Goal: Task Accomplishment & Management: Use online tool/utility

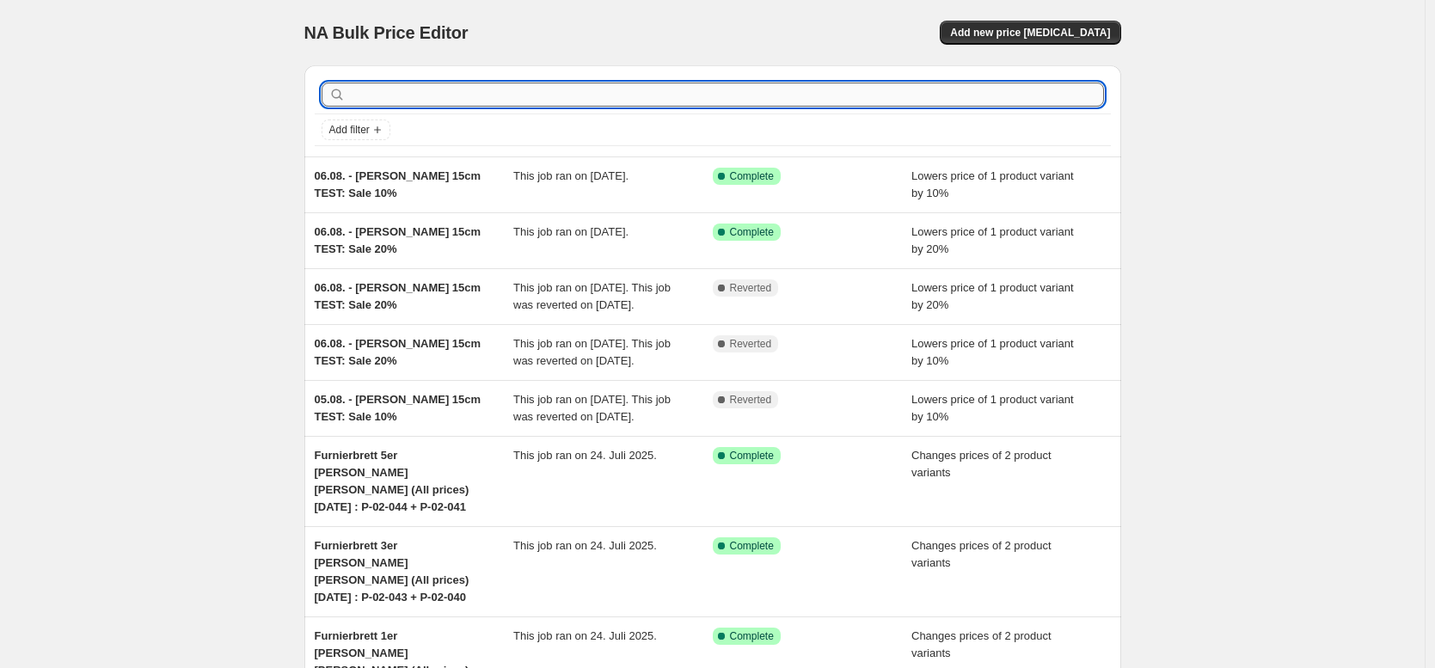
click at [554, 99] on input "text" at bounding box center [726, 95] width 755 height 24
paste input "P-20-096"
type input "P-20-096"
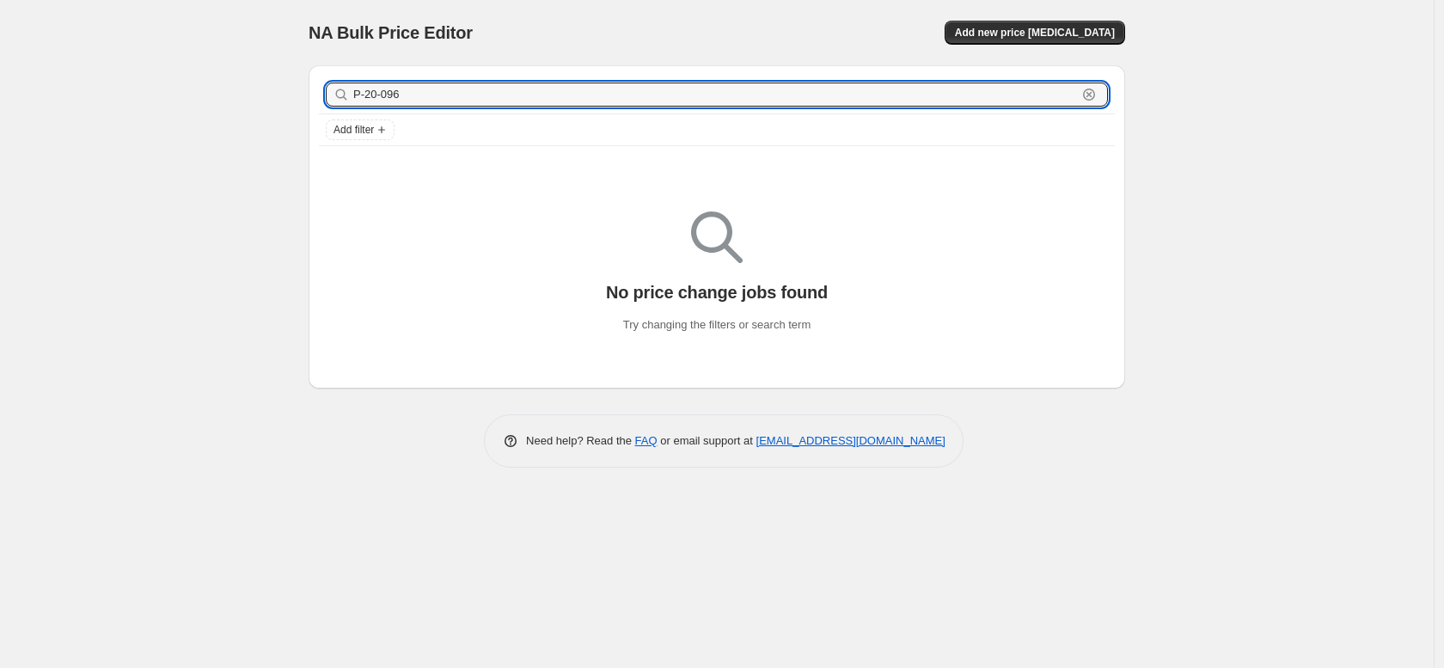
drag, startPoint x: 465, startPoint y: 99, endPoint x: 210, endPoint y: 90, distance: 255.5
click at [210, 90] on div "NA Bulk Price Editor. This page is ready NA Bulk Price Editor Add new price [ME…" at bounding box center [717, 334] width 1434 height 668
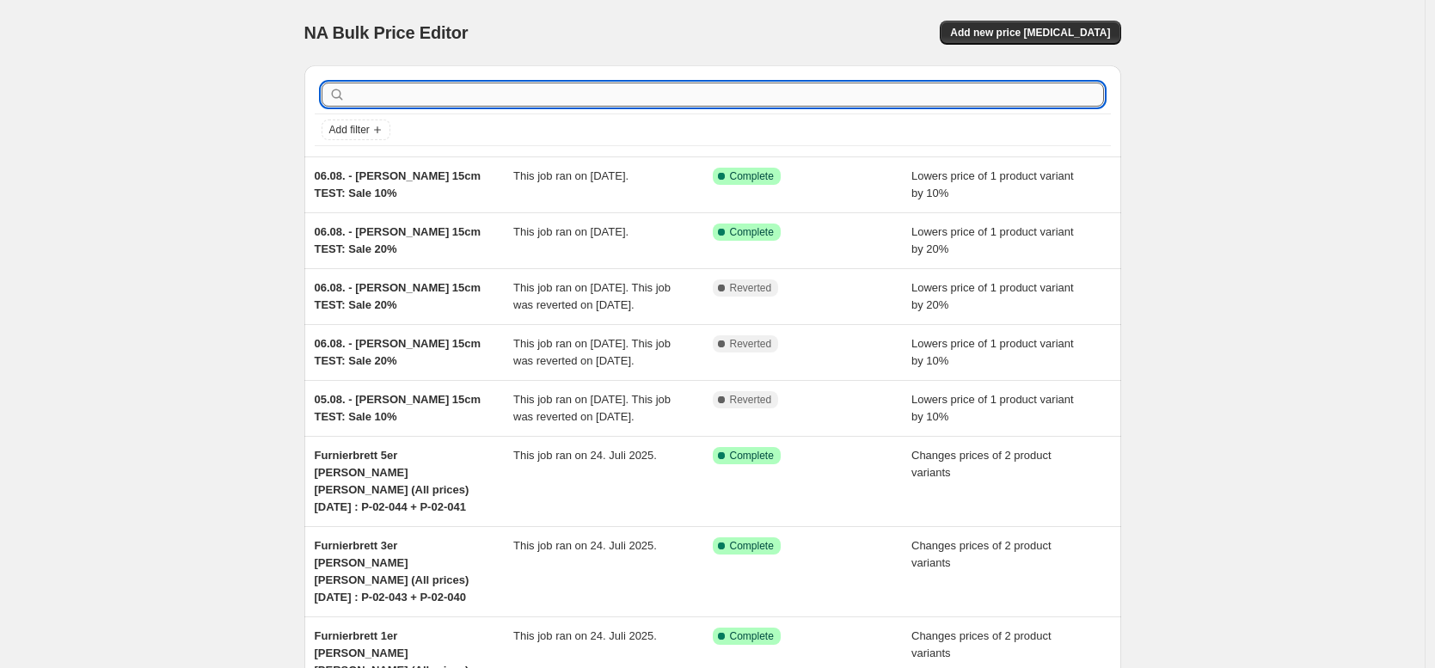
click at [456, 98] on input "text" at bounding box center [726, 95] width 755 height 24
type input "[PERSON_NAME] 3 METAL 3"
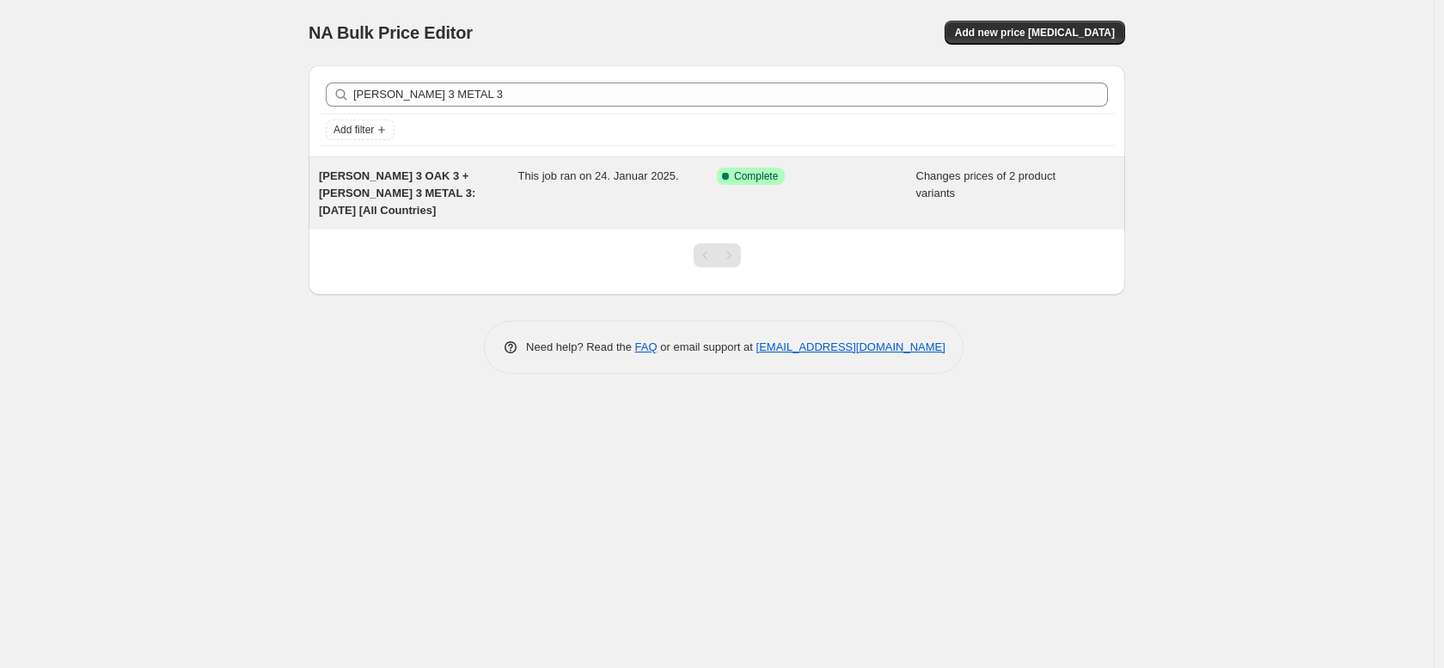
click at [450, 176] on span "[PERSON_NAME] 3 OAK 3 + [PERSON_NAME] 3 METAL 3: [DATE] [All Countries]" at bounding box center [397, 192] width 156 height 47
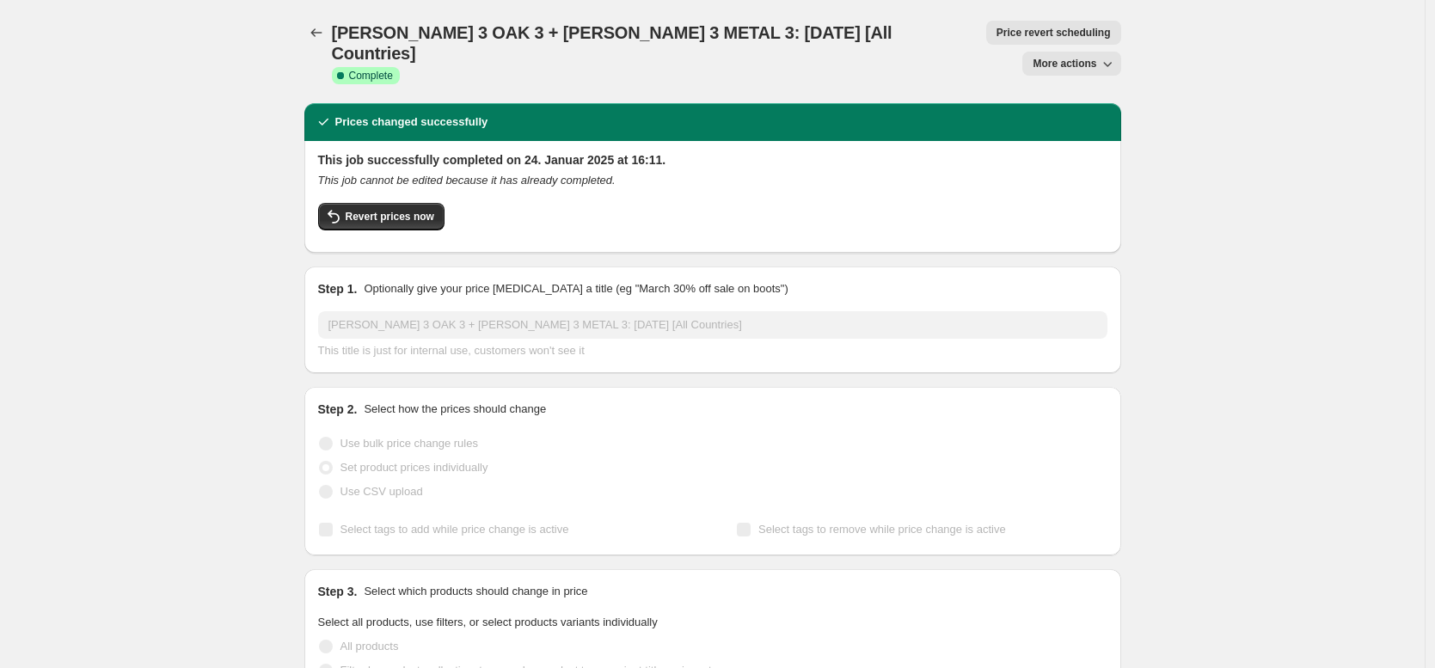
click at [1081, 14] on div "[PERSON_NAME] 3 OAK 3 + [PERSON_NAME] 3 METAL 3: [DATE] [All Countries]. This p…" at bounding box center [712, 51] width 817 height 103
click at [1076, 57] on span "More actions" at bounding box center [1064, 64] width 64 height 14
click at [1081, 71] on span "Copy to new job" at bounding box center [1076, 68] width 80 height 13
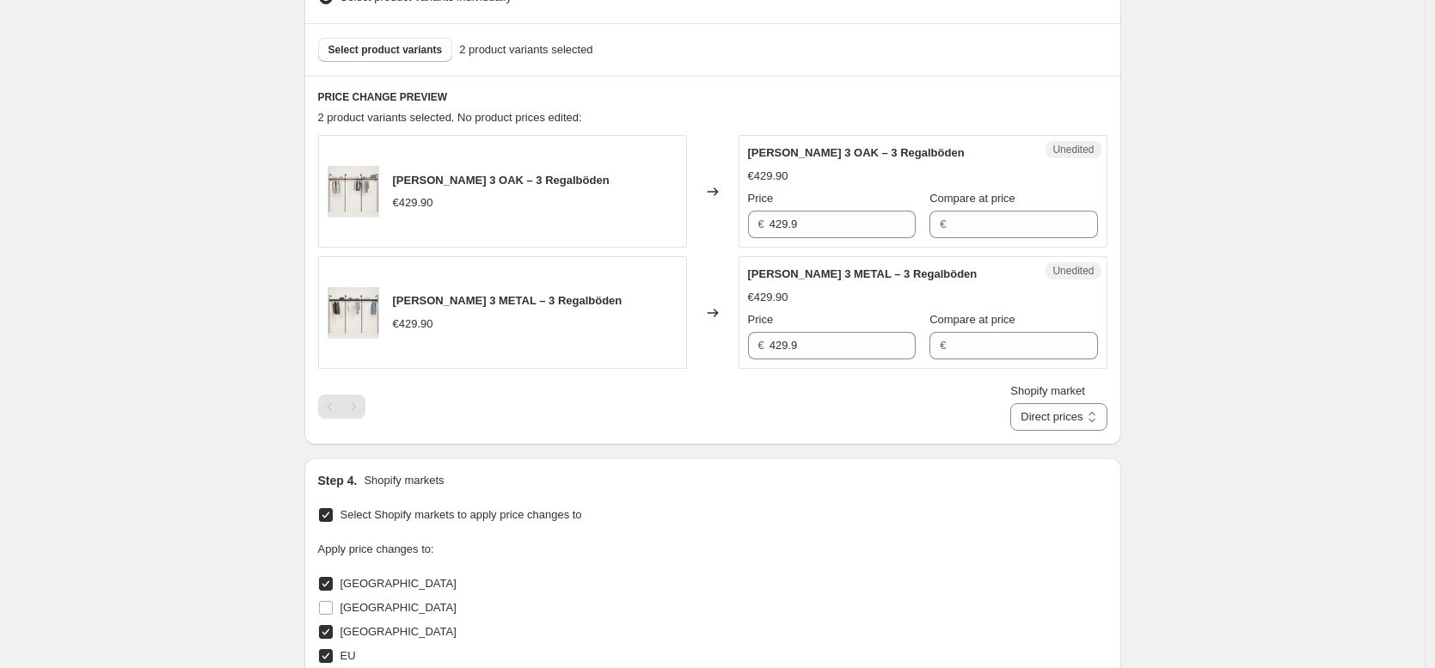
scroll to position [561, 0]
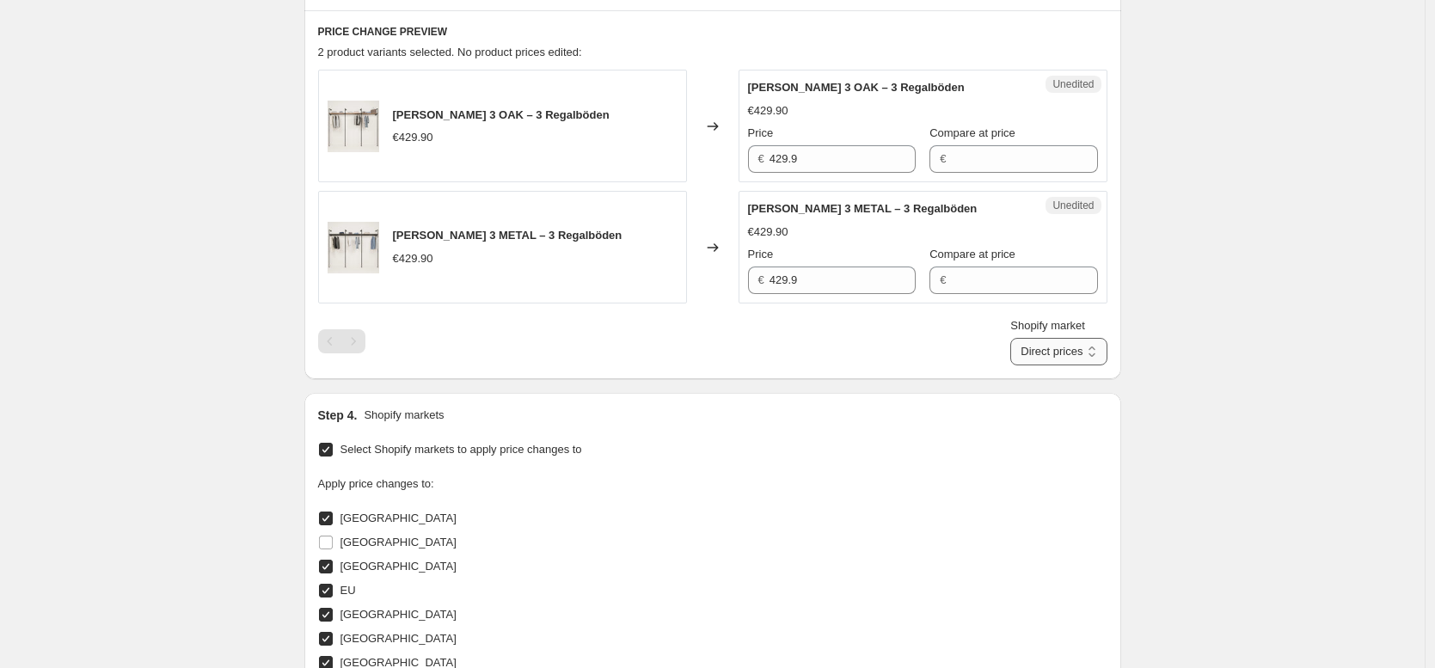
click at [1072, 357] on select "Direct prices [GEOGRAPHIC_DATA] [GEOGRAPHIC_DATA] [GEOGRAPHIC_DATA] [GEOGRAPHIC…" at bounding box center [1058, 352] width 96 height 28
click at [1086, 354] on select "Direct prices [GEOGRAPHIC_DATA] [GEOGRAPHIC_DATA] [GEOGRAPHIC_DATA] [GEOGRAPHIC…" at bounding box center [1031, 352] width 150 height 28
click at [1097, 354] on select "Direct prices [GEOGRAPHIC_DATA] [GEOGRAPHIC_DATA] [GEOGRAPHIC_DATA] [GEOGRAPHIC…" at bounding box center [1031, 352] width 150 height 28
click at [1067, 351] on select "Direct prices [GEOGRAPHIC_DATA] [GEOGRAPHIC_DATA] [GEOGRAPHIC_DATA] [GEOGRAPHIC…" at bounding box center [1031, 352] width 150 height 28
click at [1071, 356] on select "Direct prices [GEOGRAPHIC_DATA] [GEOGRAPHIC_DATA] [GEOGRAPHIC_DATA] [GEOGRAPHIC…" at bounding box center [1031, 352] width 150 height 28
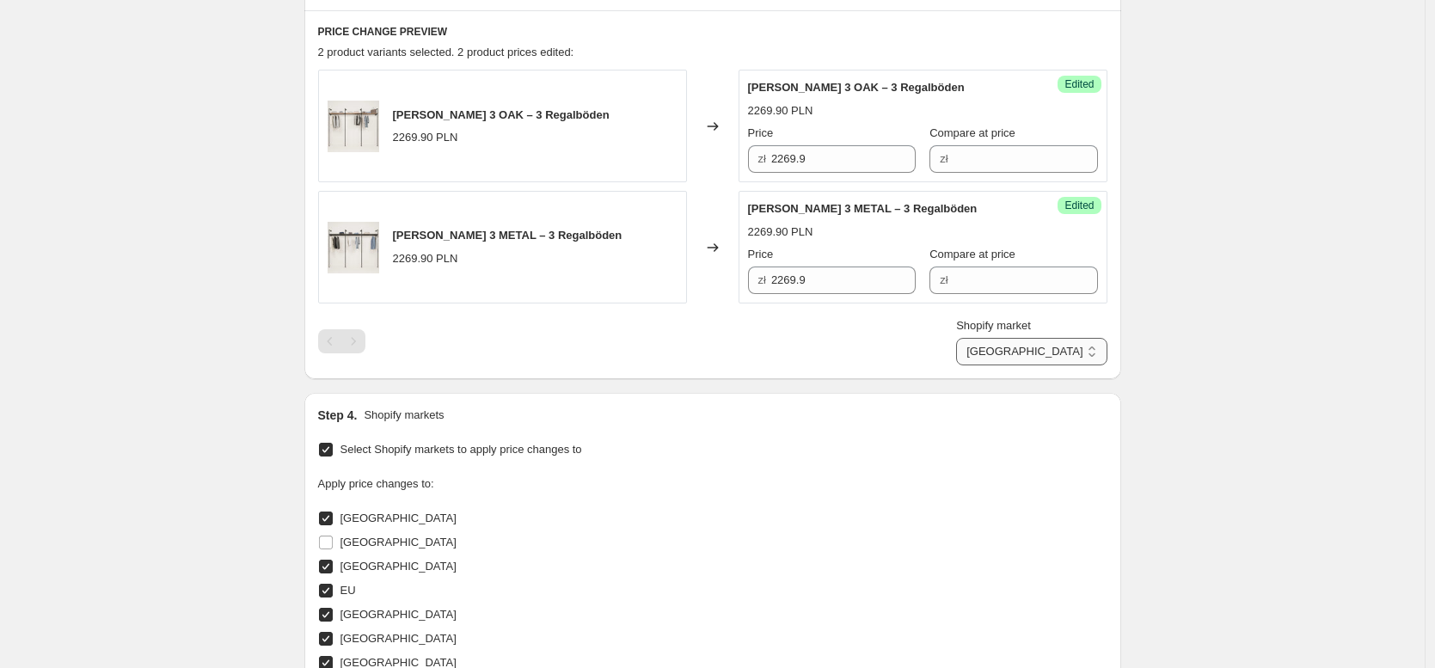
select select "35913990410"
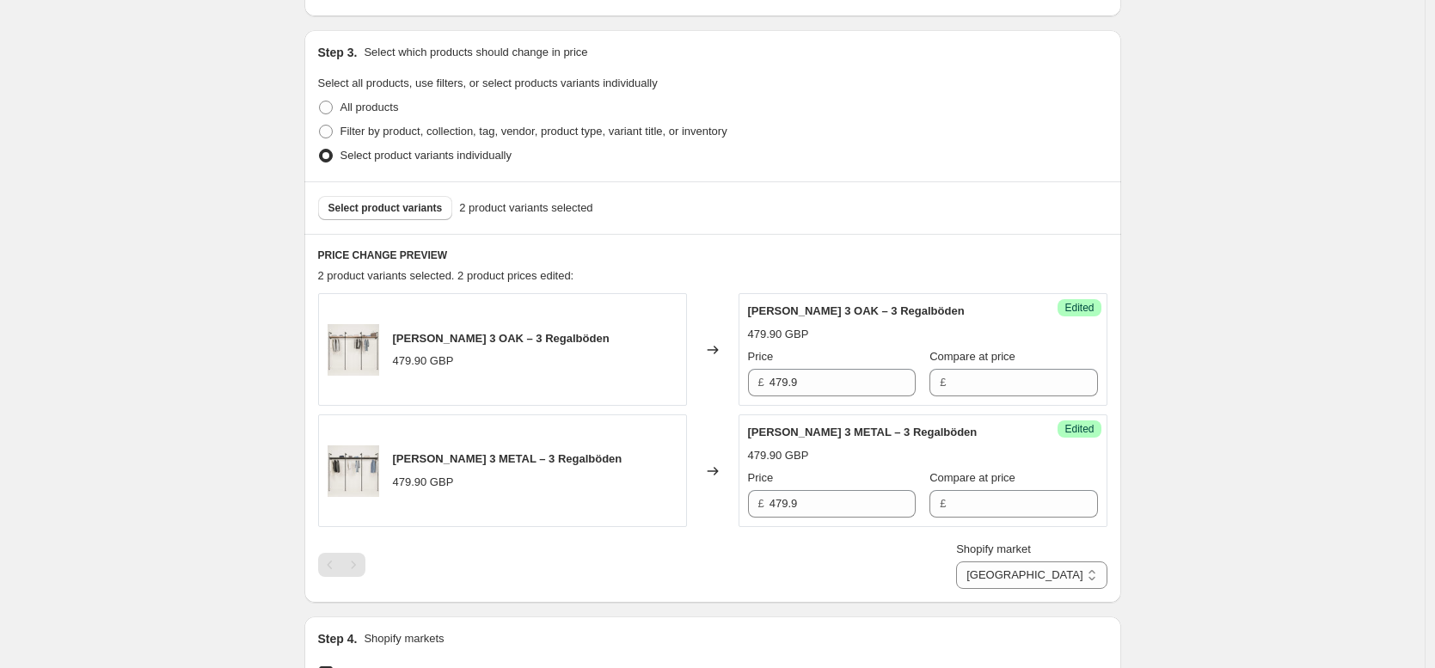
scroll to position [0, 0]
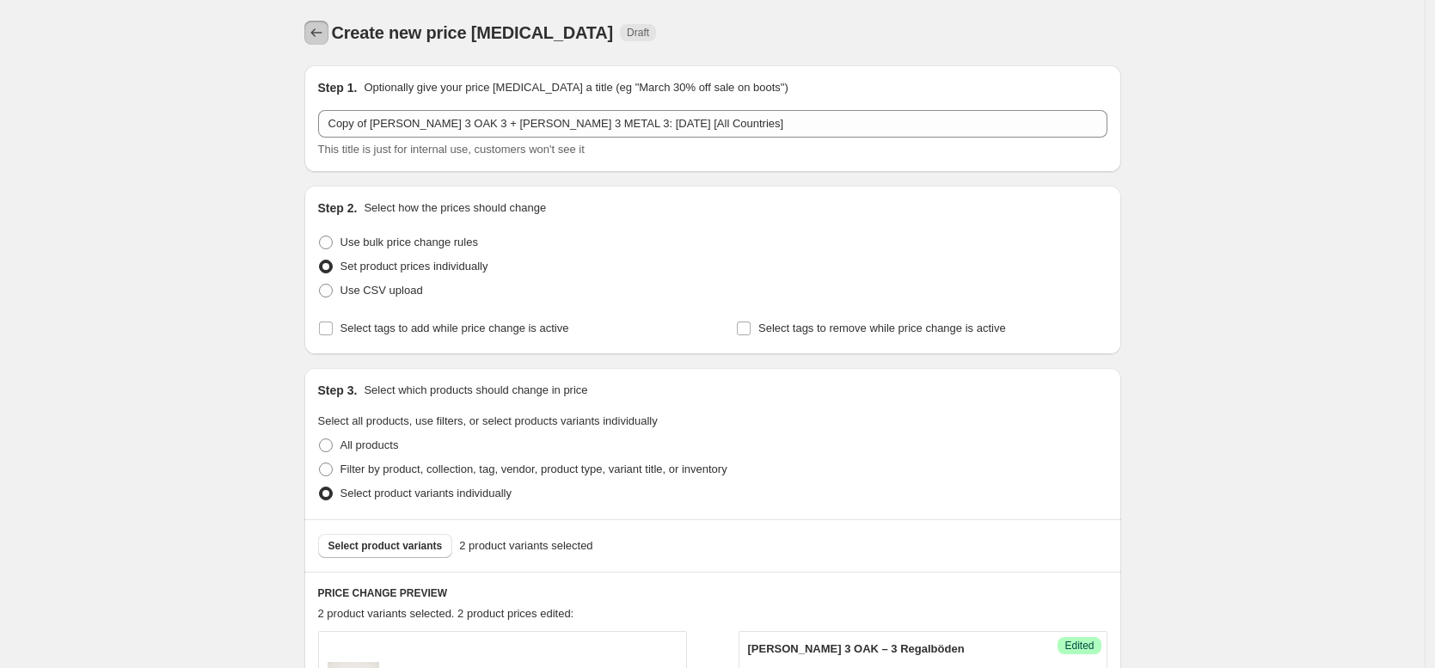
click at [314, 34] on icon "Price change jobs" at bounding box center [316, 32] width 17 height 17
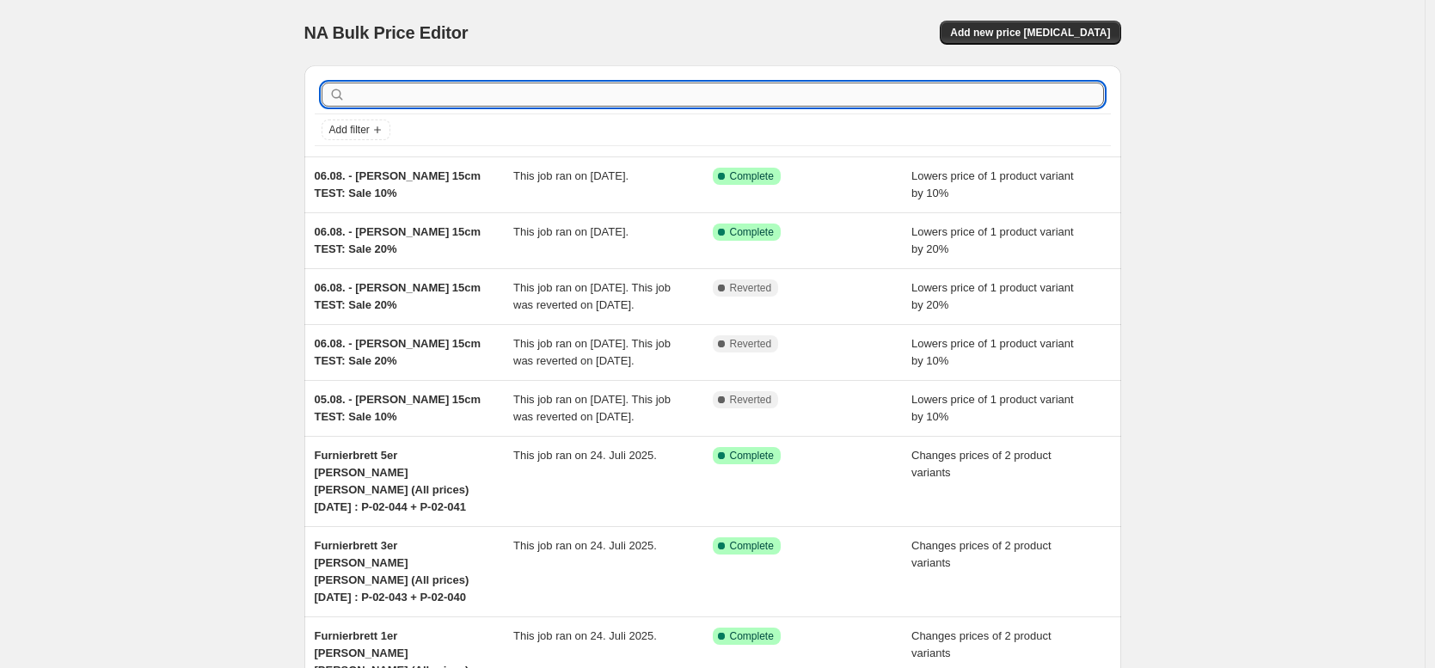
click at [440, 84] on input "text" at bounding box center [726, 95] width 755 height 24
type input "[PERSON_NAME] 3 METAL 3"
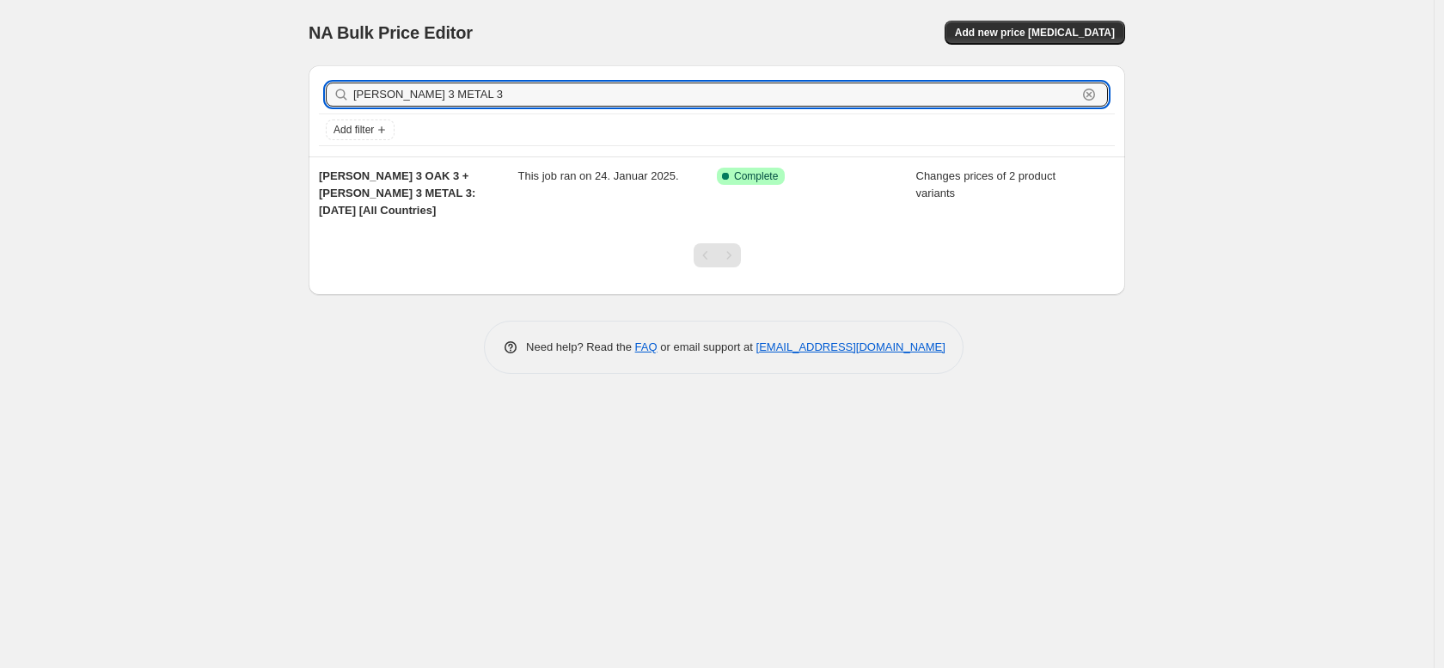
drag, startPoint x: 520, startPoint y: 95, endPoint x: 342, endPoint y: 106, distance: 178.3
click at [342, 106] on div "[PERSON_NAME] 3 METAL 3 Clear" at bounding box center [717, 95] width 782 height 24
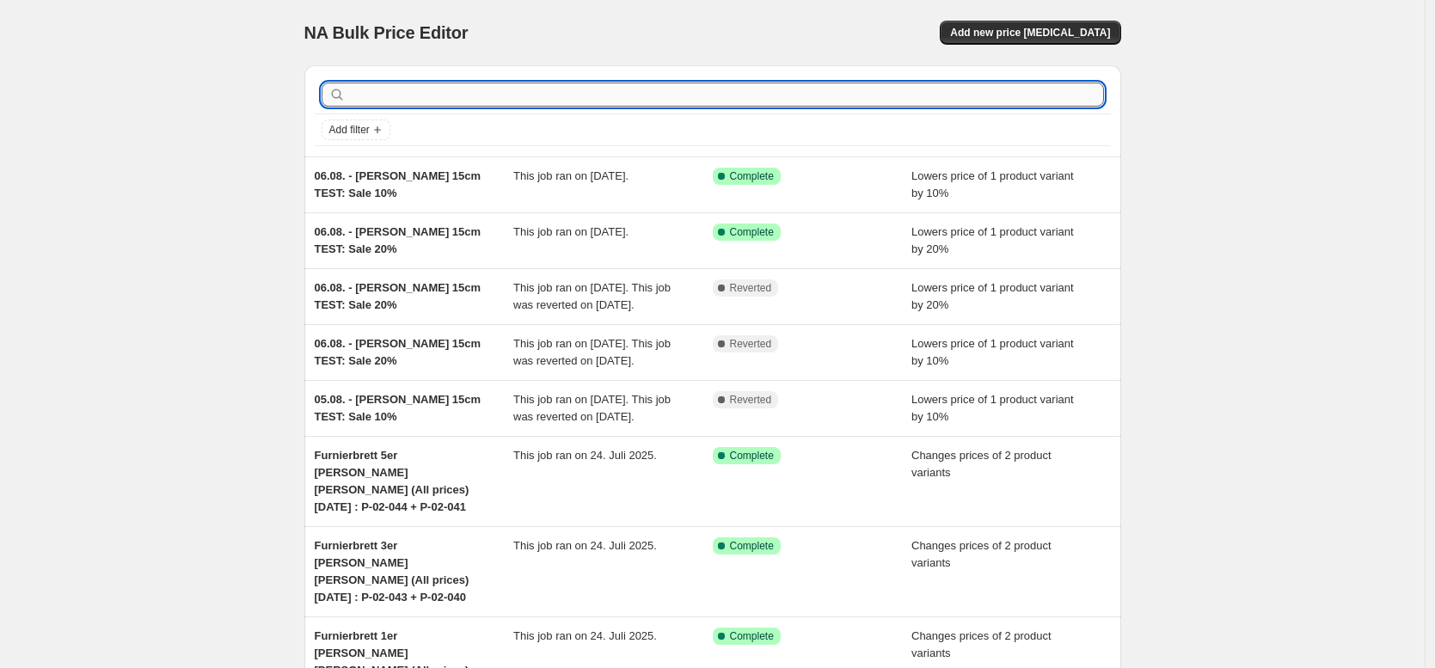
click at [400, 97] on input "text" at bounding box center [726, 95] width 755 height 24
type input "[PERSON_NAME] 3 METAL 3"
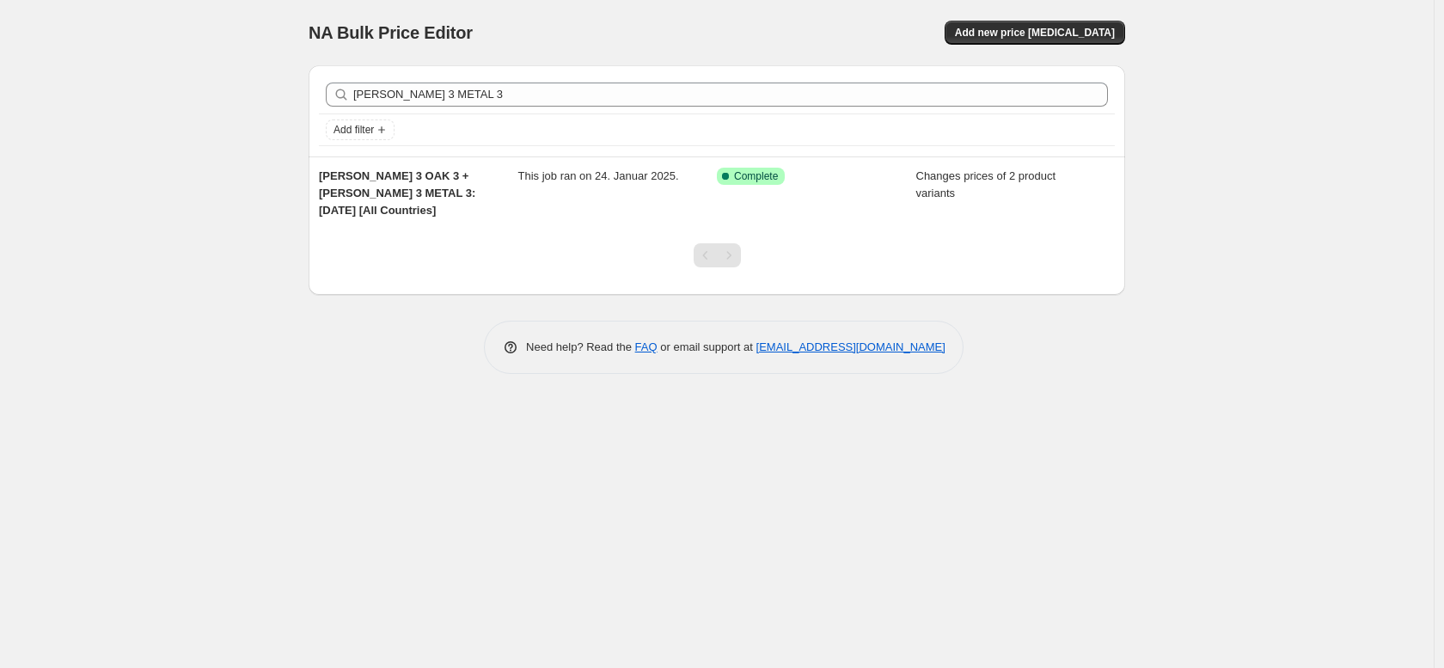
click at [455, 176] on span "[PERSON_NAME] 3 OAK 3 + [PERSON_NAME] 3 METAL 3: [DATE] [All Countries]" at bounding box center [397, 192] width 156 height 47
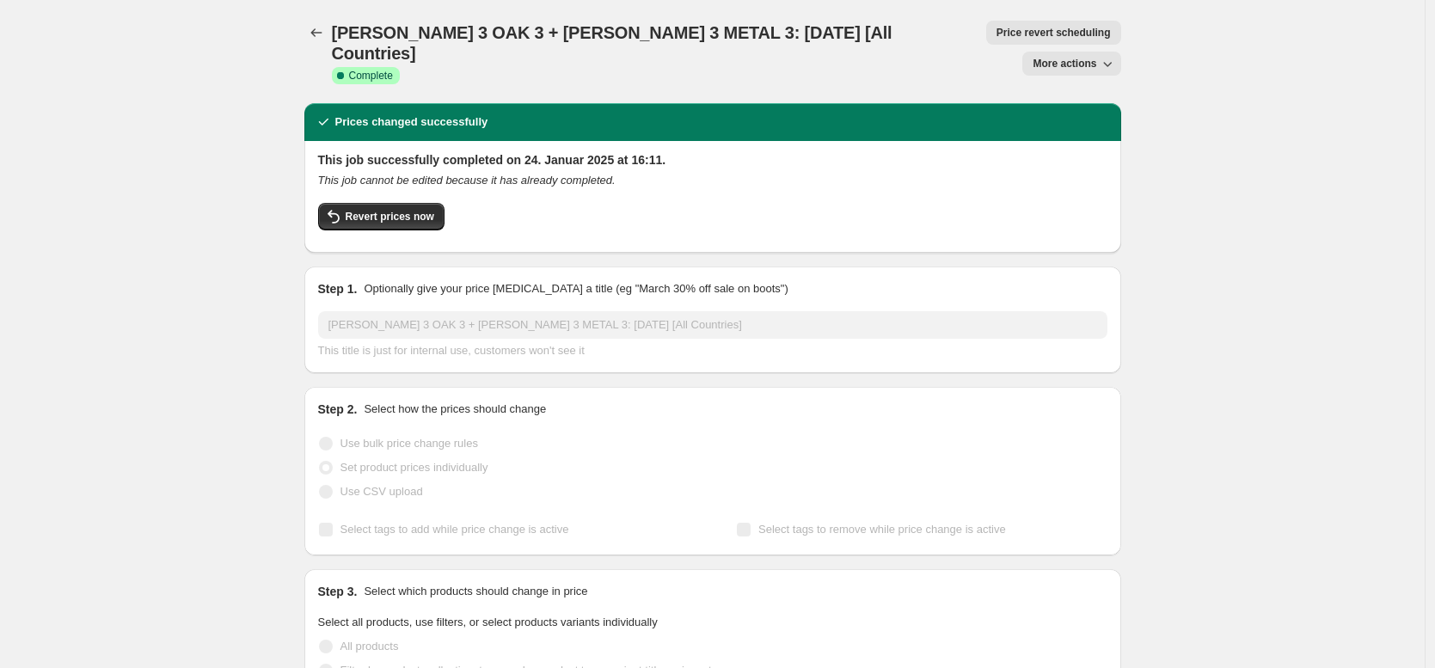
click at [1057, 52] on button "More actions" at bounding box center [1071, 64] width 98 height 24
click at [1057, 62] on span "Copy to new job" at bounding box center [1076, 68] width 80 height 13
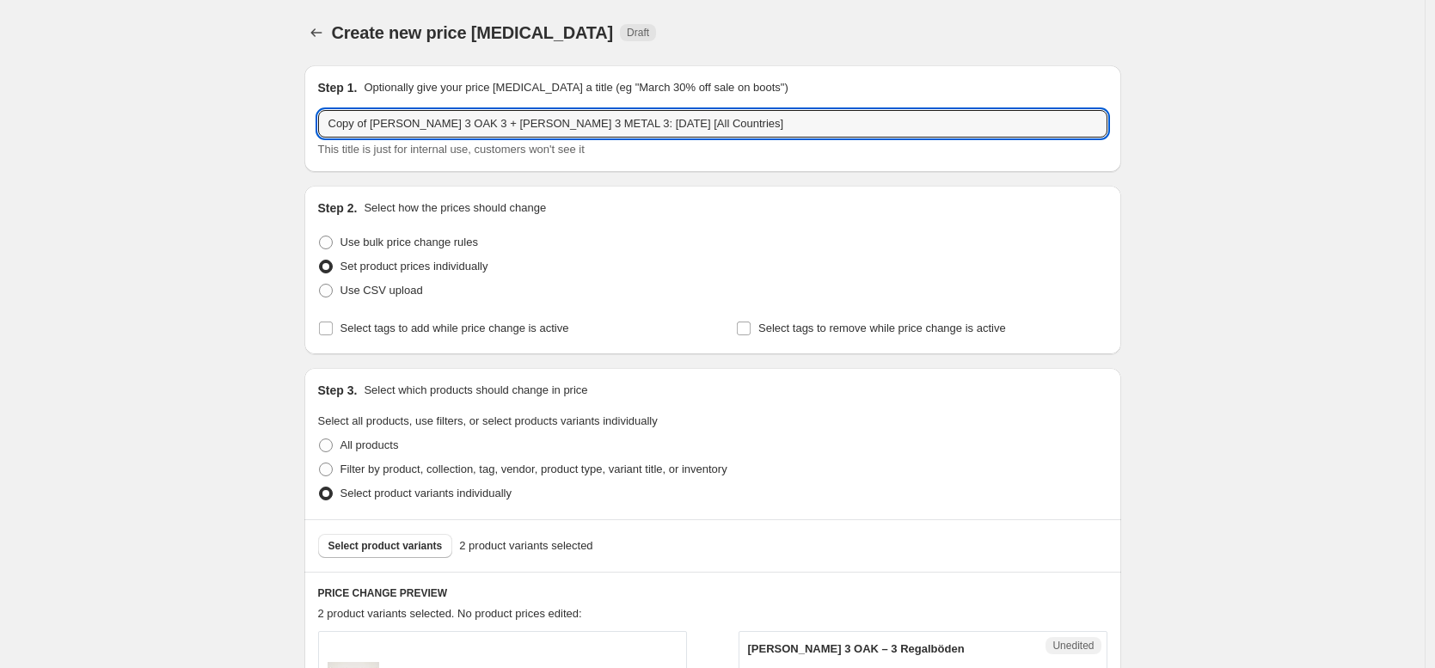
drag, startPoint x: 377, startPoint y: 126, endPoint x: 198, endPoint y: 114, distance: 180.1
drag, startPoint x: 540, startPoint y: 125, endPoint x: 500, endPoint y: 119, distance: 40.0
click at [500, 119] on input "[PERSON_NAME] 3 OAK 3 + [PERSON_NAME] 3 METAL 3: [DATE] [All Countries]" at bounding box center [712, 124] width 789 height 28
click at [544, 126] on input "[PERSON_NAME] 3 OAK 3 + [PERSON_NAME] 3 METAL 3: [DATE] [All Countries]" at bounding box center [712, 124] width 789 height 28
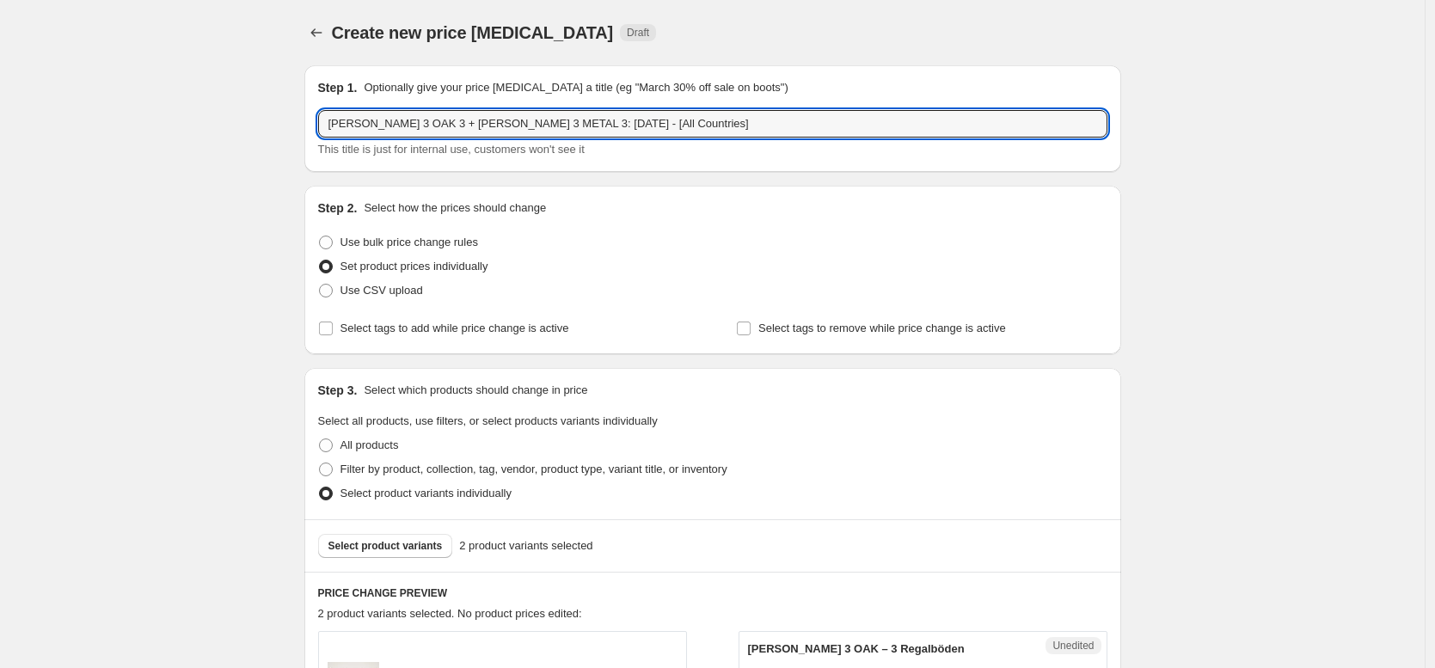
paste input "P-20-093"
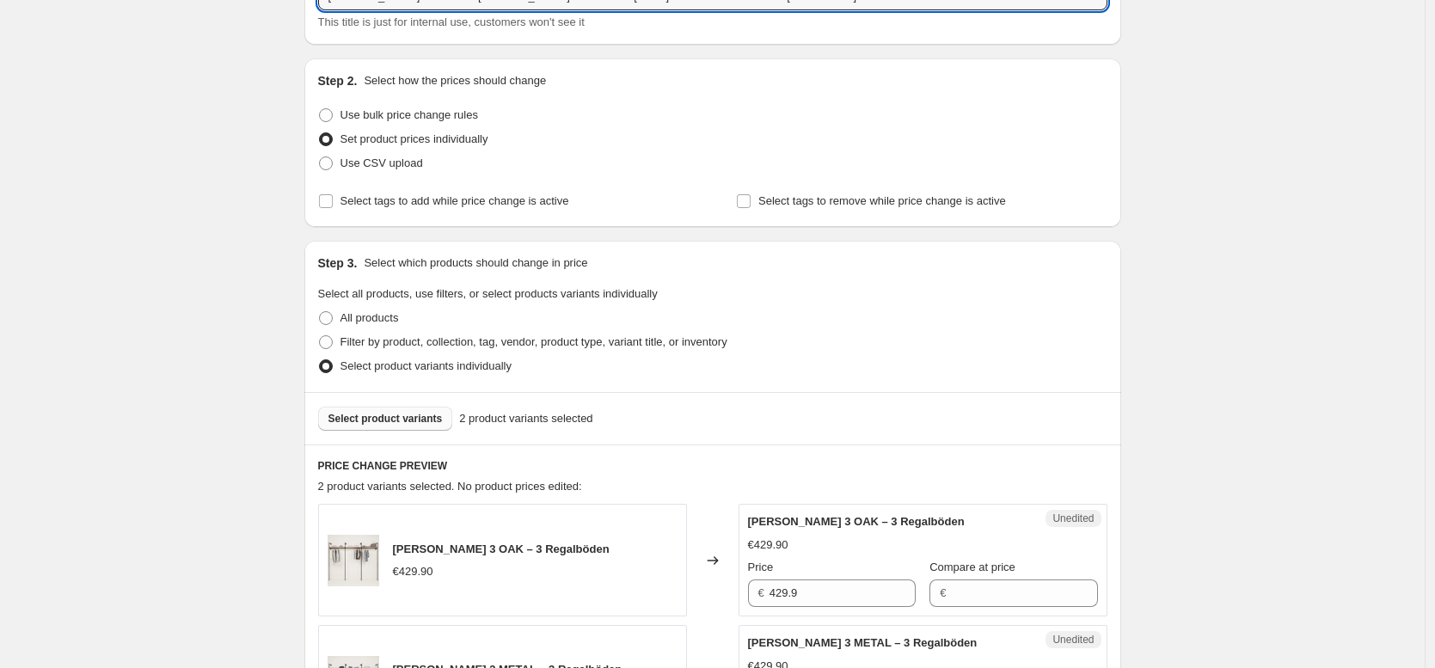
click at [391, 414] on span "Select product variants" at bounding box center [385, 419] width 114 height 14
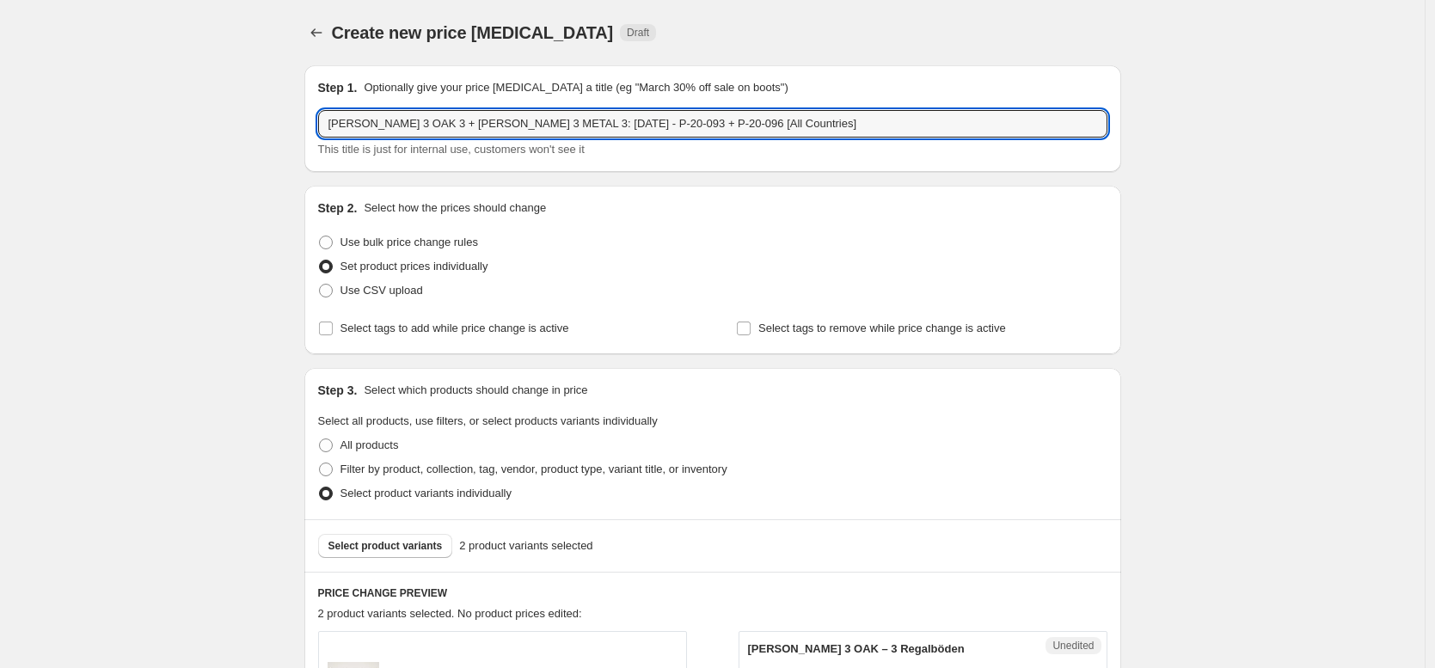
drag, startPoint x: 412, startPoint y: 125, endPoint x: 252, endPoint y: 132, distance: 160.1
click at [365, 126] on input "[PERSON_NAME] 3 OAK 3 + [PERSON_NAME] 3 METAL 3: [DATE] - P-20-093 + P-20-096 […" at bounding box center [712, 124] width 789 height 28
drag, startPoint x: 413, startPoint y: 127, endPoint x: 292, endPoint y: 125, distance: 121.2
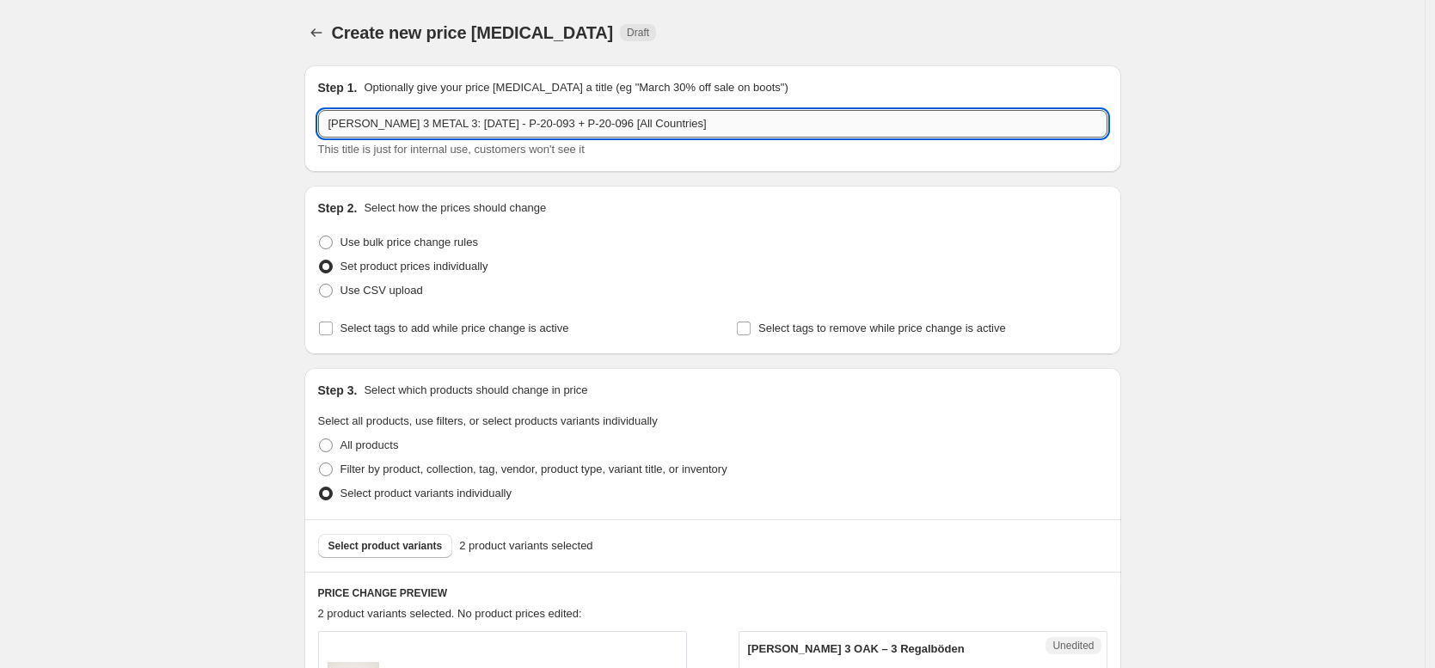
drag, startPoint x: 540, startPoint y: 126, endPoint x: 475, endPoint y: 126, distance: 65.3
click at [475, 126] on input "[PERSON_NAME] 3 METAL 3: [DATE] - P-20-093 + P-20-096 [All Countries]" at bounding box center [712, 124] width 789 height 28
type input "[PERSON_NAME] 3 METAL 3: [DATE] - P-20-096 [All Countries]"
drag, startPoint x: 525, startPoint y: 124, endPoint x: 475, endPoint y: 128, distance: 50.0
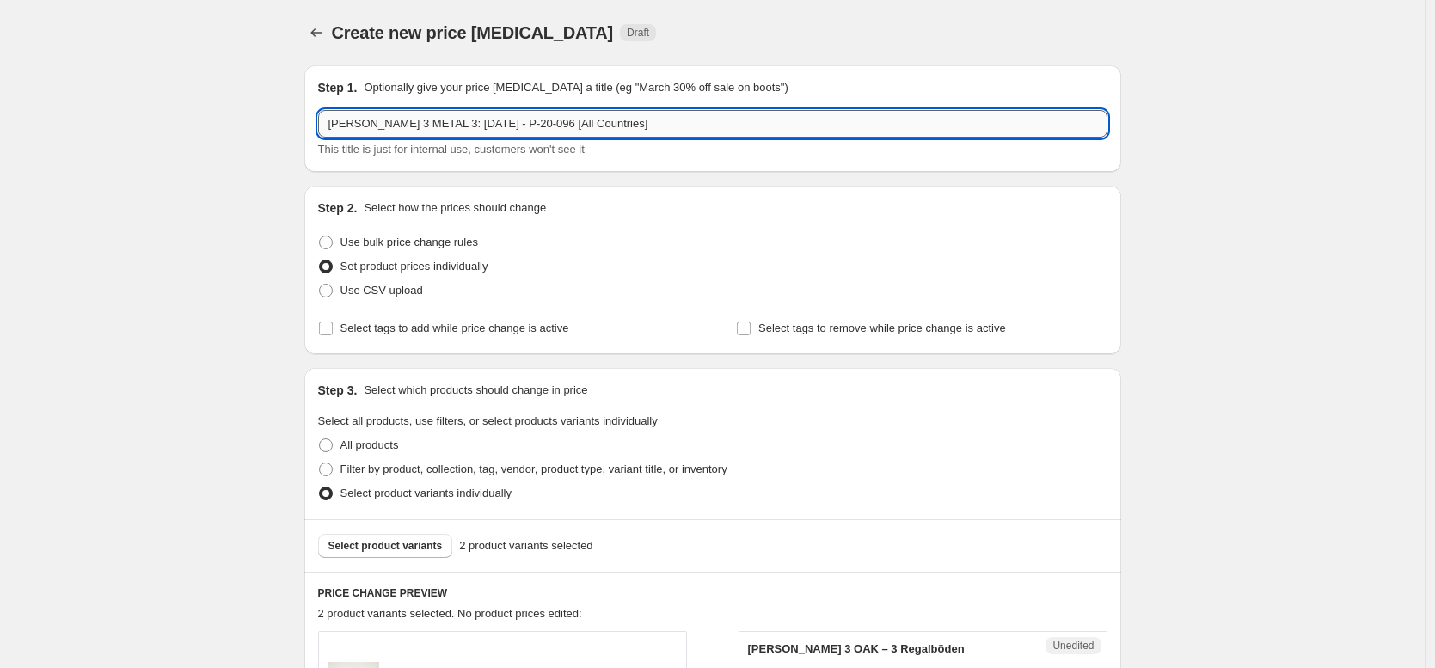
click at [475, 128] on input "[PERSON_NAME] 3 METAL 3: [DATE] - P-20-096 [All Countries]" at bounding box center [712, 124] width 789 height 28
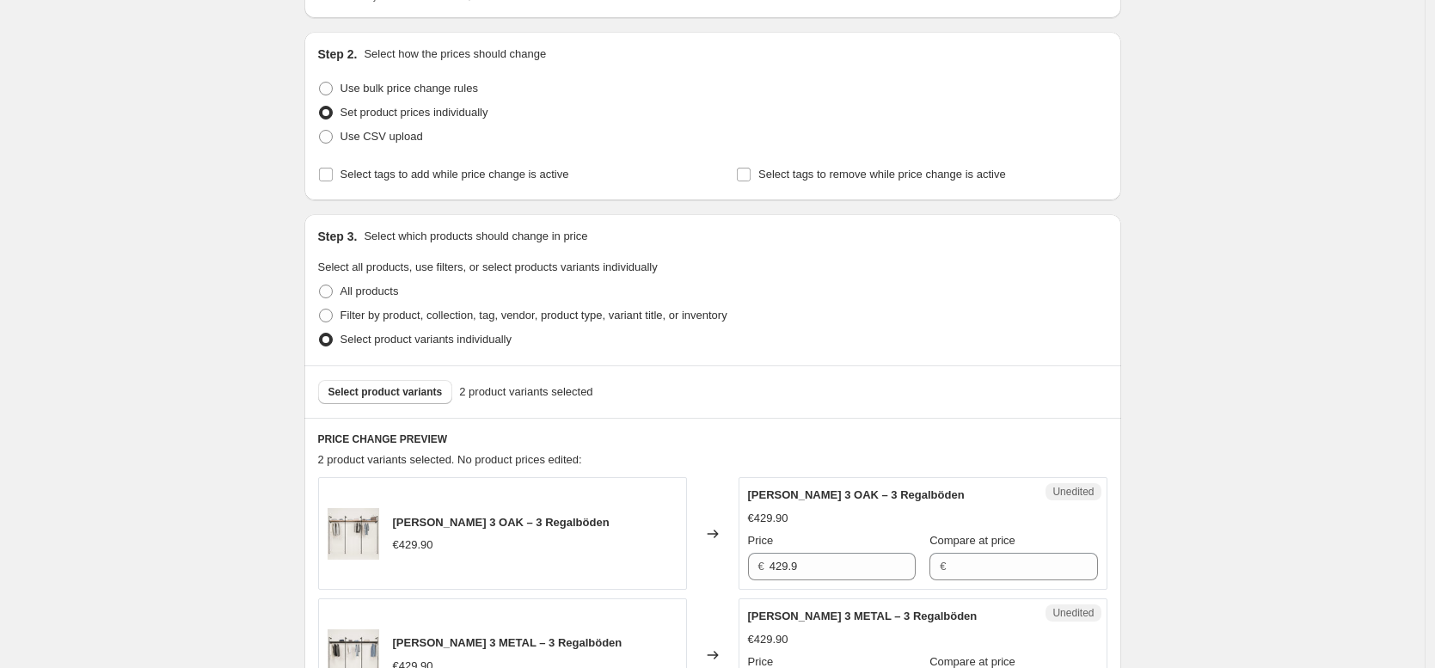
scroll to position [271, 0]
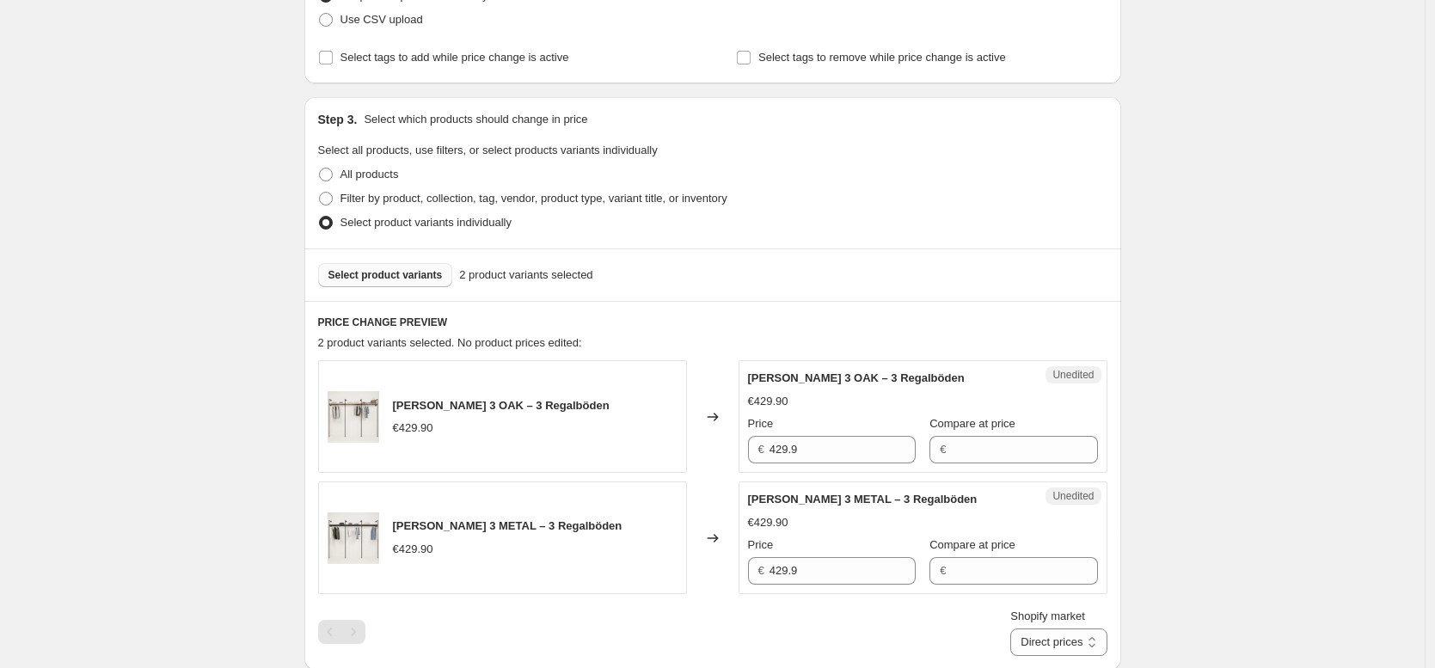
click at [406, 269] on span "Select product variants" at bounding box center [385, 275] width 114 height 14
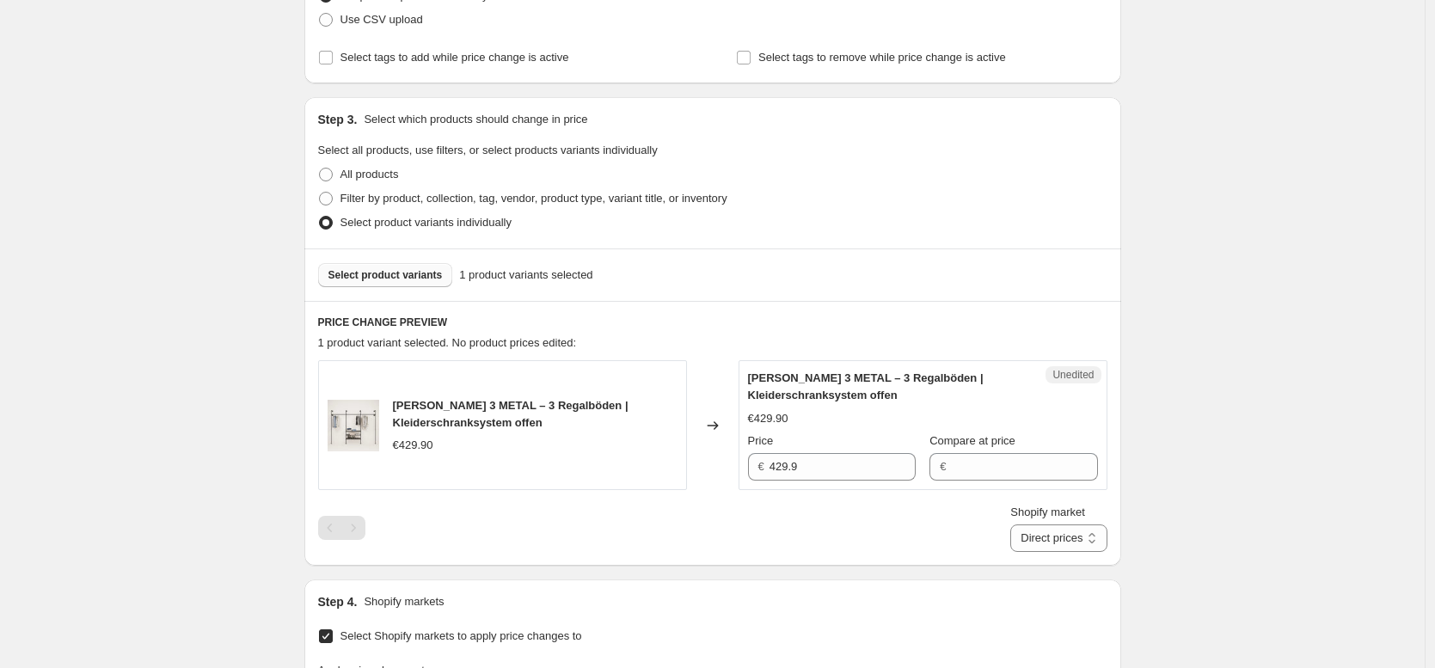
click at [371, 283] on button "Select product variants" at bounding box center [385, 275] width 135 height 24
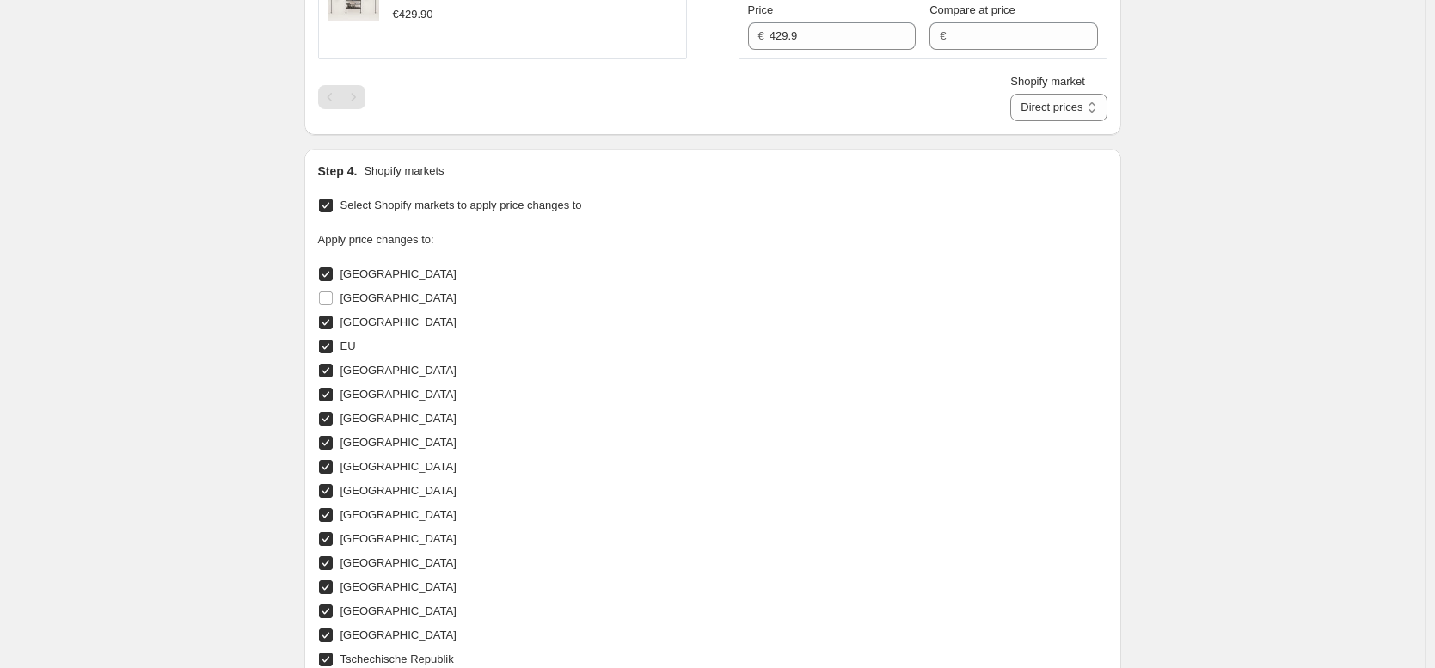
scroll to position [562, 0]
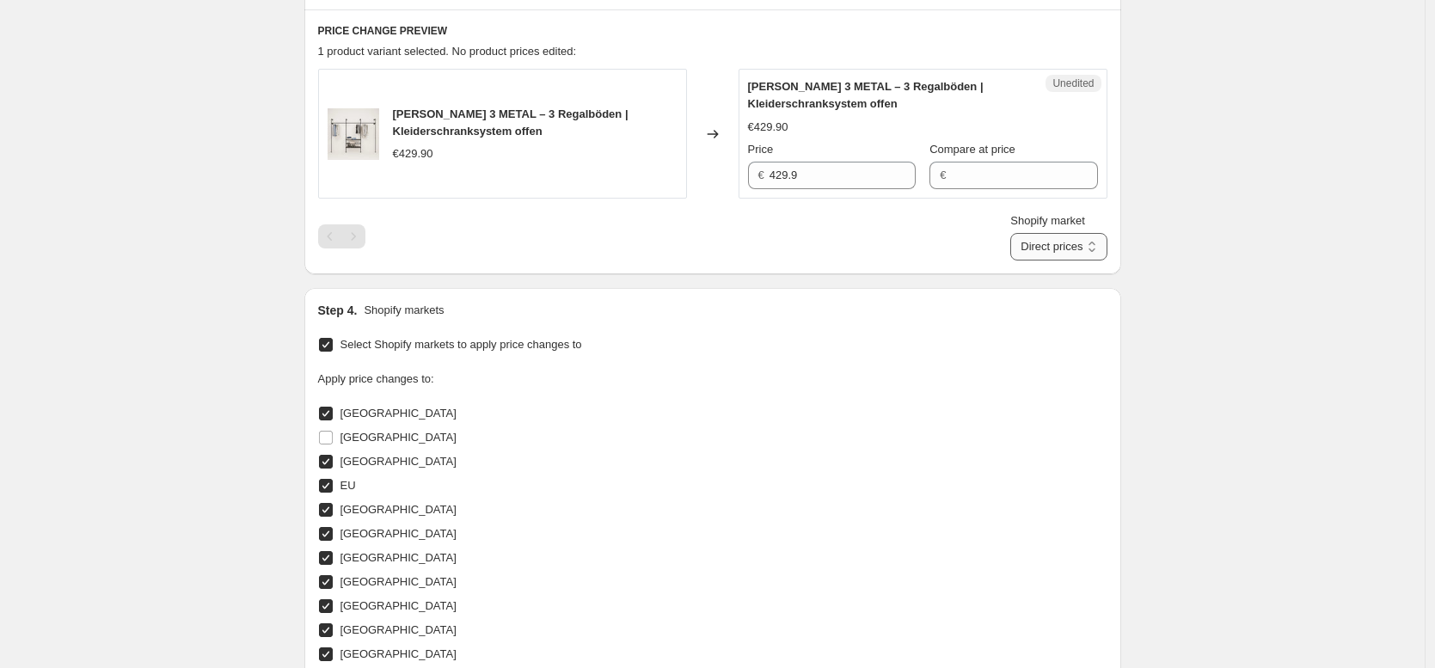
click at [1022, 248] on select "Direct prices [GEOGRAPHIC_DATA] [GEOGRAPHIC_DATA] [GEOGRAPHIC_DATA] [GEOGRAPHIC…" at bounding box center [1058, 247] width 96 height 28
select select "35946234122"
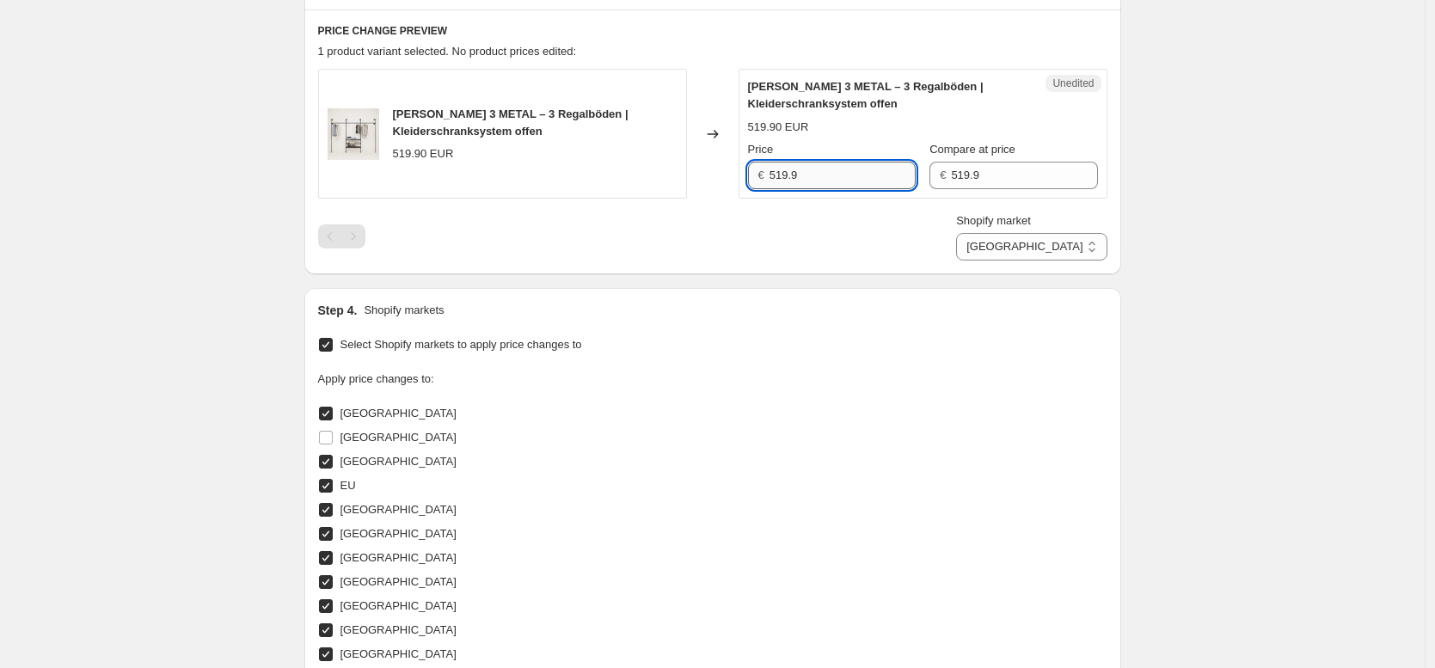
click at [781, 175] on input "519.9" at bounding box center [842, 176] width 146 height 28
type input "509.9"
click at [916, 173] on div "Price € 509.9 Compare at price € 519.9" at bounding box center [923, 165] width 350 height 48
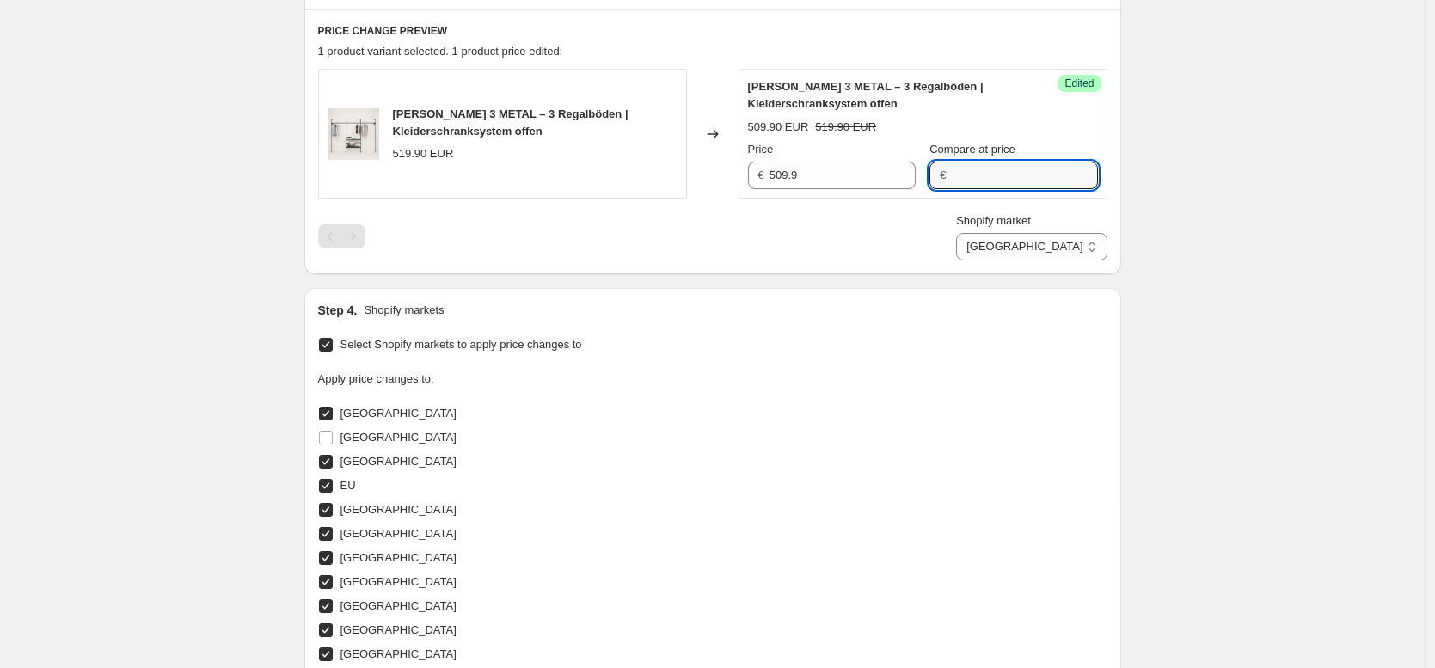
click at [1216, 190] on div "Create new price [MEDICAL_DATA]. This page is ready Create new price [MEDICAL_D…" at bounding box center [712, 316] width 1424 height 1756
click at [1080, 245] on select "Direct prices [GEOGRAPHIC_DATA] [GEOGRAPHIC_DATA] [GEOGRAPHIC_DATA] [GEOGRAPHIC…" at bounding box center [1031, 247] width 150 height 28
select select "35913892106"
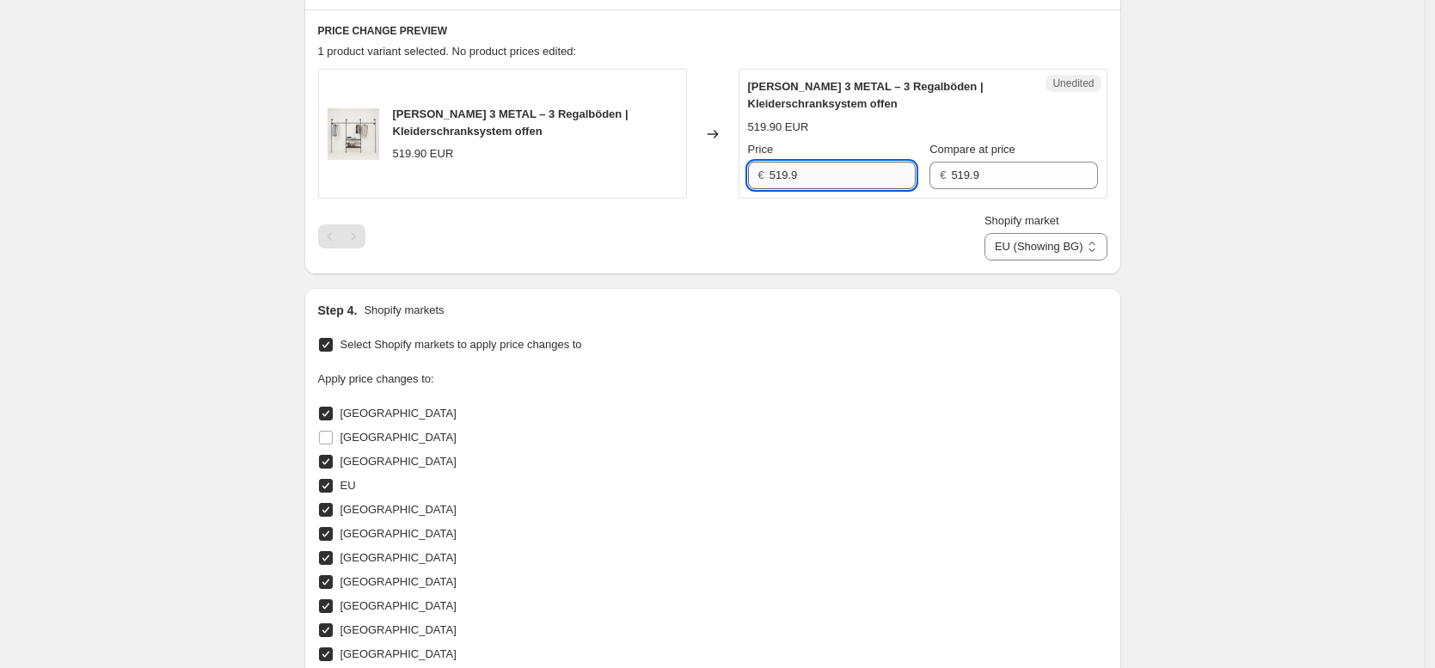
click at [848, 174] on input "519.9" at bounding box center [842, 176] width 146 height 28
paste input "0"
type input "509.9"
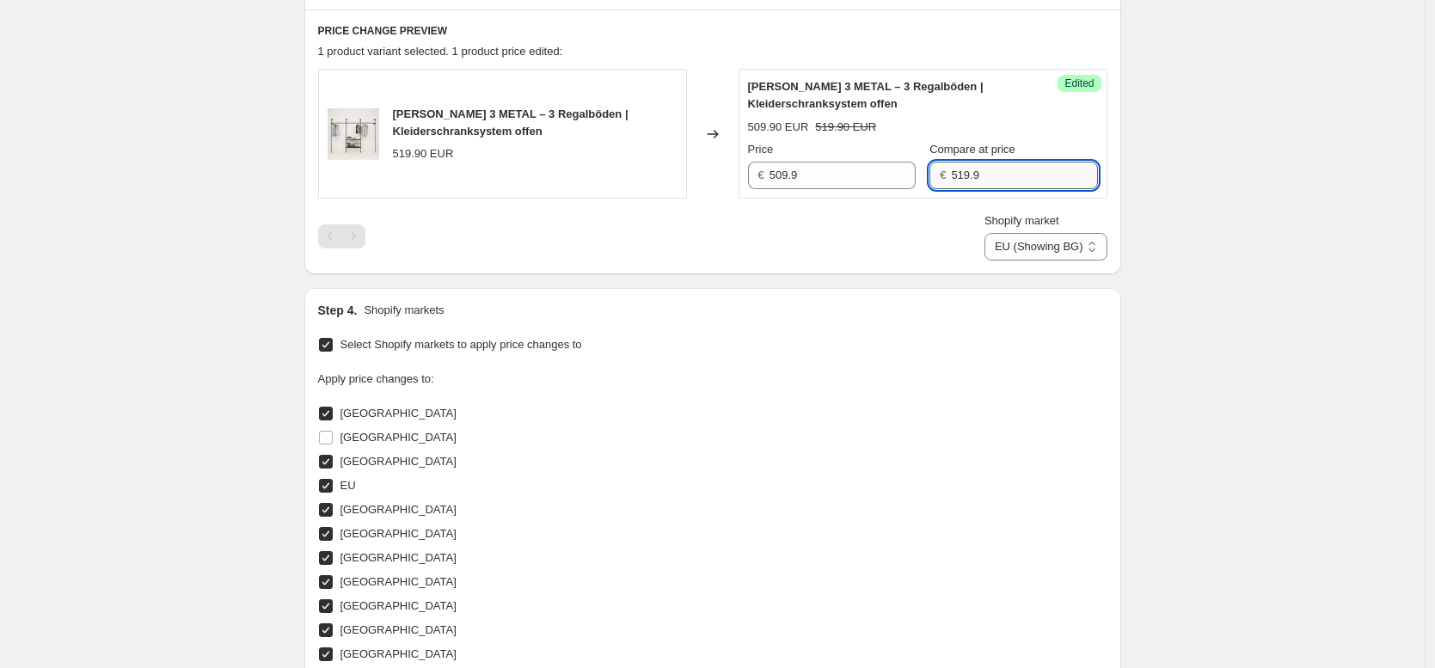
click at [1018, 175] on input "519.9" at bounding box center [1024, 176] width 146 height 28
click at [1034, 245] on select "Direct prices [GEOGRAPHIC_DATA] [GEOGRAPHIC_DATA] [GEOGRAPHIC_DATA] (Showing BG…" at bounding box center [1045, 247] width 123 height 28
select select "49257644298"
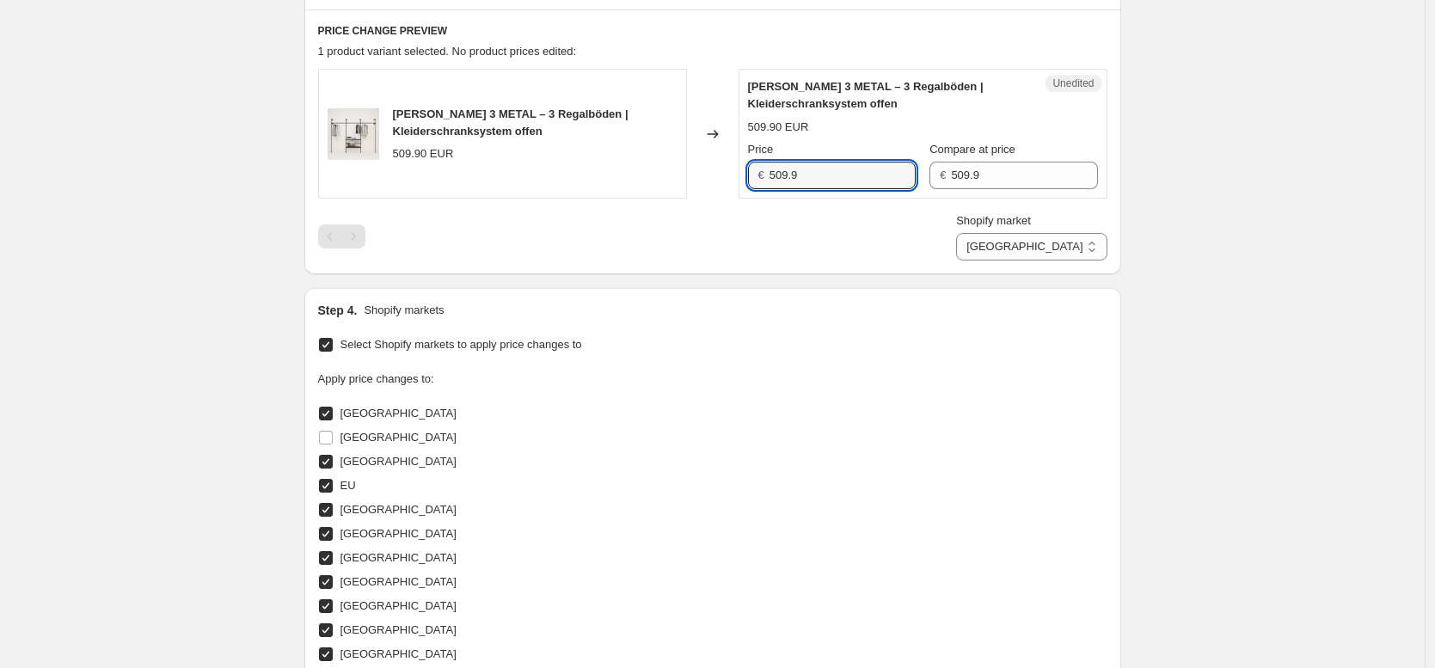
drag, startPoint x: 859, startPoint y: 183, endPoint x: 627, endPoint y: 179, distance: 232.1
click at [627, 179] on div "[PERSON_NAME] 3 METAL – 3 Regalböden | Kleiderschranksystem offen 509.90 EUR Ch…" at bounding box center [712, 134] width 789 height 130
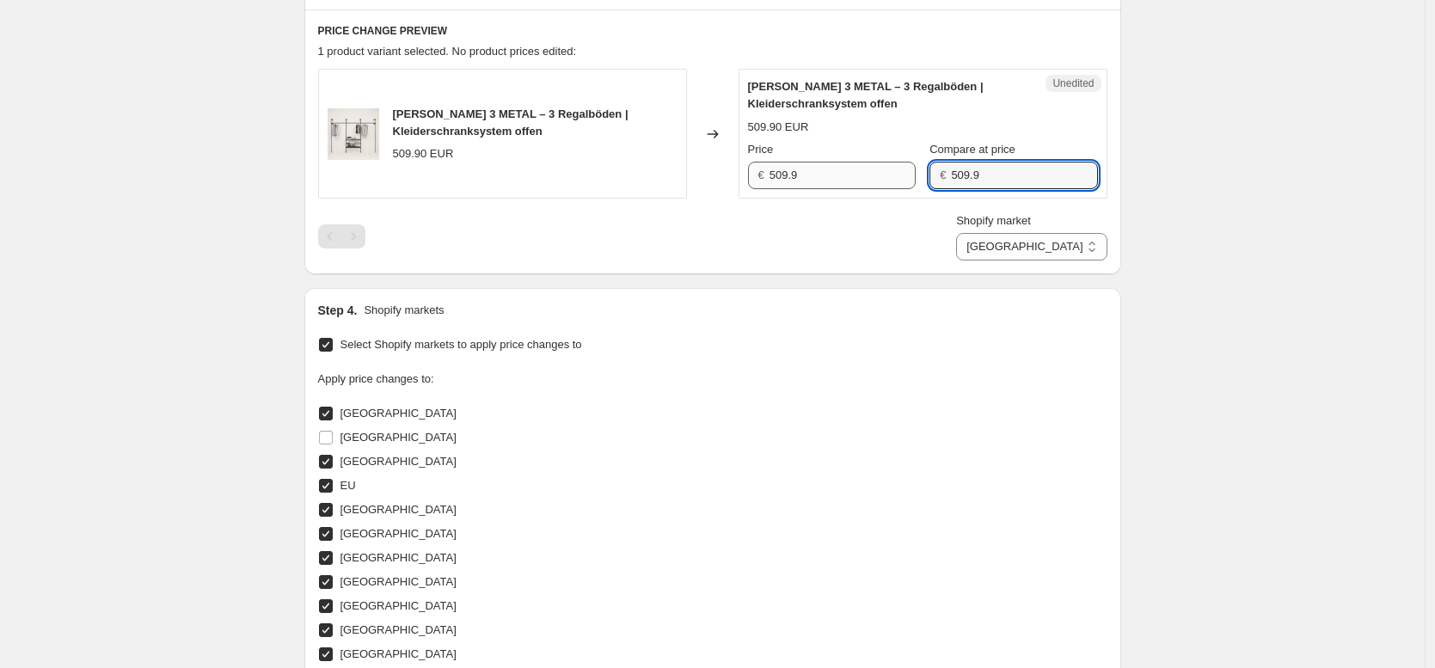
drag, startPoint x: 1021, startPoint y: 181, endPoint x: 855, endPoint y: 162, distance: 167.0
click at [855, 159] on div "Price € 509.9 Compare at price € 509.9" at bounding box center [923, 165] width 350 height 48
drag, startPoint x: 1255, startPoint y: 245, endPoint x: 1140, endPoint y: 259, distance: 116.0
click at [1253, 244] on div "Create new price [MEDICAL_DATA]. This page is ready Create new price [MEDICAL_D…" at bounding box center [712, 316] width 1424 height 1756
click at [1069, 239] on select "Direct prices [GEOGRAPHIC_DATA] [GEOGRAPHIC_DATA] [GEOGRAPHIC_DATA] [GEOGRAPHIC…" at bounding box center [1031, 247] width 150 height 28
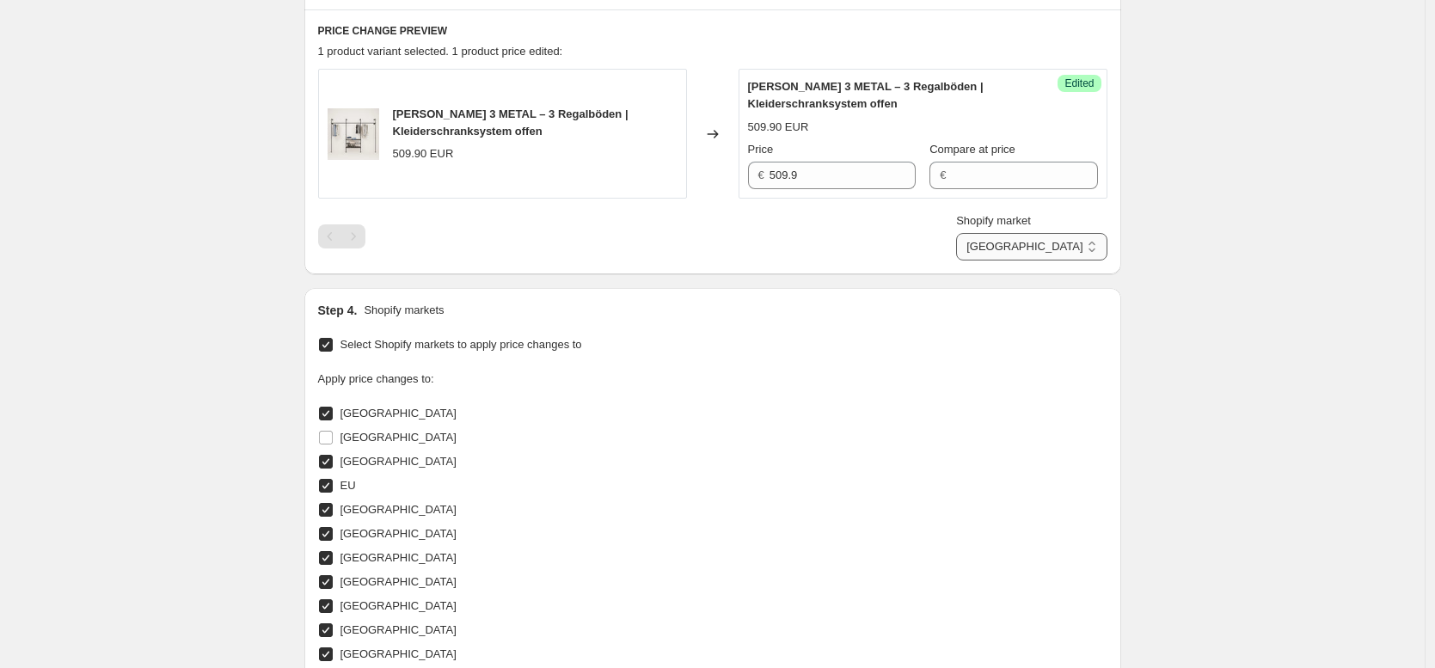
select select "35946004746"
click at [783, 174] on input "519.9" at bounding box center [842, 176] width 146 height 28
type input "509.9"
drag, startPoint x: 989, startPoint y: 180, endPoint x: 866, endPoint y: 159, distance: 125.5
click at [866, 159] on div "Price € 509.9 Compare at price € 519.9" at bounding box center [923, 165] width 350 height 48
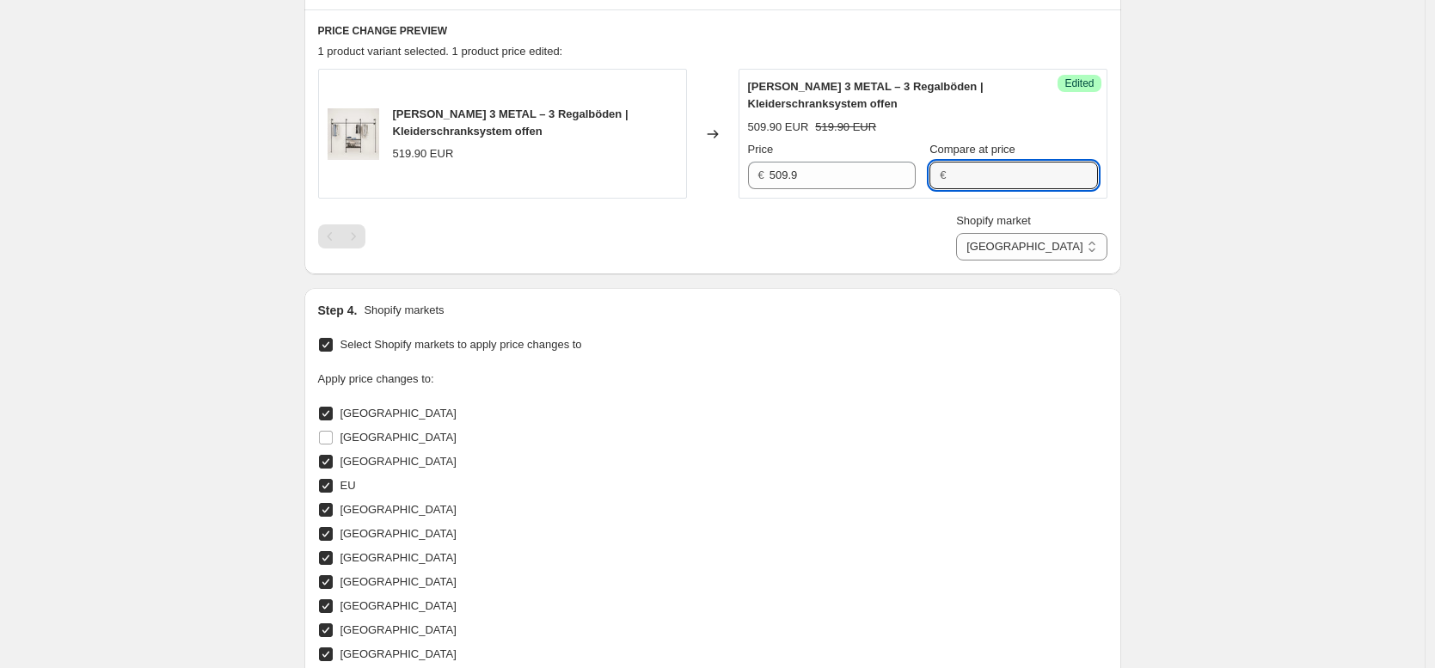
drag, startPoint x: 1314, startPoint y: 284, endPoint x: 1082, endPoint y: 285, distance: 232.1
click at [1313, 284] on div "Create new price [MEDICAL_DATA]. This page is ready Create new price [MEDICAL_D…" at bounding box center [712, 316] width 1424 height 1756
click at [1033, 243] on select "Direct prices [GEOGRAPHIC_DATA] [GEOGRAPHIC_DATA] [GEOGRAPHIC_DATA] [GEOGRAPHIC…" at bounding box center [1031, 247] width 150 height 28
select select "49252335882"
drag, startPoint x: 927, startPoint y: 168, endPoint x: 879, endPoint y: 165, distance: 48.3
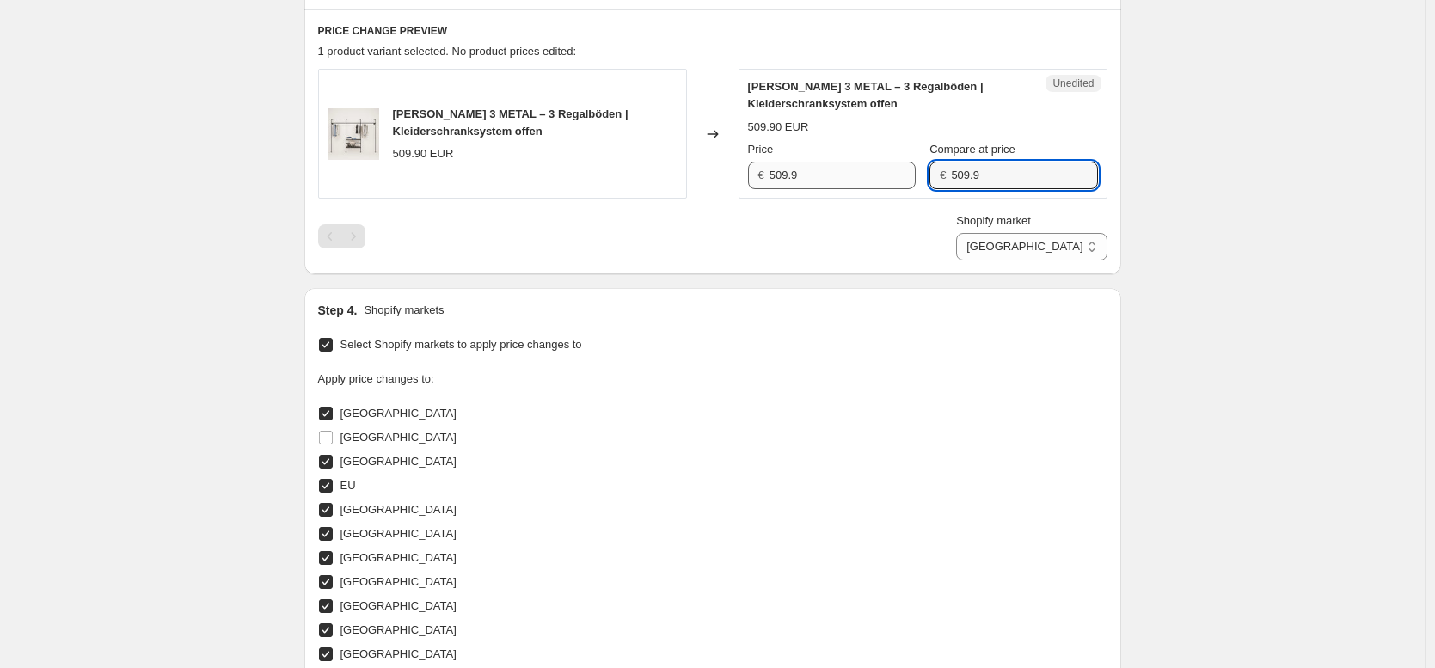
click at [877, 164] on div "Price € 509.9 Compare at price € 509.9" at bounding box center [923, 165] width 350 height 48
click at [1043, 247] on select "Direct prices [GEOGRAPHIC_DATA] [GEOGRAPHIC_DATA] [GEOGRAPHIC_DATA] [GEOGRAPHIC…" at bounding box center [1031, 247] width 150 height 28
select select "35945971978"
drag, startPoint x: 1008, startPoint y: 175, endPoint x: 859, endPoint y: 159, distance: 150.5
click at [887, 159] on div "Price € 519.9 Compare at price € 519.9" at bounding box center [923, 165] width 350 height 48
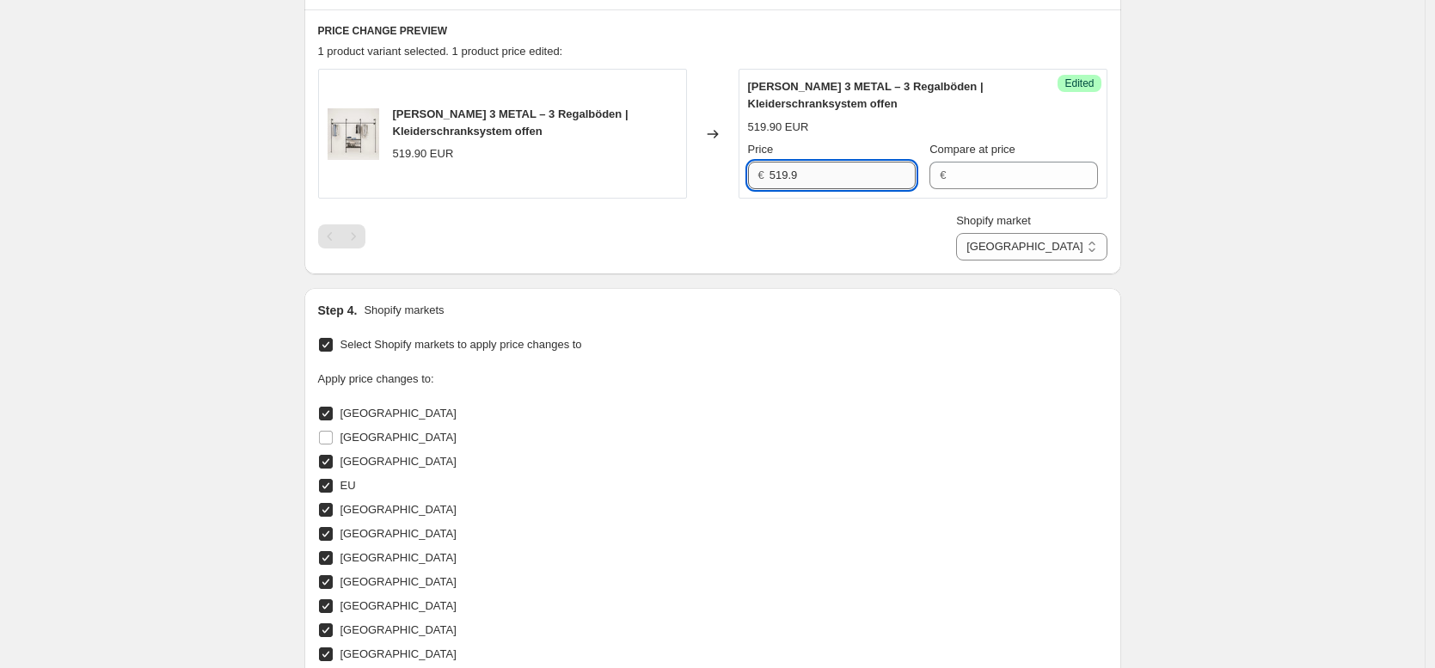
click at [787, 172] on input "519.9" at bounding box center [842, 176] width 146 height 28
type input "509.9"
click at [1070, 258] on select "Direct prices [GEOGRAPHIC_DATA] [GEOGRAPHIC_DATA] [GEOGRAPHIC_DATA] [GEOGRAPHIC…" at bounding box center [1031, 247] width 150 height 28
select select "35946037514"
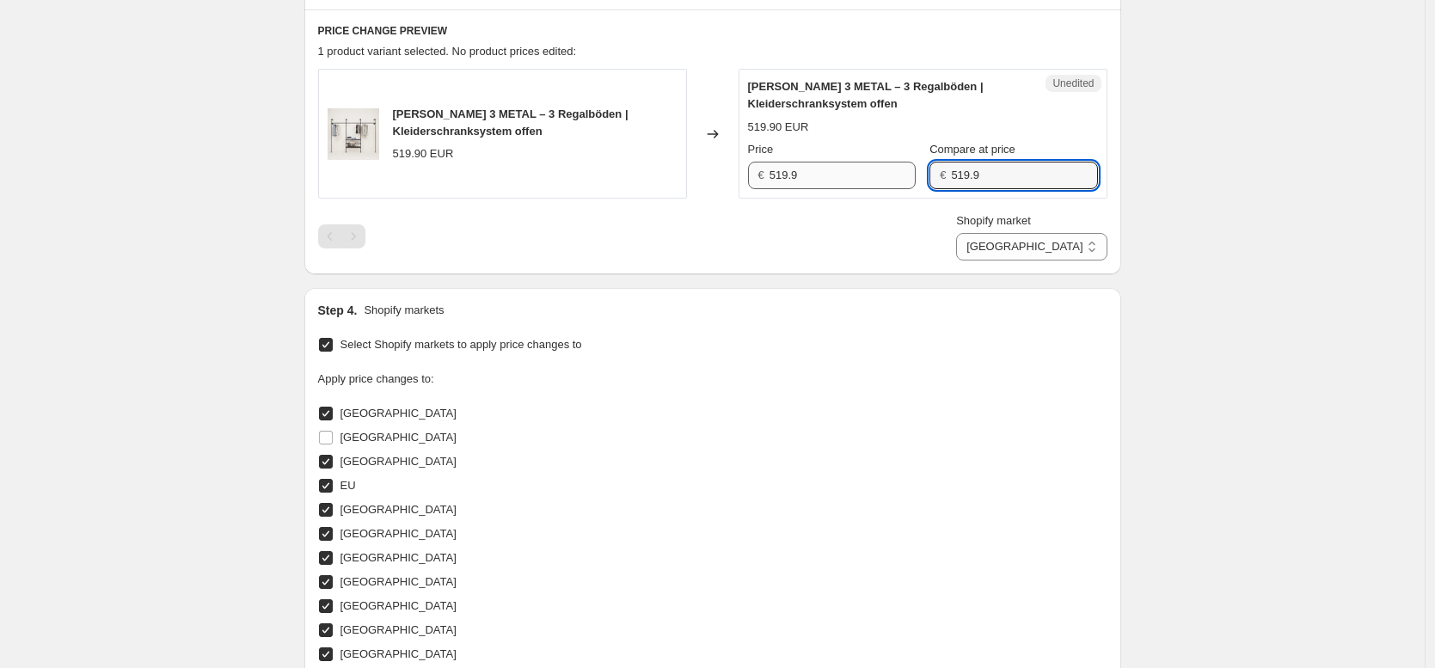
drag, startPoint x: 990, startPoint y: 177, endPoint x: 904, endPoint y: 167, distance: 87.4
click at [904, 167] on div "Price € 519.9 Compare at price € 519.9" at bounding box center [923, 165] width 350 height 48
click at [787, 174] on input "519.9" at bounding box center [842, 176] width 146 height 28
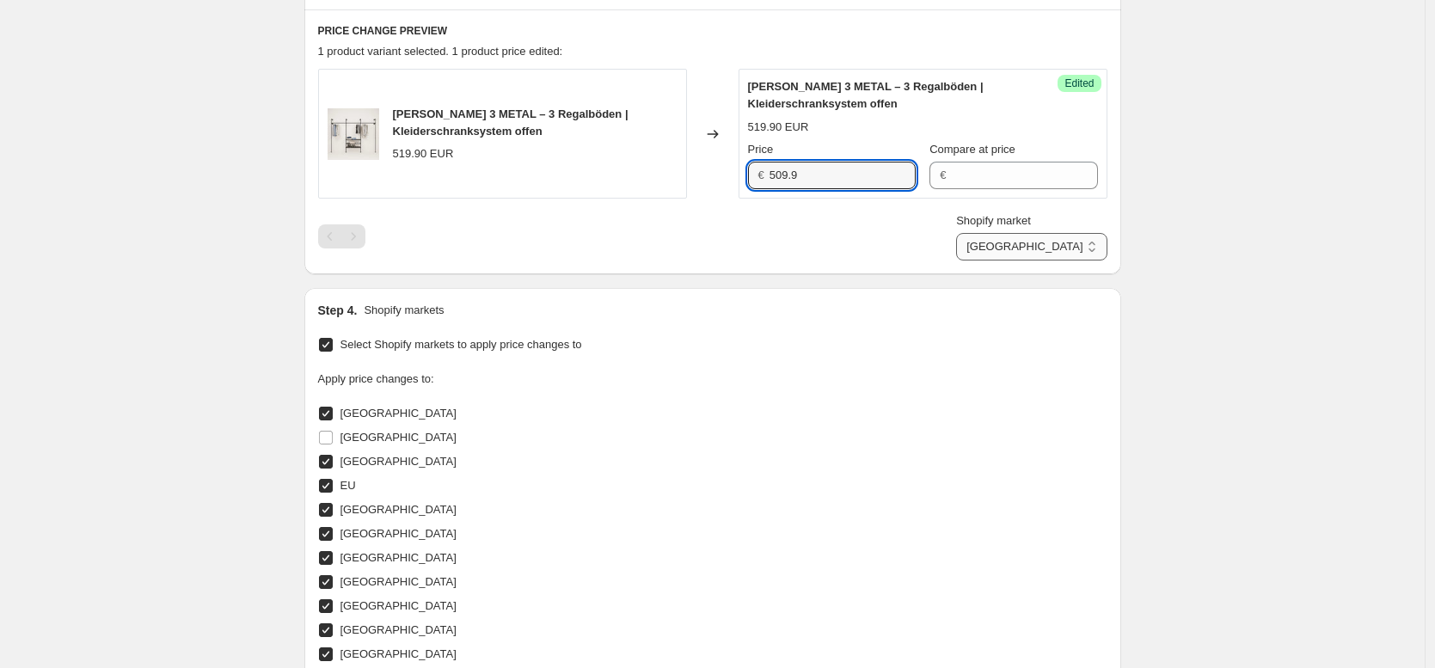
type input "509.9"
click at [1051, 237] on select "Direct prices [GEOGRAPHIC_DATA] [GEOGRAPHIC_DATA] [GEOGRAPHIC_DATA] [GEOGRAPHIC…" at bounding box center [1031, 247] width 150 height 28
select select "49257349386"
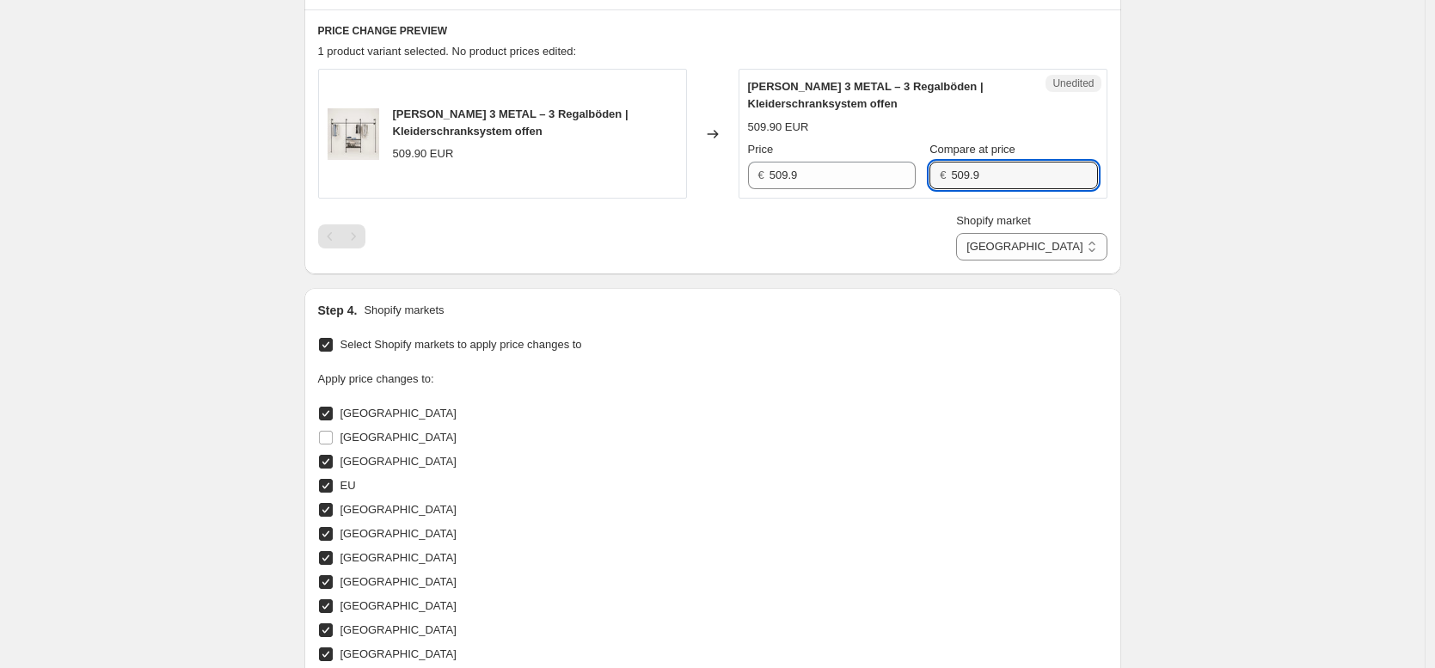
drag, startPoint x: 966, startPoint y: 169, endPoint x: 873, endPoint y: 160, distance: 93.3
click at [873, 160] on div "Price € 509.9 Compare at price € 509.9" at bounding box center [923, 165] width 350 height 48
click at [1058, 246] on select "Direct prices [GEOGRAPHIC_DATA] [GEOGRAPHIC_DATA] [GEOGRAPHIC_DATA] [GEOGRAPHIC…" at bounding box center [1031, 247] width 150 height 28
drag, startPoint x: 992, startPoint y: 169, endPoint x: 898, endPoint y: 151, distance: 95.4
click at [898, 150] on div "Price lei 2559 Compare at price lei 2559" at bounding box center [923, 165] width 350 height 48
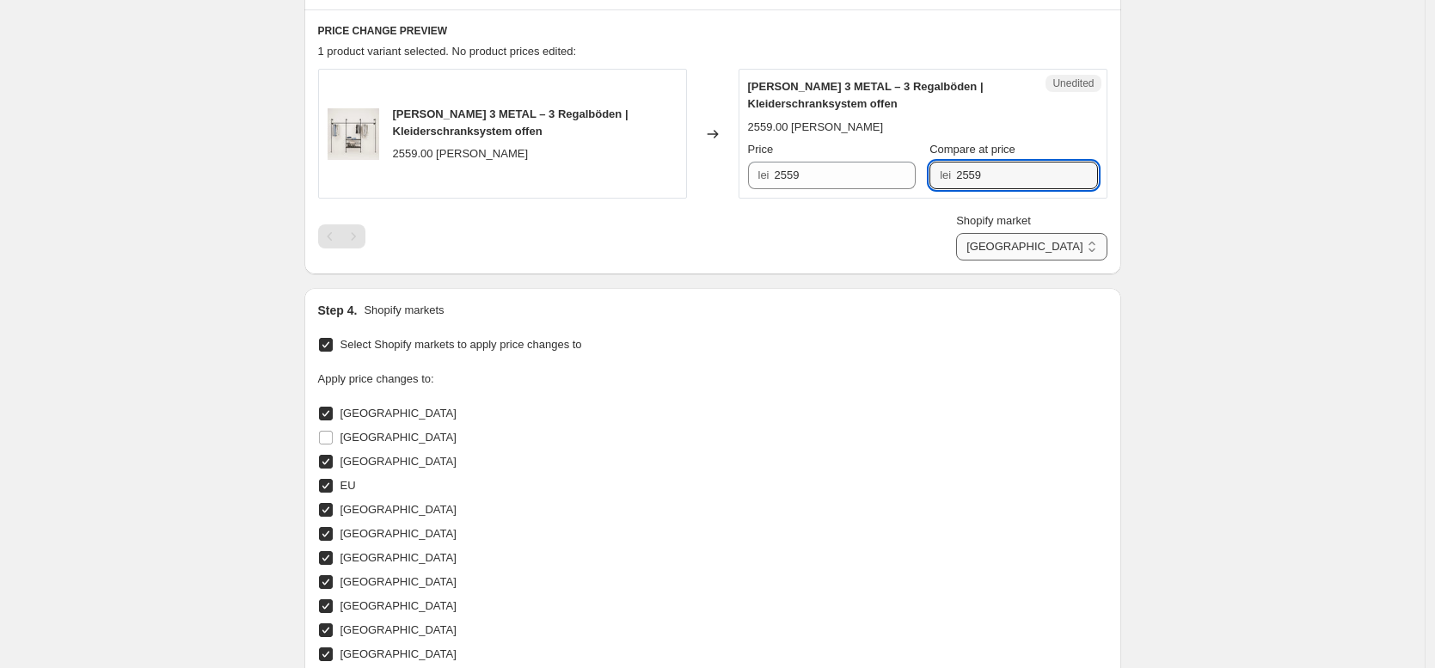
click at [1050, 245] on select "Direct prices [GEOGRAPHIC_DATA] [GEOGRAPHIC_DATA] [GEOGRAPHIC_DATA] [GEOGRAPHIC…" at bounding box center [1031, 247] width 150 height 28
select select "35946266890"
drag, startPoint x: 988, startPoint y: 175, endPoint x: 880, endPoint y: 156, distance: 109.0
click at [885, 154] on div "Price € 519.9 Compare at price € 519.9" at bounding box center [923, 165] width 350 height 48
click at [787, 175] on input "519.9" at bounding box center [842, 176] width 146 height 28
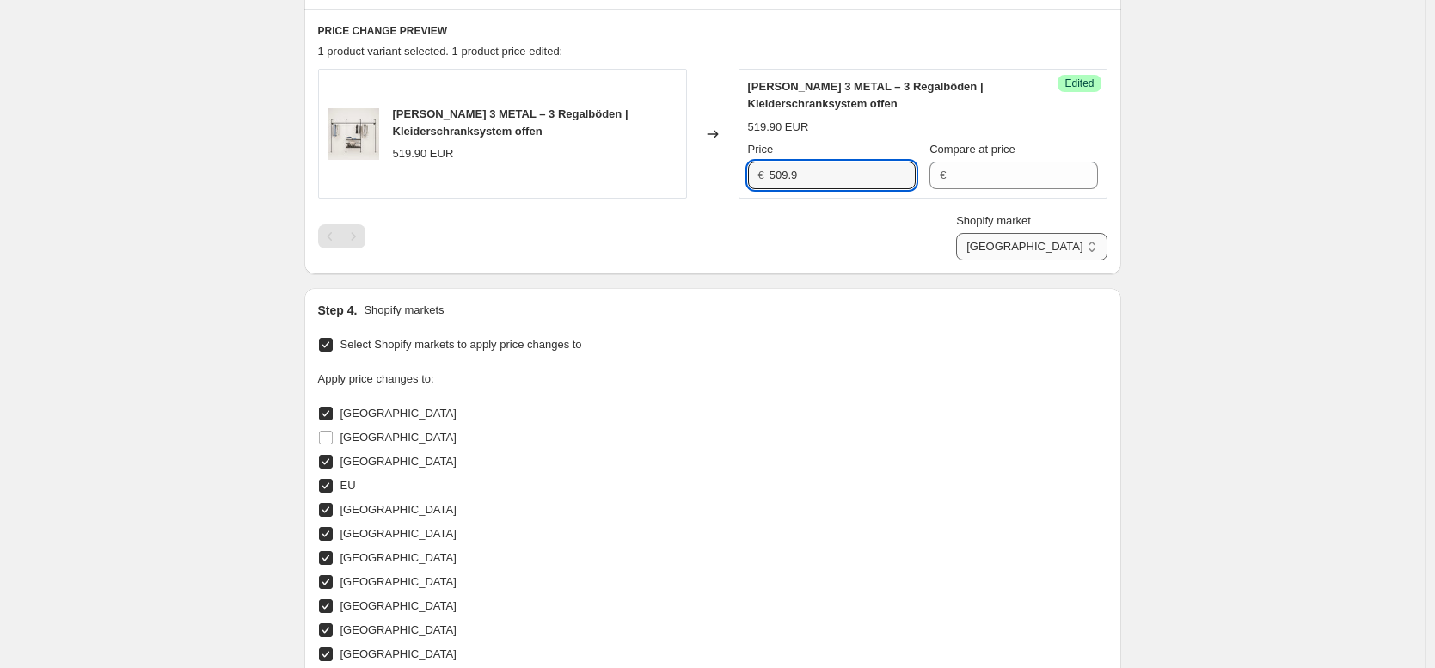
type input "509.9"
click at [1059, 242] on select "Direct prices [GEOGRAPHIC_DATA] [GEOGRAPHIC_DATA] [GEOGRAPHIC_DATA] [GEOGRAPHIC…" at bounding box center [1031, 247] width 150 height 28
select select "35913924874"
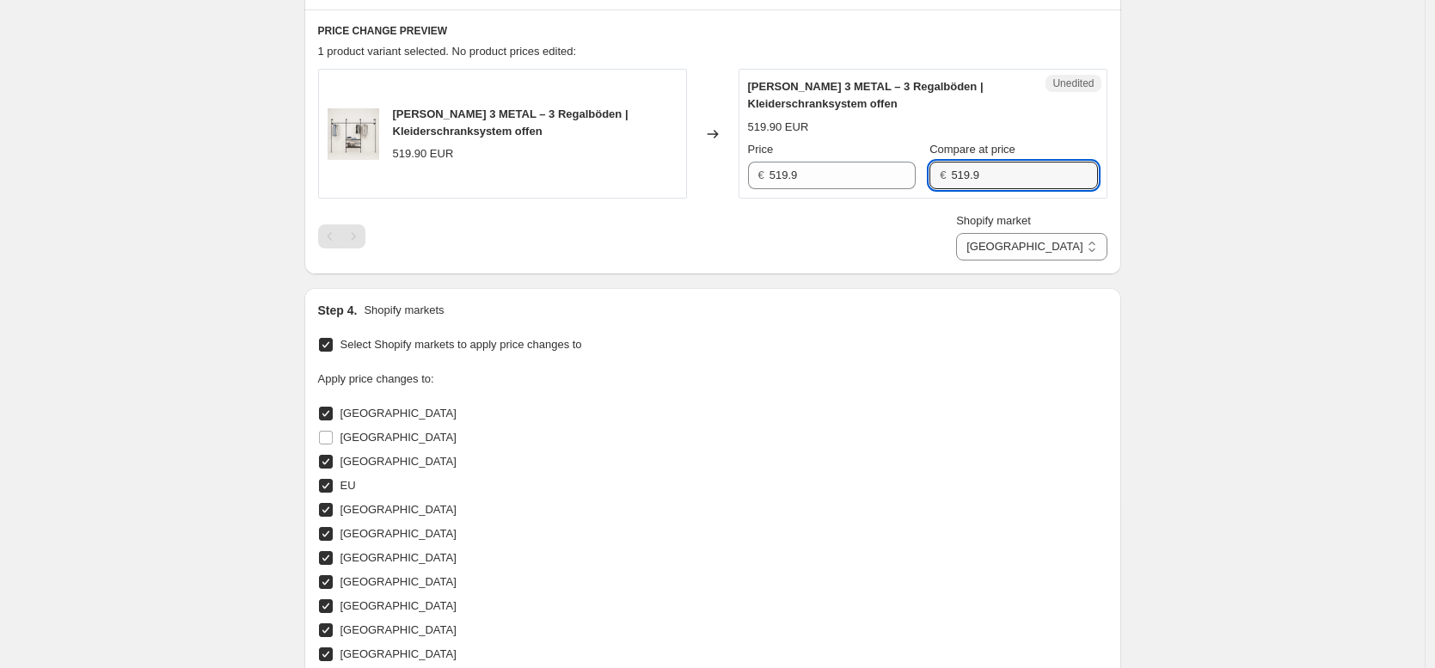
drag, startPoint x: 981, startPoint y: 177, endPoint x: 860, endPoint y: 156, distance: 123.0
click at [860, 156] on div "Price € 519.9 Compare at price € 519.9" at bounding box center [923, 165] width 350 height 48
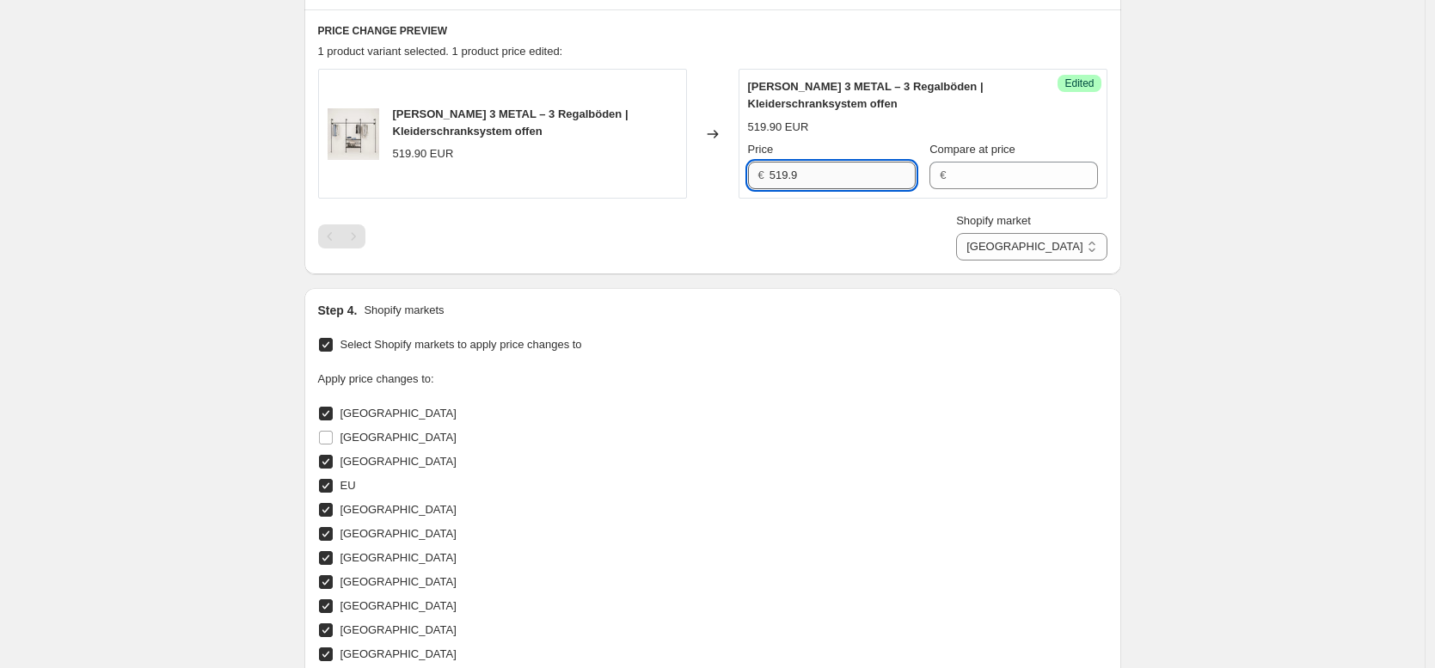
click at [788, 175] on input "519.9" at bounding box center [842, 176] width 146 height 28
type input "509.9"
click at [1074, 252] on select "Direct prices [GEOGRAPHIC_DATA] [GEOGRAPHIC_DATA] [GEOGRAPHIC_DATA] [GEOGRAPHIC…" at bounding box center [1031, 247] width 150 height 28
select select "43257594122"
click at [847, 170] on input "4109.9" at bounding box center [844, 176] width 144 height 28
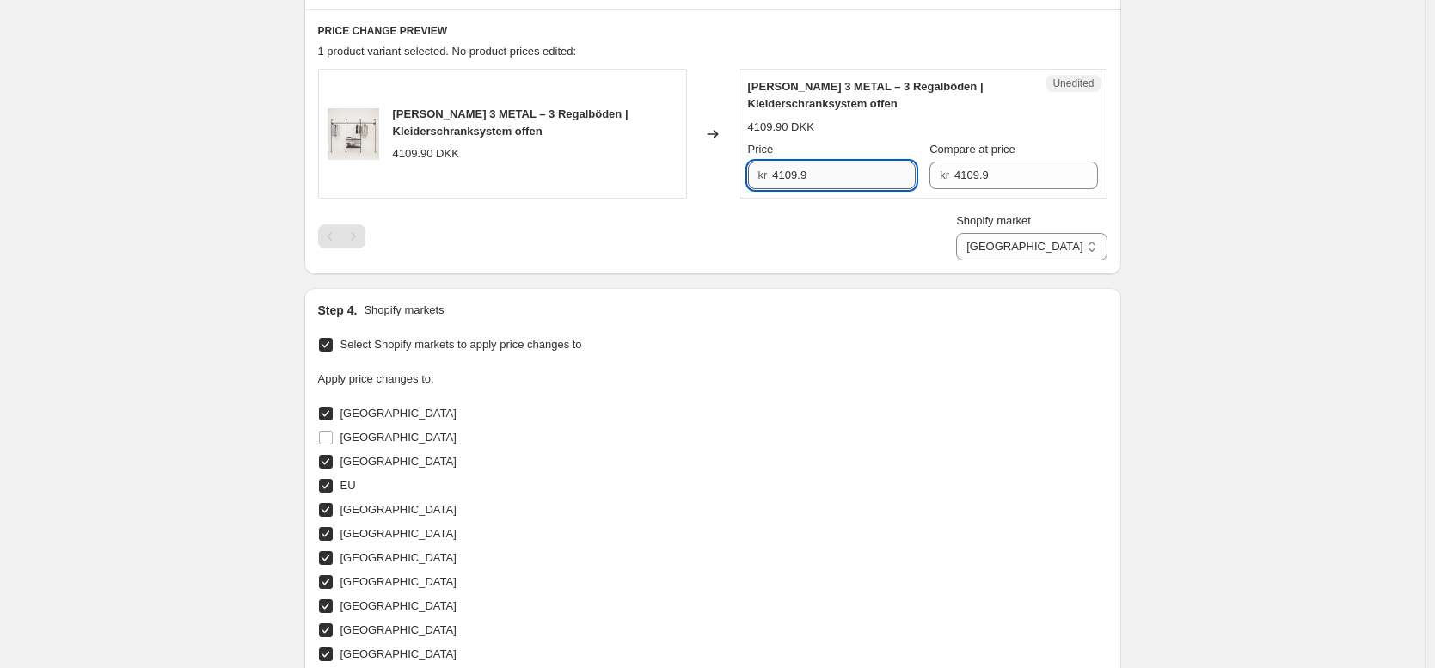
click at [847, 170] on input "4109.9" at bounding box center [844, 176] width 144 height 28
type input "4019"
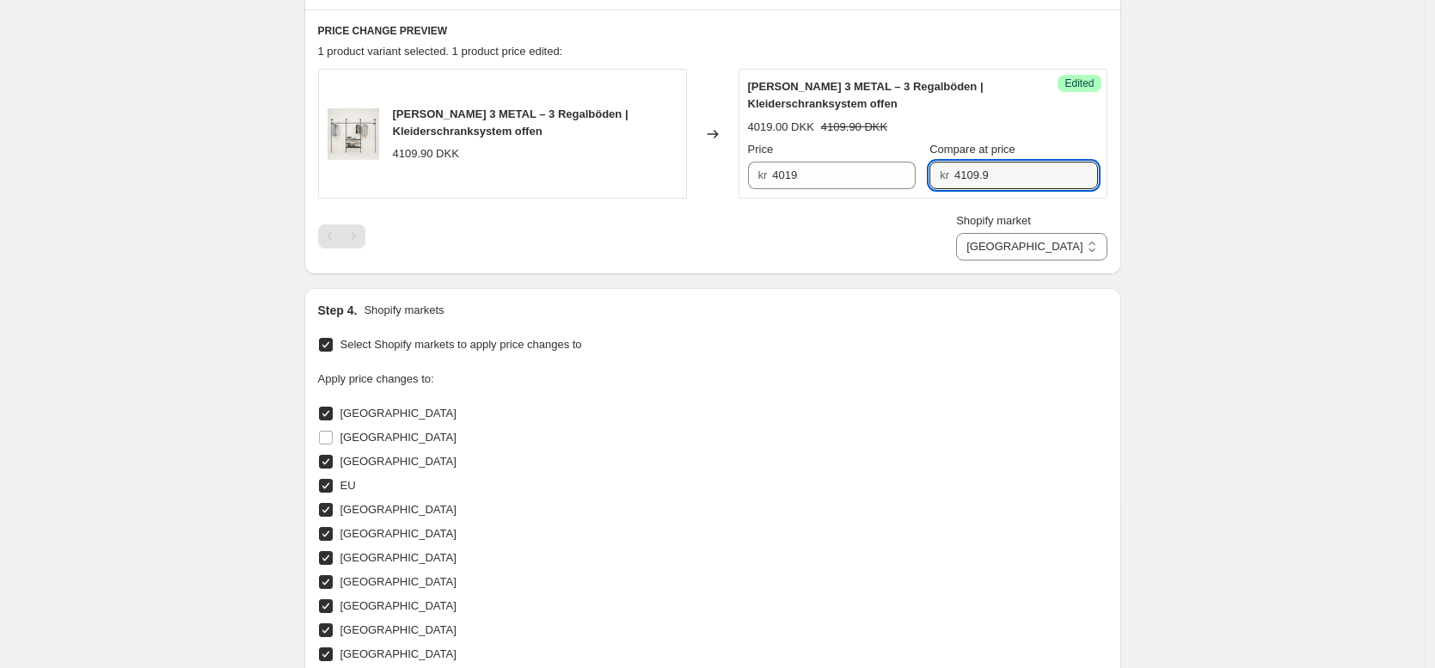
drag, startPoint x: 983, startPoint y: 174, endPoint x: 916, endPoint y: 163, distance: 68.7
click at [916, 163] on div "Price kr 4019 Compare at price kr 4109.9" at bounding box center [923, 165] width 350 height 48
drag, startPoint x: 1283, startPoint y: 264, endPoint x: 1132, endPoint y: 261, distance: 150.5
click at [1277, 263] on div "Create new price [MEDICAL_DATA]. This page is ready Create new price [MEDICAL_D…" at bounding box center [712, 316] width 1424 height 1756
click at [1067, 245] on select "Direct prices [GEOGRAPHIC_DATA] [GEOGRAPHIC_DATA] [GEOGRAPHIC_DATA] [GEOGRAPHIC…" at bounding box center [1031, 247] width 150 height 28
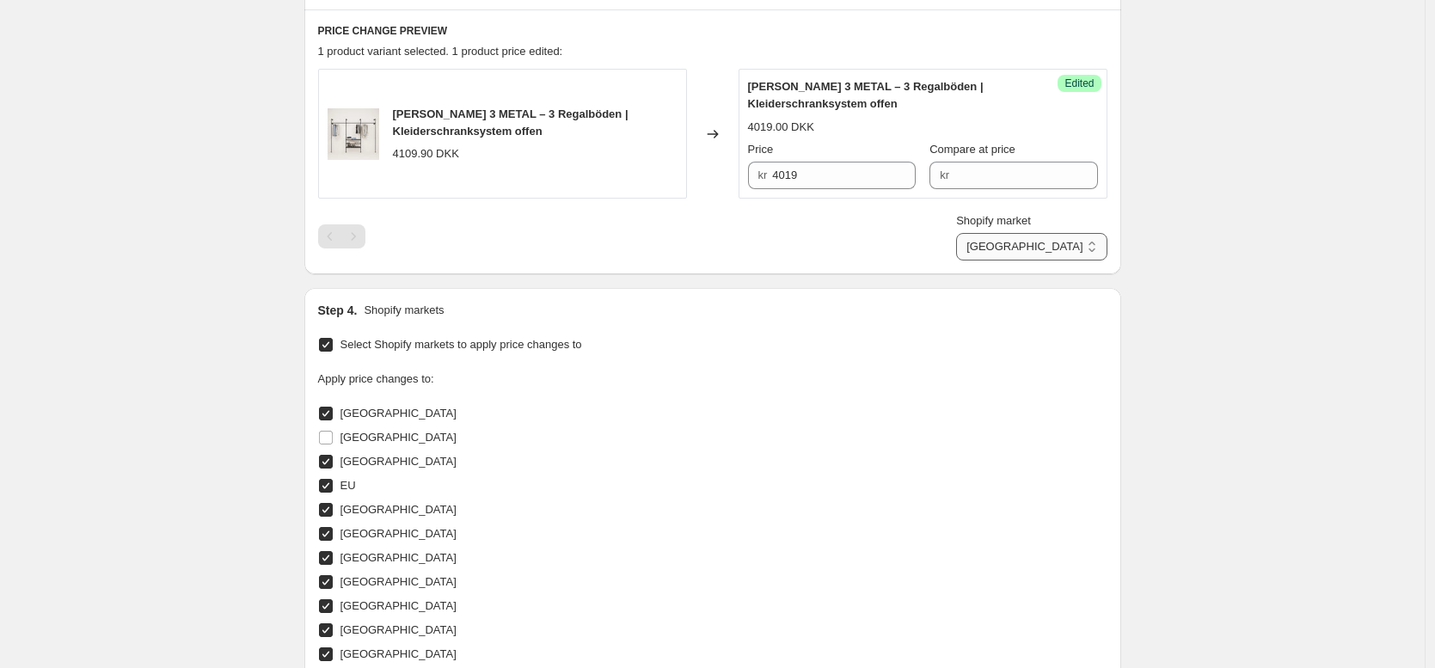
select select "49252303114"
click at [853, 179] on input "6469" at bounding box center [844, 176] width 144 height 28
click at [793, 175] on input "6469" at bounding box center [844, 176] width 144 height 28
type input "6439"
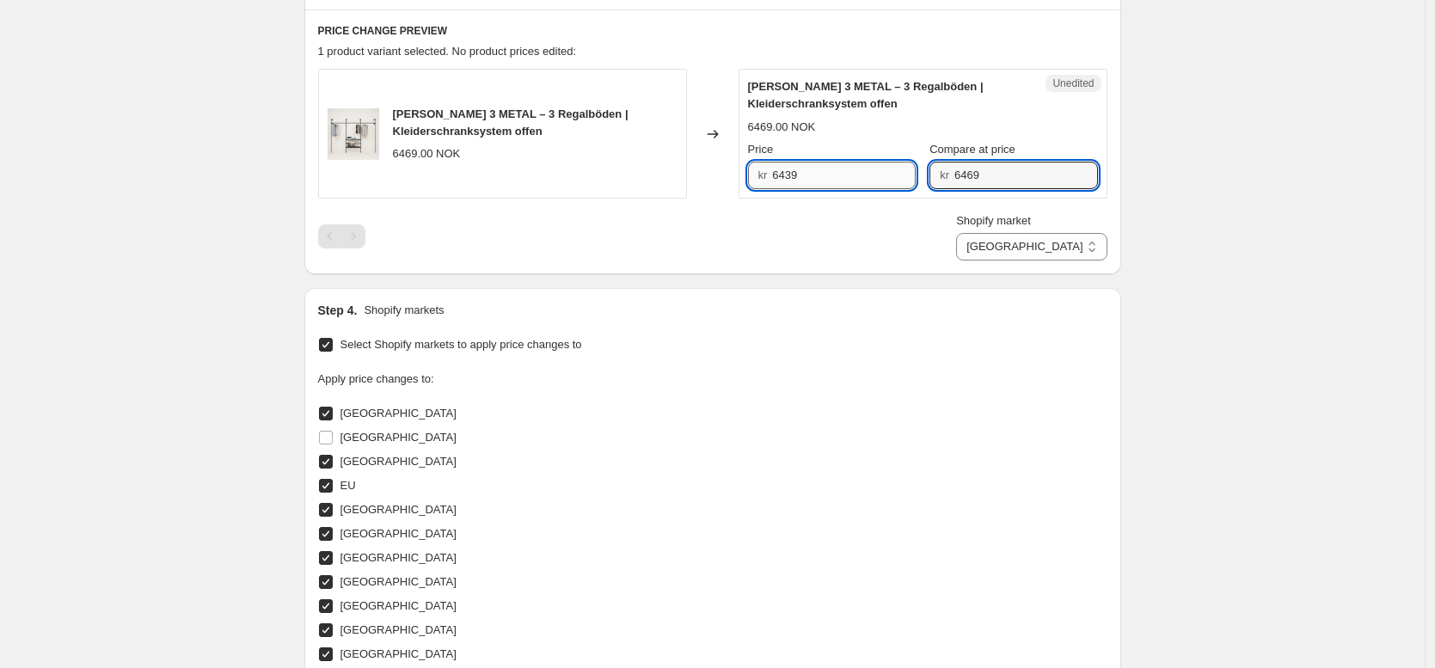
drag, startPoint x: 970, startPoint y: 174, endPoint x: 898, endPoint y: 162, distance: 72.4
click at [893, 161] on div "Price kr 6439 Compare at price kr 6469" at bounding box center [923, 165] width 350 height 48
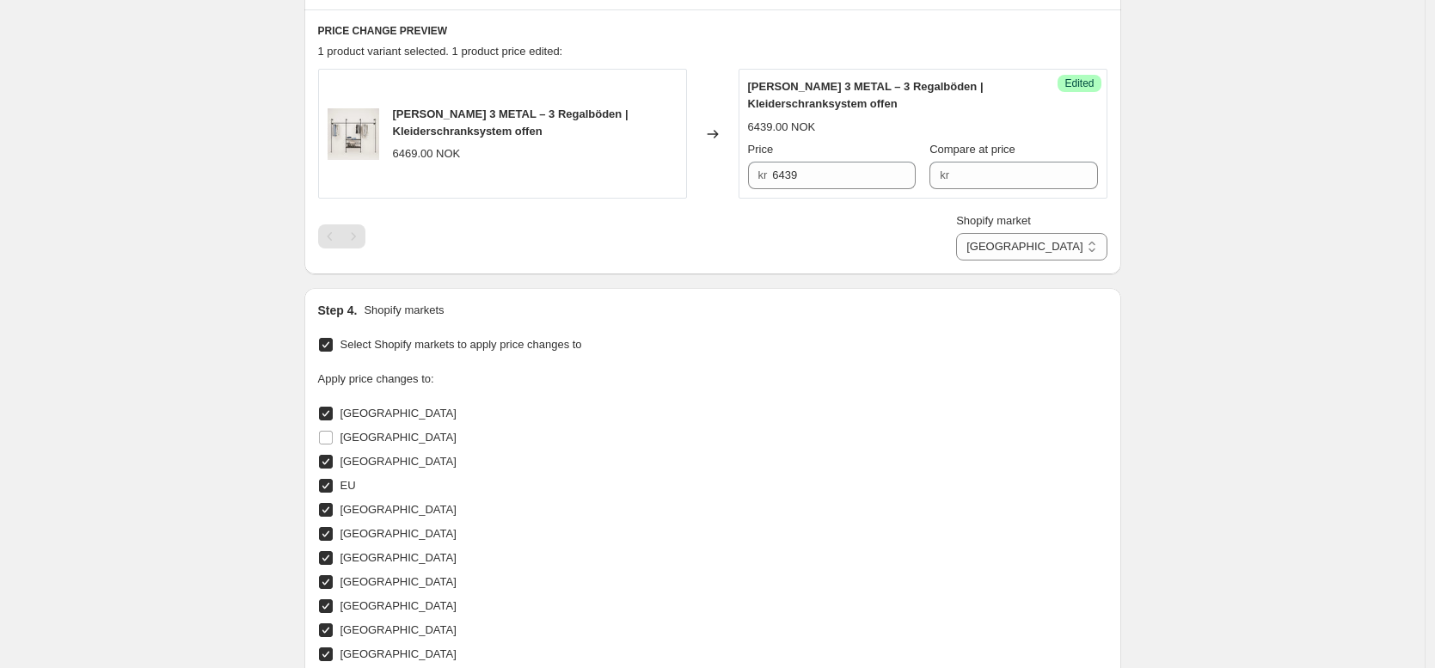
drag, startPoint x: 1311, startPoint y: 243, endPoint x: 1262, endPoint y: 236, distance: 49.6
click at [1295, 239] on div "Create new price [MEDICAL_DATA]. This page is ready Create new price [MEDICAL_D…" at bounding box center [712, 316] width 1424 height 1756
click at [1058, 248] on select "Direct prices [GEOGRAPHIC_DATA] [GEOGRAPHIC_DATA] [GEOGRAPHIC_DATA] [GEOGRAPHIC…" at bounding box center [1031, 247] width 150 height 28
select select "44439634186"
drag, startPoint x: 772, startPoint y: 165, endPoint x: 731, endPoint y: 165, distance: 41.3
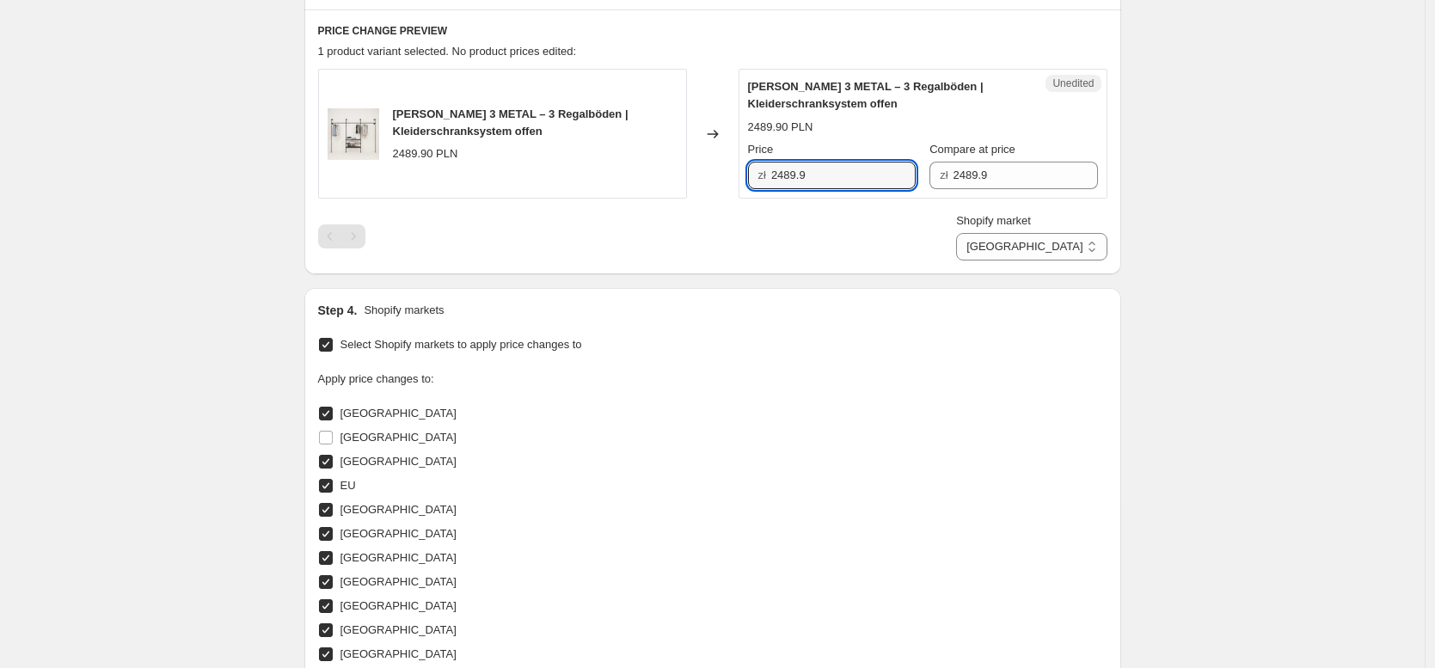
click at [731, 165] on div "[PERSON_NAME] 3 METAL – 3 Regalböden | Kleiderschranksystem offen 2489.90 PLN C…" at bounding box center [712, 134] width 789 height 130
type input "2269.90"
drag, startPoint x: 1020, startPoint y: 174, endPoint x: 813, endPoint y: 152, distance: 207.4
click at [813, 152] on div "Price zł 2269.90 Compare at price zł 2489.9" at bounding box center [923, 165] width 350 height 48
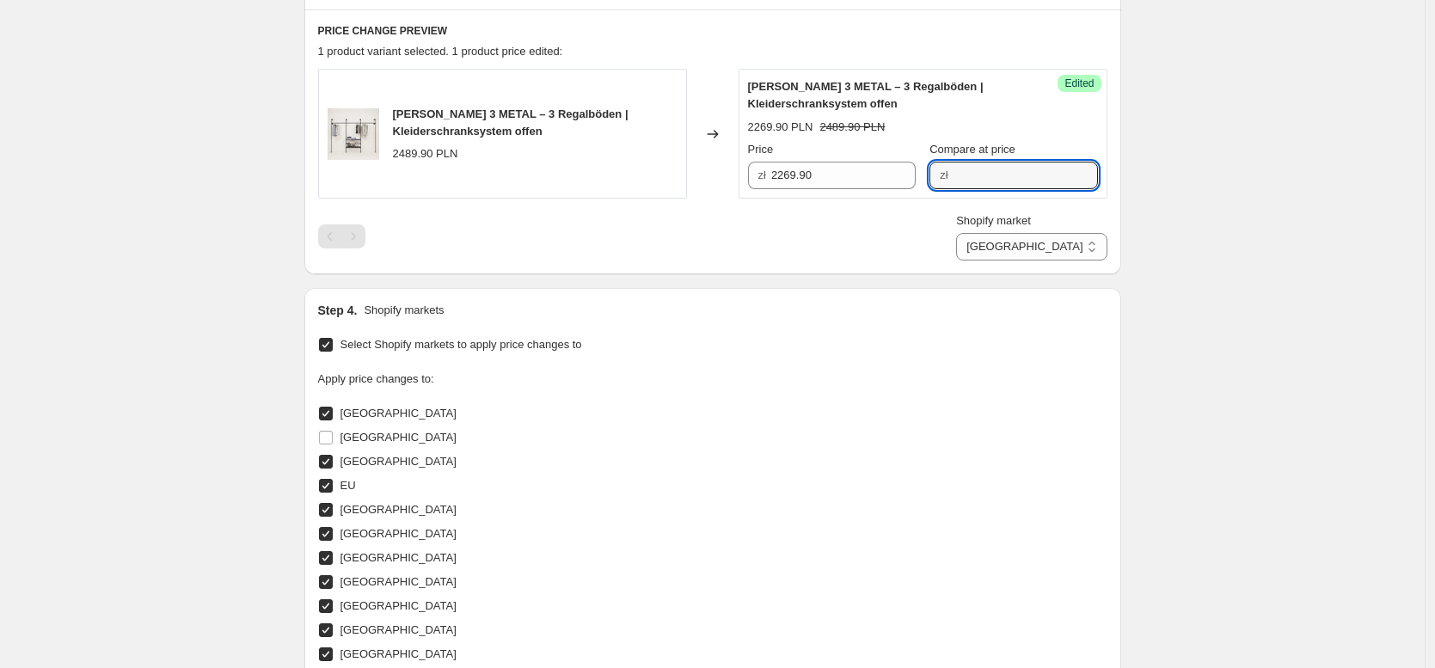
click at [1217, 270] on div "Create new price [MEDICAL_DATA]. This page is ready Create new price [MEDICAL_D…" at bounding box center [712, 316] width 1424 height 1756
click at [1062, 251] on select "Direct prices [GEOGRAPHIC_DATA] [GEOGRAPHIC_DATA] [GEOGRAPHIC_DATA] [GEOGRAPHIC…" at bounding box center [1031, 247] width 150 height 28
select select "49257611530"
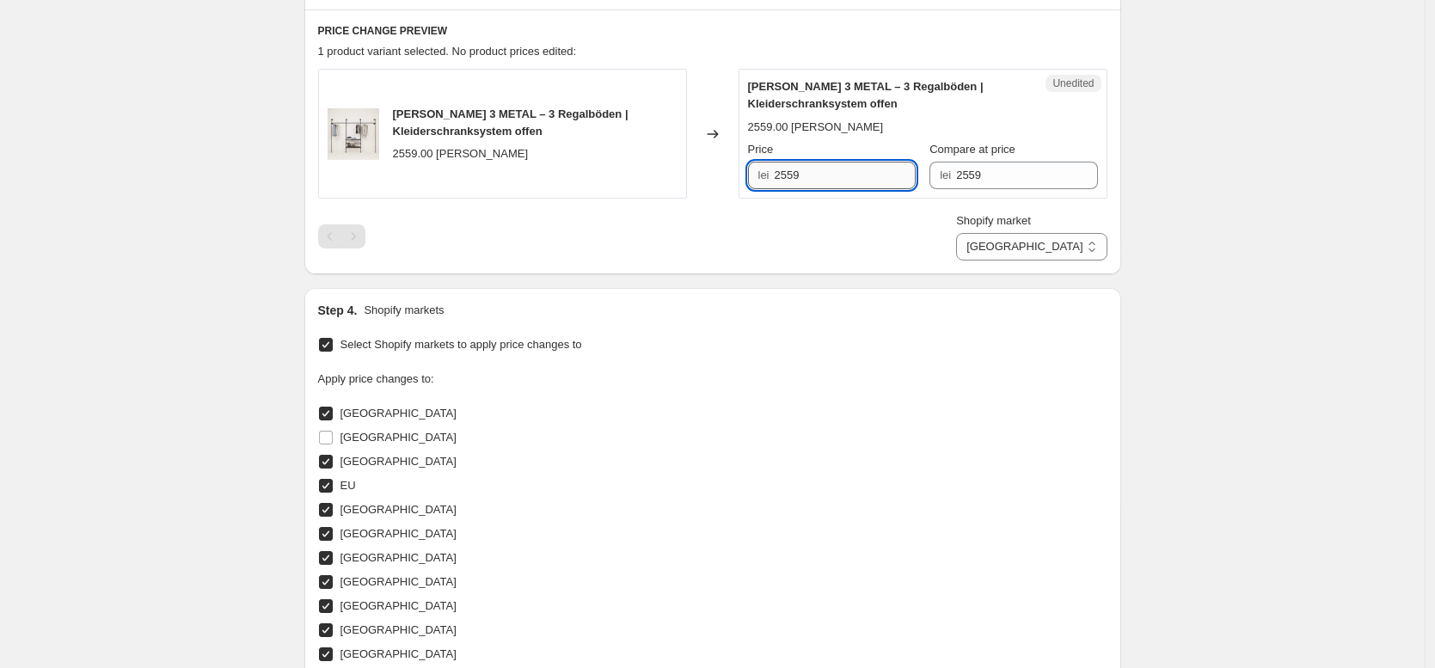
click at [790, 171] on input "2559" at bounding box center [845, 176] width 141 height 28
type input "2509"
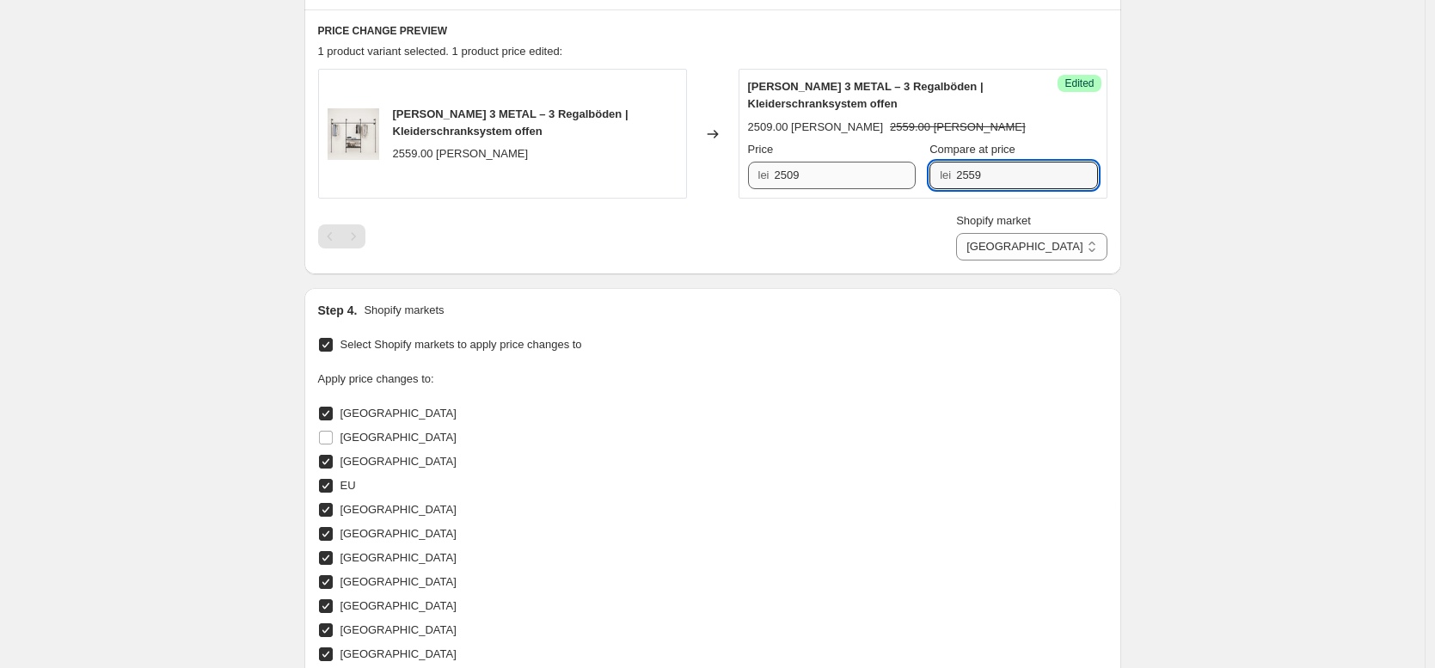
drag, startPoint x: 1032, startPoint y: 183, endPoint x: 902, endPoint y: 175, distance: 130.0
click at [894, 164] on div "Price lei 2509 Compare at price lei 2559" at bounding box center [923, 165] width 350 height 48
drag, startPoint x: 1209, startPoint y: 257, endPoint x: 1068, endPoint y: 255, distance: 141.0
click at [1198, 254] on div "Create new price [MEDICAL_DATA]. This page is ready Create new price [MEDICAL_D…" at bounding box center [712, 316] width 1424 height 1756
click at [1052, 252] on select "Direct prices [GEOGRAPHIC_DATA] [GEOGRAPHIC_DATA] [GEOGRAPHIC_DATA] [GEOGRAPHIC…" at bounding box center [1031, 247] width 150 height 28
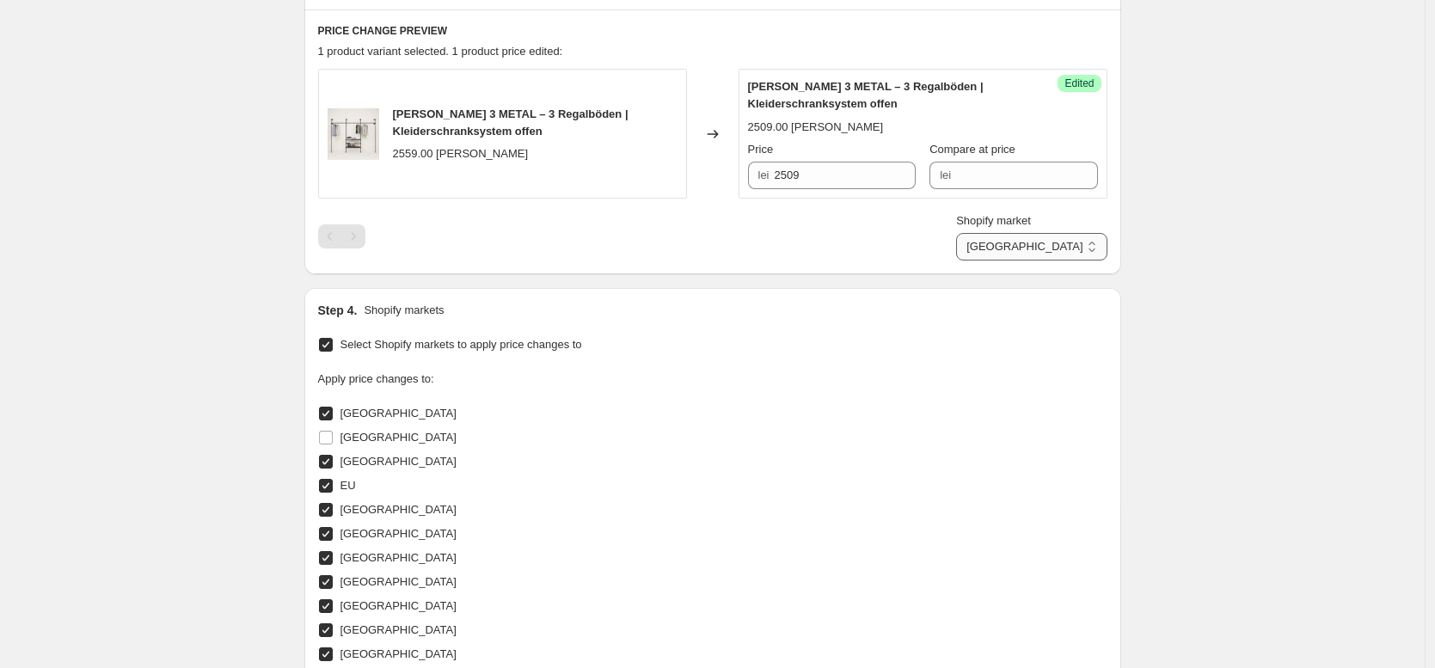
select select "49255907594"
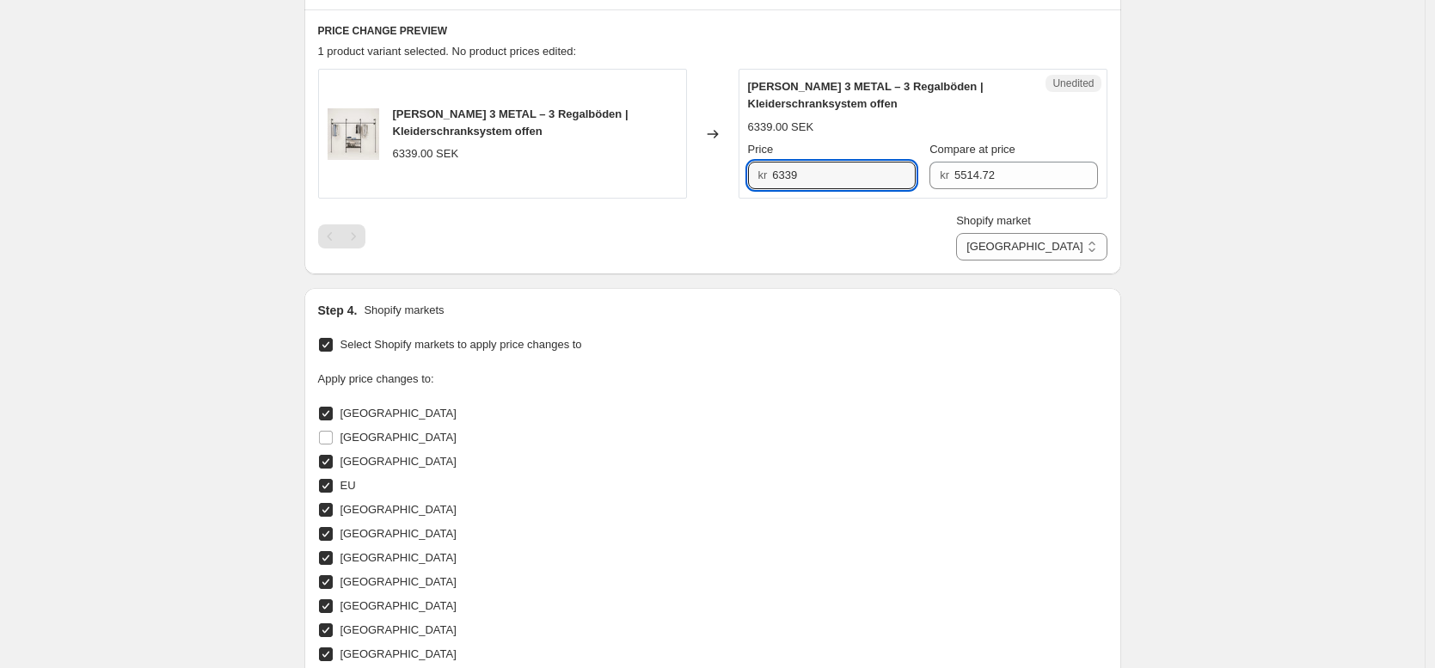
drag, startPoint x: 830, startPoint y: 185, endPoint x: 741, endPoint y: 163, distance: 91.1
click at [741, 163] on div "[PERSON_NAME] 3 METAL – 3 Regalböden | Kleiderschranksystem offen 6339.00 SEK C…" at bounding box center [712, 134] width 789 height 130
type input "6179"
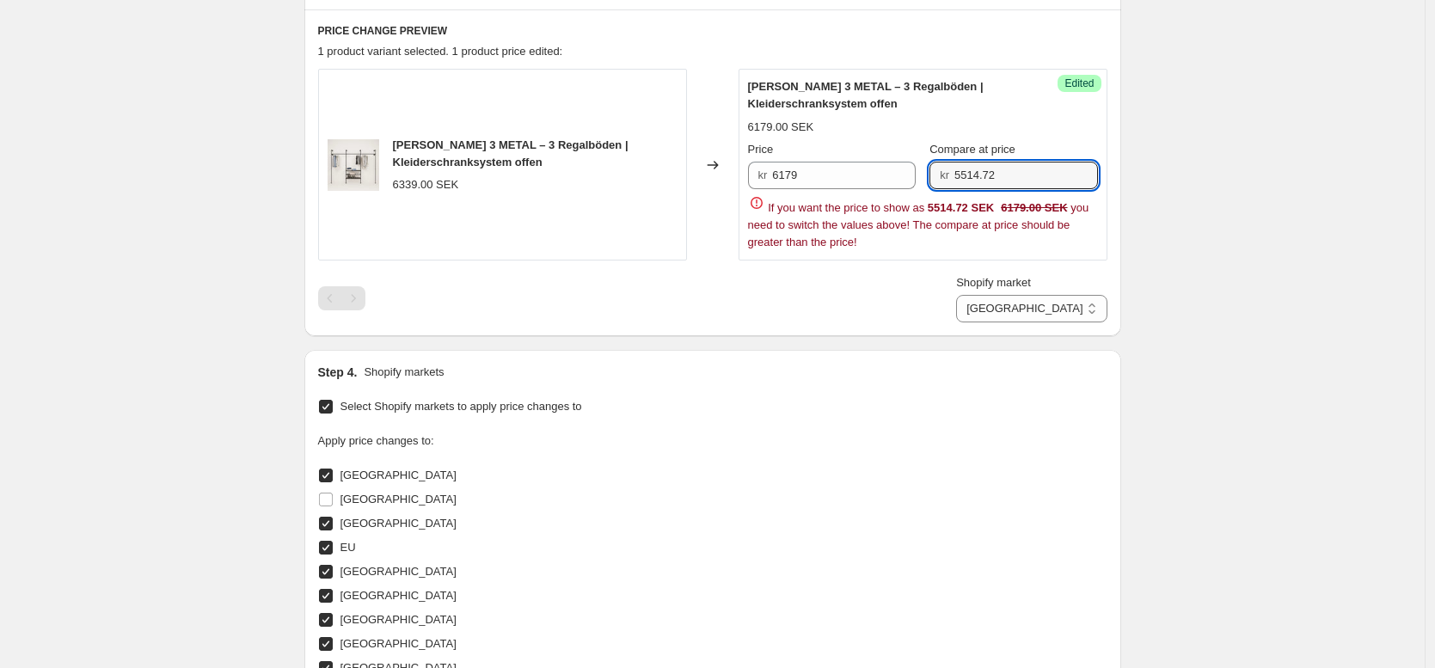
drag, startPoint x: 1008, startPoint y: 169, endPoint x: 824, endPoint y: 157, distance: 184.4
click at [824, 157] on div "Price kr 6179 Compare at price kr 5514.72" at bounding box center [923, 165] width 350 height 48
drag, startPoint x: 1270, startPoint y: 273, endPoint x: 1161, endPoint y: 295, distance: 111.3
click at [1268, 273] on div "Create new price [MEDICAL_DATA]. This page is ready Create new price [MEDICAL_D…" at bounding box center [712, 347] width 1424 height 1818
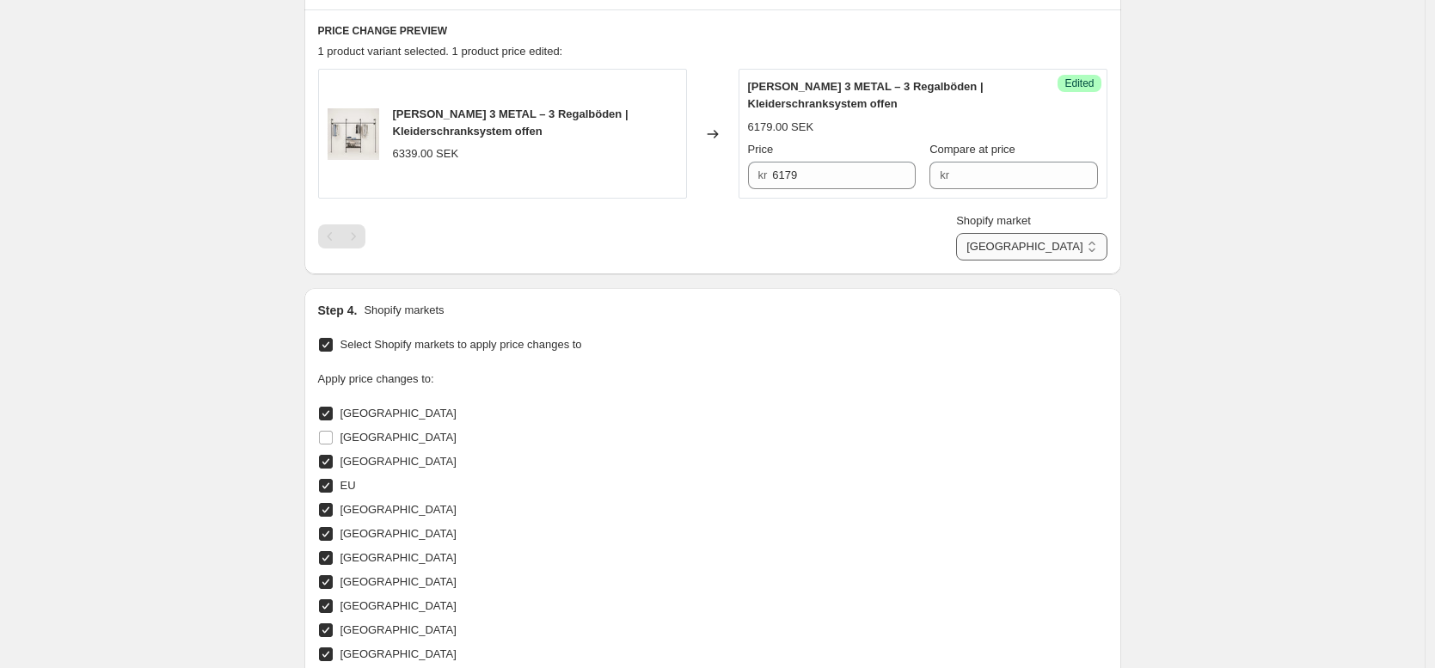
click at [1075, 251] on select "Direct prices [GEOGRAPHIC_DATA] [GEOGRAPHIC_DATA] [GEOGRAPHIC_DATA] [GEOGRAPHIC…" at bounding box center [1031, 247] width 150 height 28
select select "520224822"
click at [824, 175] on input "519.9" at bounding box center [851, 176] width 130 height 28
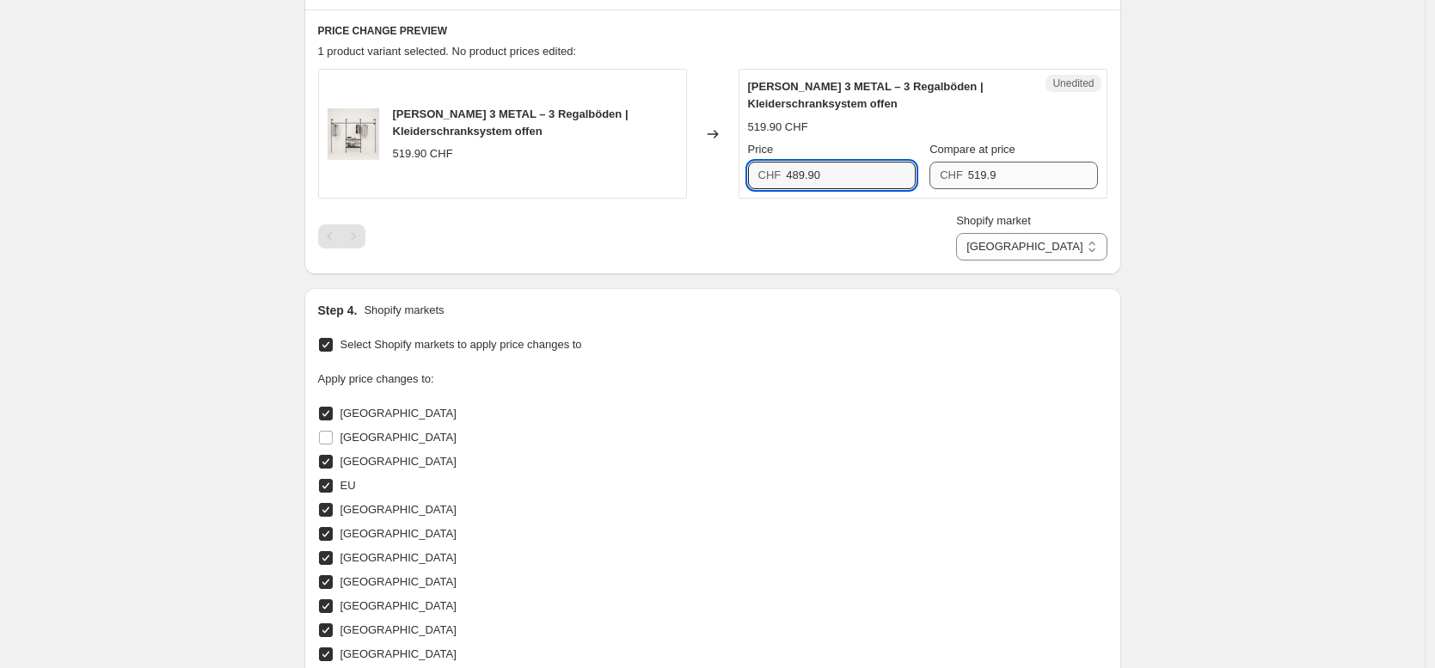
type input "489.90"
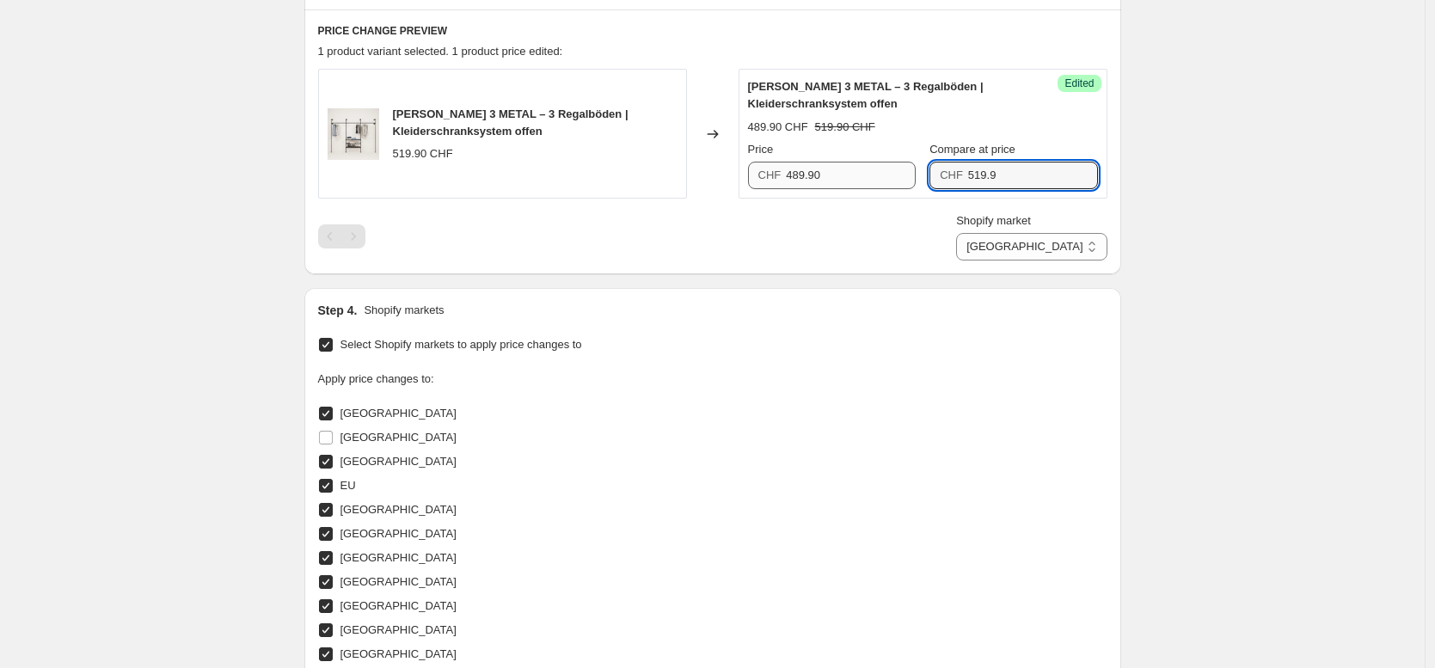
drag, startPoint x: 1017, startPoint y: 176, endPoint x: 911, endPoint y: 163, distance: 106.5
click at [911, 163] on div "Price CHF 489.90 Compare at price CHF 519.9" at bounding box center [923, 165] width 350 height 48
click at [1269, 261] on div "Create new price [MEDICAL_DATA]. This page is ready Create new price [MEDICAL_D…" at bounding box center [712, 316] width 1424 height 1756
click at [1070, 246] on select "Direct prices [GEOGRAPHIC_DATA] [GEOGRAPHIC_DATA] [GEOGRAPHIC_DATA] [GEOGRAPHIC…" at bounding box center [1031, 247] width 150 height 28
select select "49252368650"
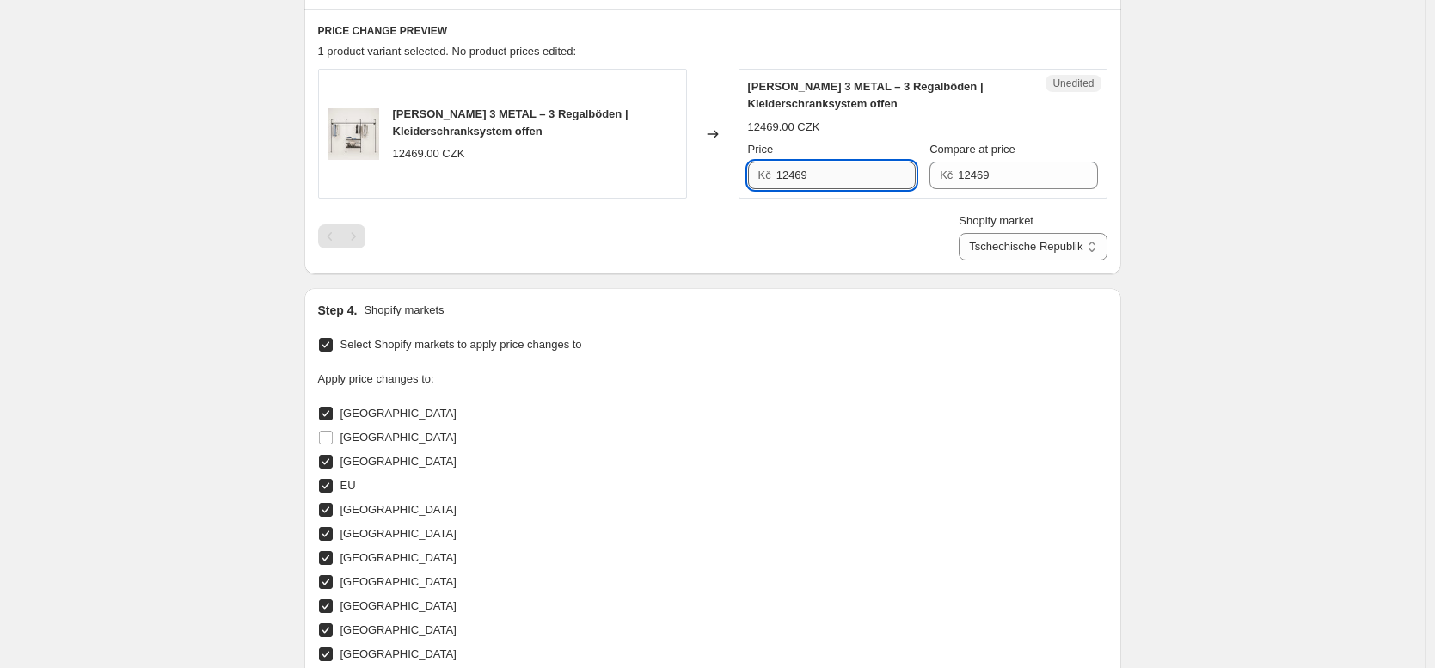
click at [810, 170] on input "12469" at bounding box center [845, 176] width 139 height 28
type input "12999"
drag, startPoint x: 953, startPoint y: 163, endPoint x: 903, endPoint y: 160, distance: 50.8
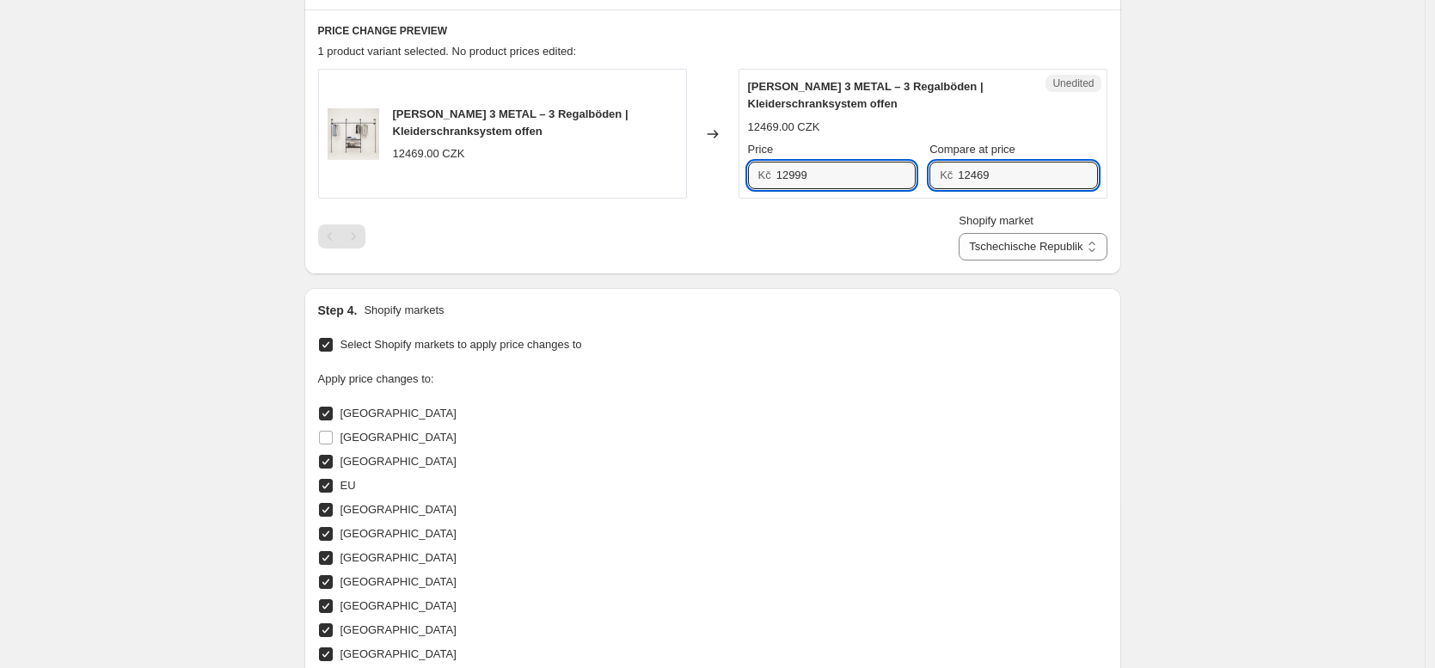
click at [903, 160] on div "Price Kč 12999 Compare at price Kč 12469" at bounding box center [923, 165] width 350 height 48
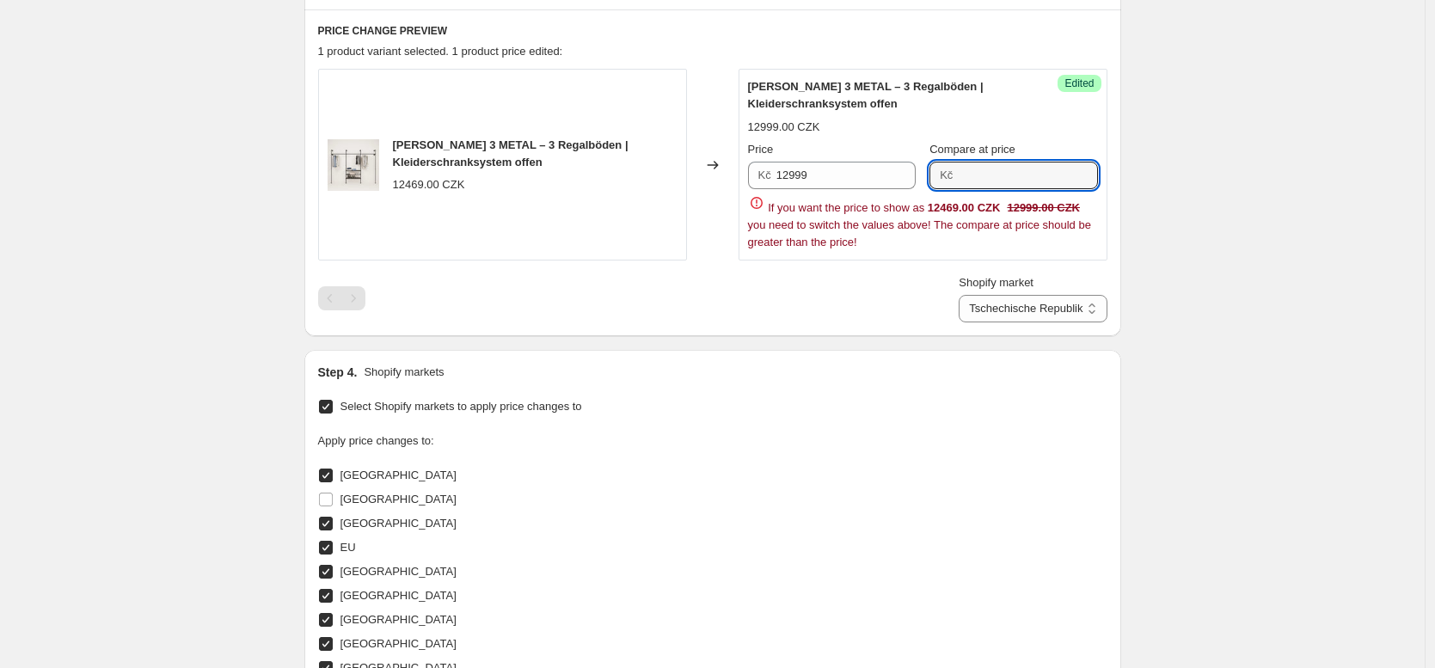
drag, startPoint x: 1259, startPoint y: 334, endPoint x: 1090, endPoint y: 327, distance: 169.5
click at [1245, 329] on div "Create new price [MEDICAL_DATA]. This page is ready Create new price [MEDICAL_D…" at bounding box center [712, 347] width 1424 height 1818
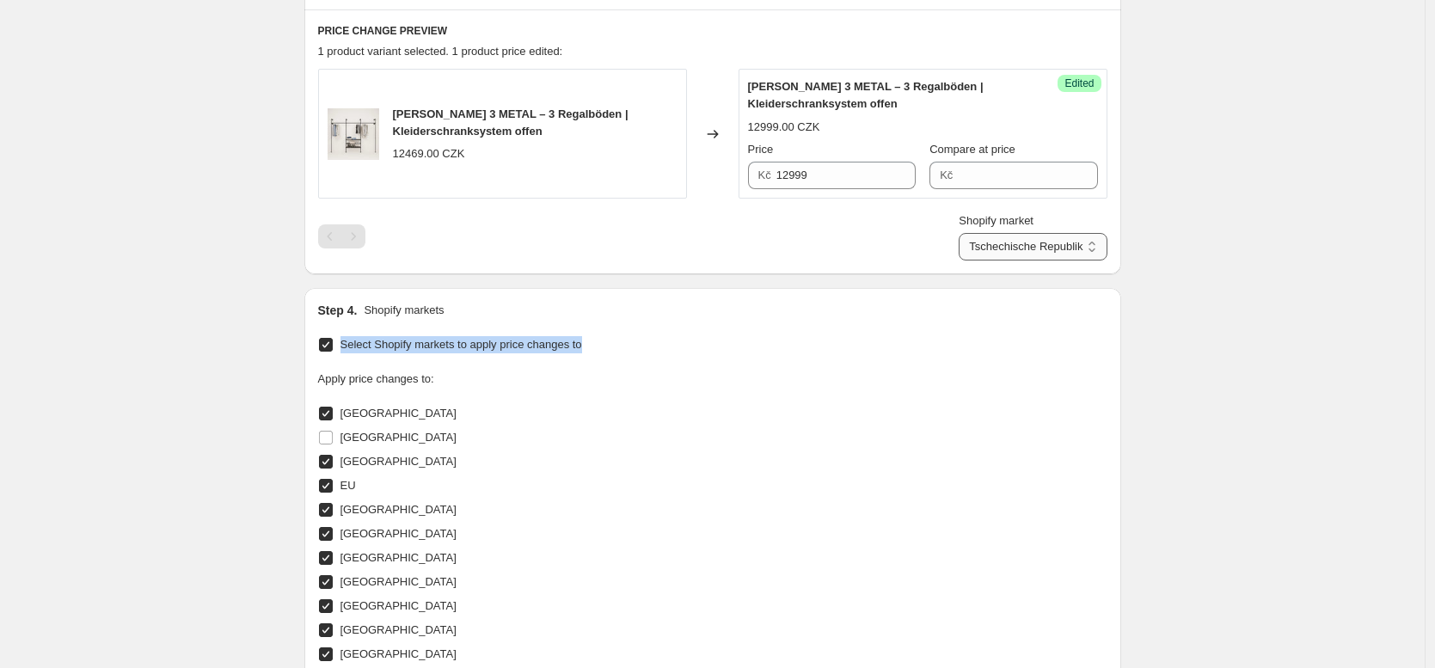
click at [1036, 245] on select "Direct prices [GEOGRAPHIC_DATA] [GEOGRAPHIC_DATA] [GEOGRAPHIC_DATA] [GEOGRAPHIC…" at bounding box center [1033, 247] width 148 height 28
select select "35913990410"
click at [874, 166] on input "519.9" at bounding box center [842, 176] width 146 height 28
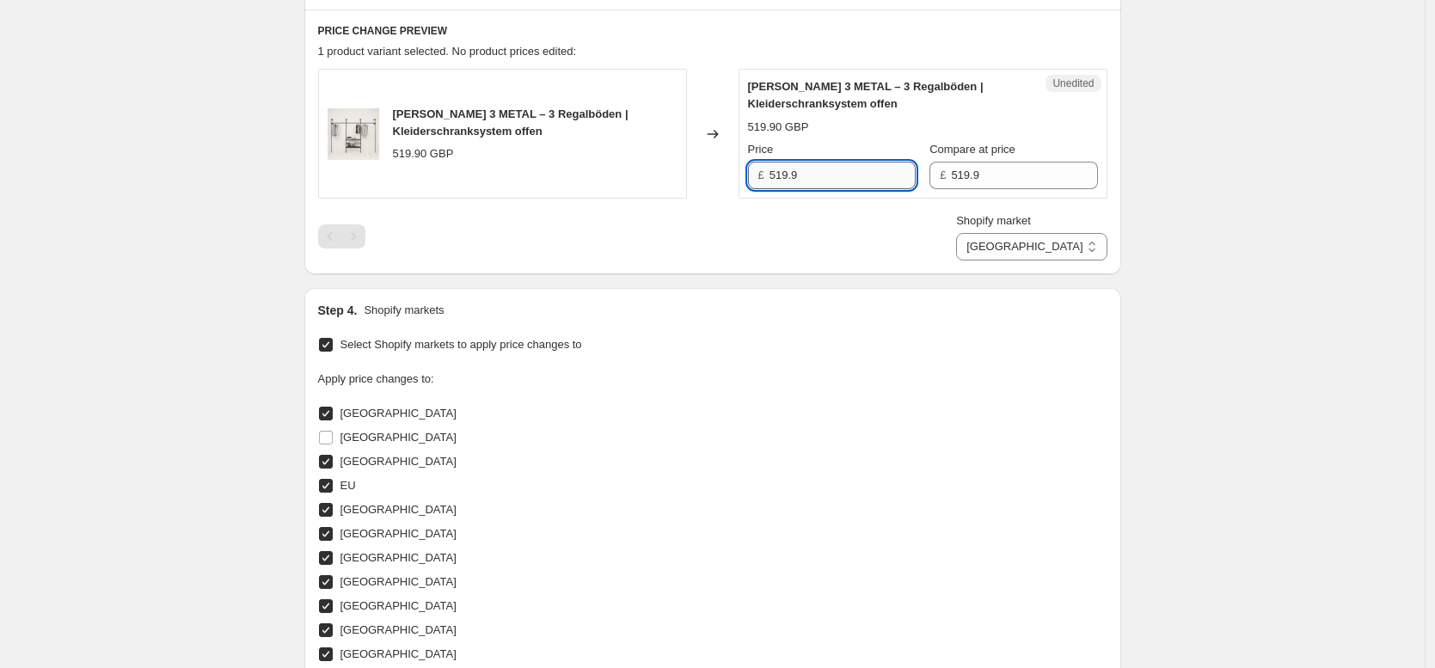
click at [874, 166] on input "519.9" at bounding box center [842, 176] width 146 height 28
type input "479.90"
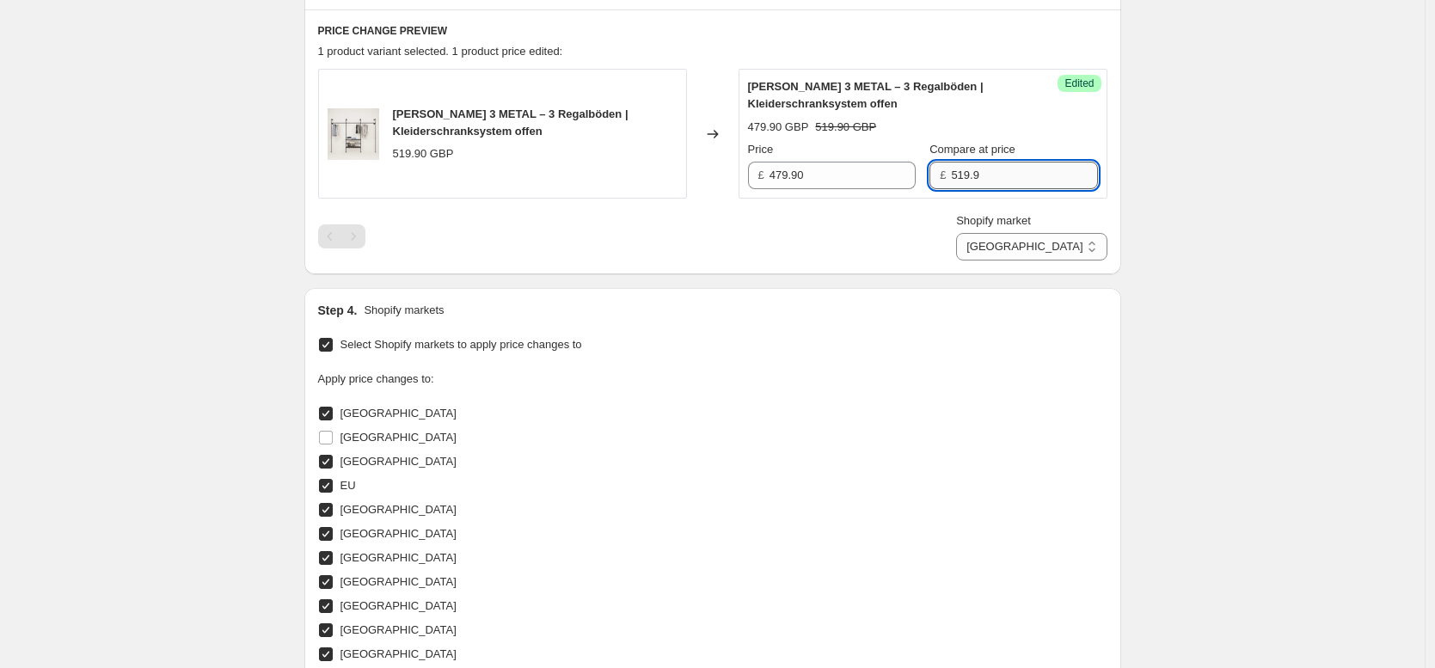
click at [991, 174] on input "519.9" at bounding box center [1024, 176] width 146 height 28
click at [1194, 202] on div "Create new price [MEDICAL_DATA]. This page is ready Create new price [MEDICAL_D…" at bounding box center [712, 316] width 1424 height 1756
click at [1048, 255] on select "Direct prices [GEOGRAPHIC_DATA] [GEOGRAPHIC_DATA] [GEOGRAPHIC_DATA] [GEOGRAPHIC…" at bounding box center [1031, 247] width 150 height 28
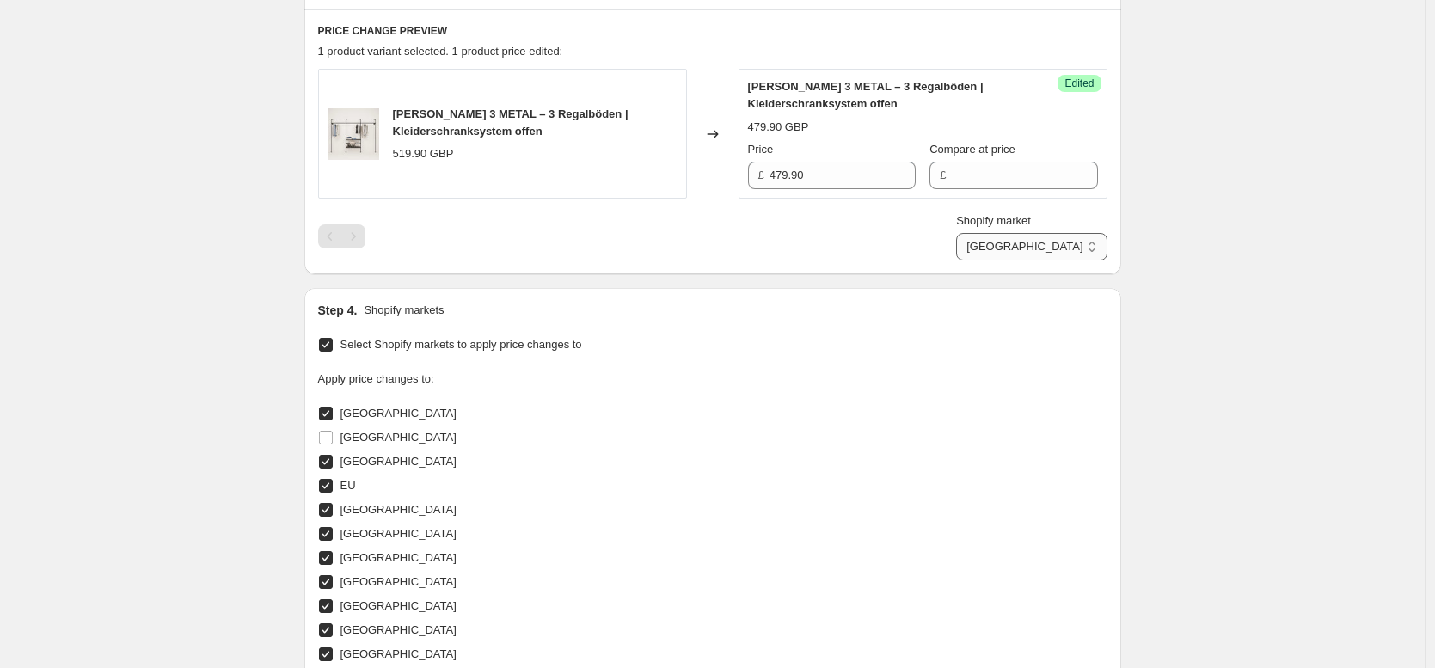
select select "35913924874"
click at [1247, 315] on div "Create new price [MEDICAL_DATA]. This page is ready Create new price [MEDICAL_D…" at bounding box center [712, 316] width 1424 height 1756
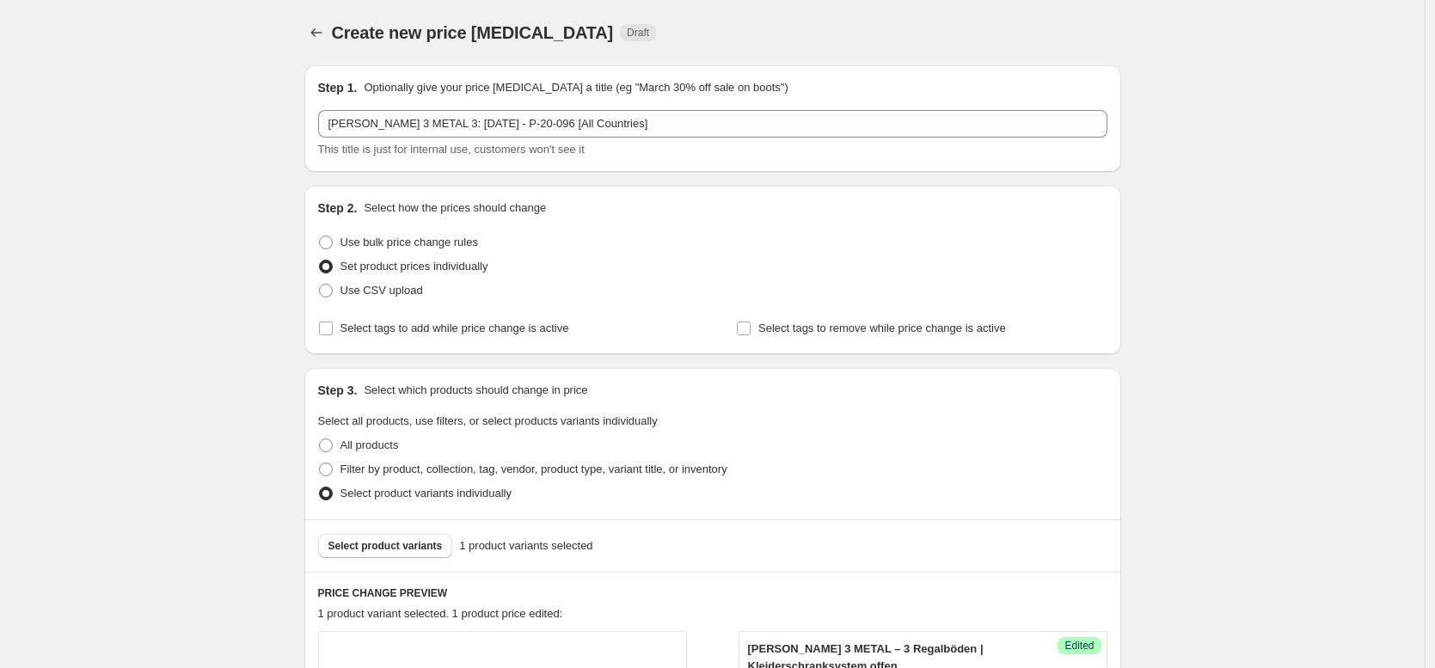
scroll to position [1088, 0]
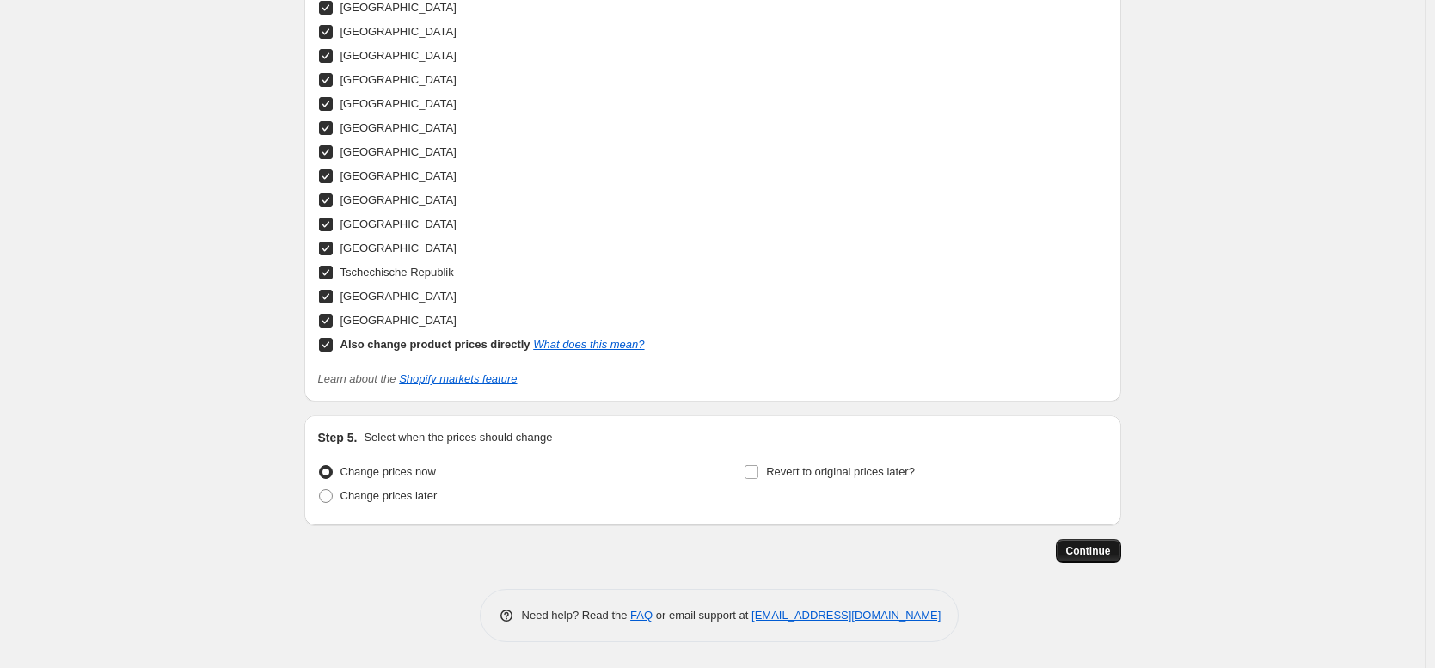
click at [1088, 554] on span "Continue" at bounding box center [1088, 551] width 45 height 14
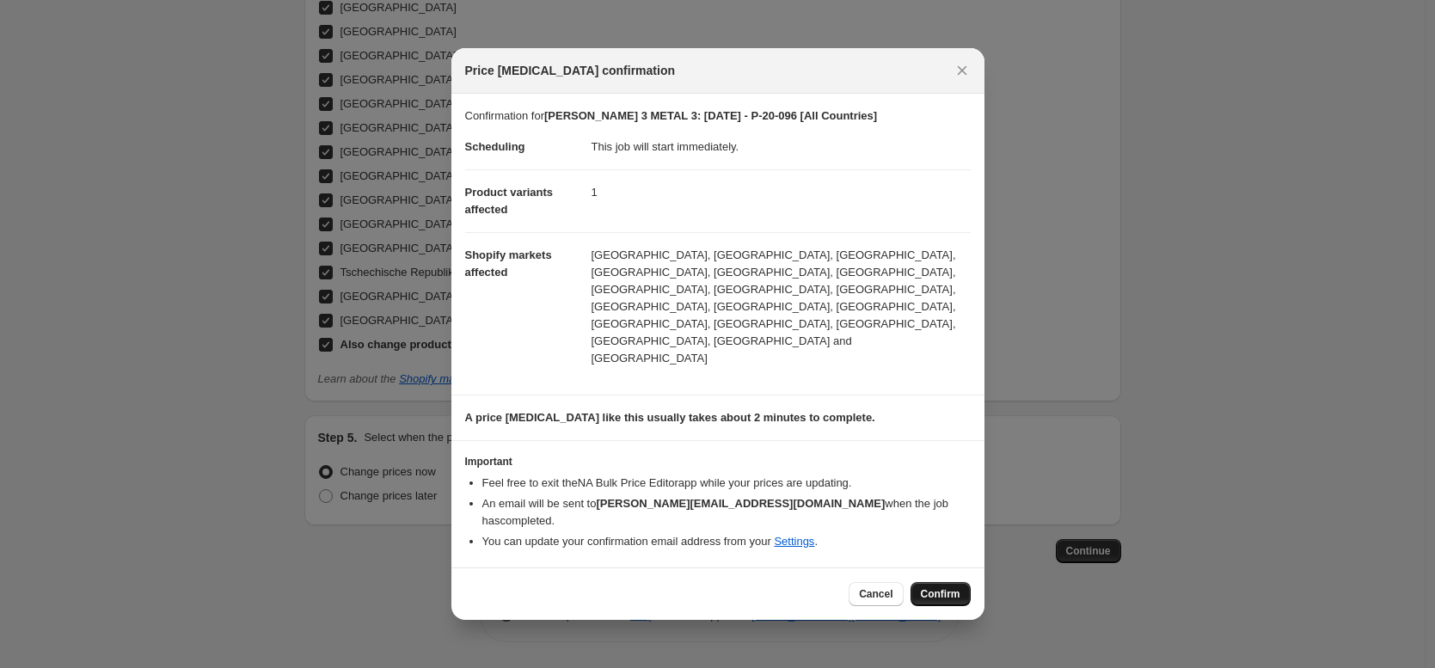
click at [941, 582] on button "Confirm" at bounding box center [940, 594] width 60 height 24
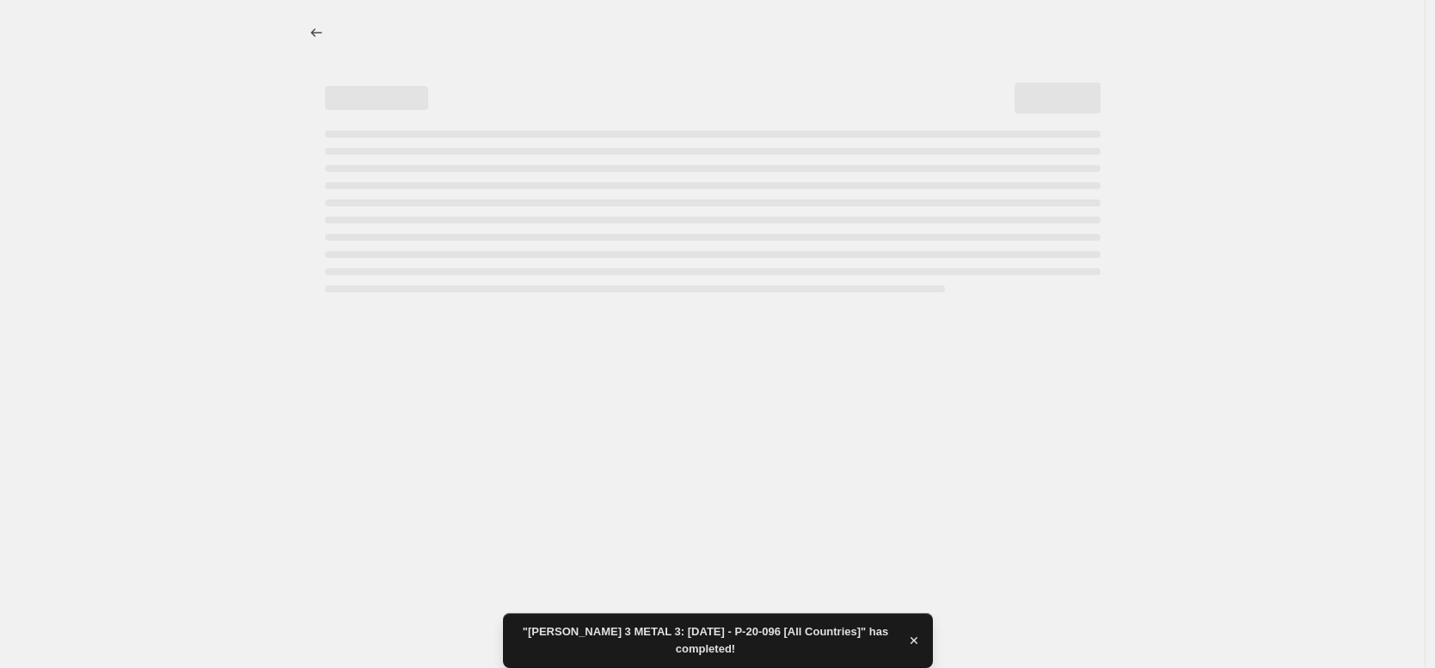
select select "35913924874"
